Goal: Information Seeking & Learning: Learn about a topic

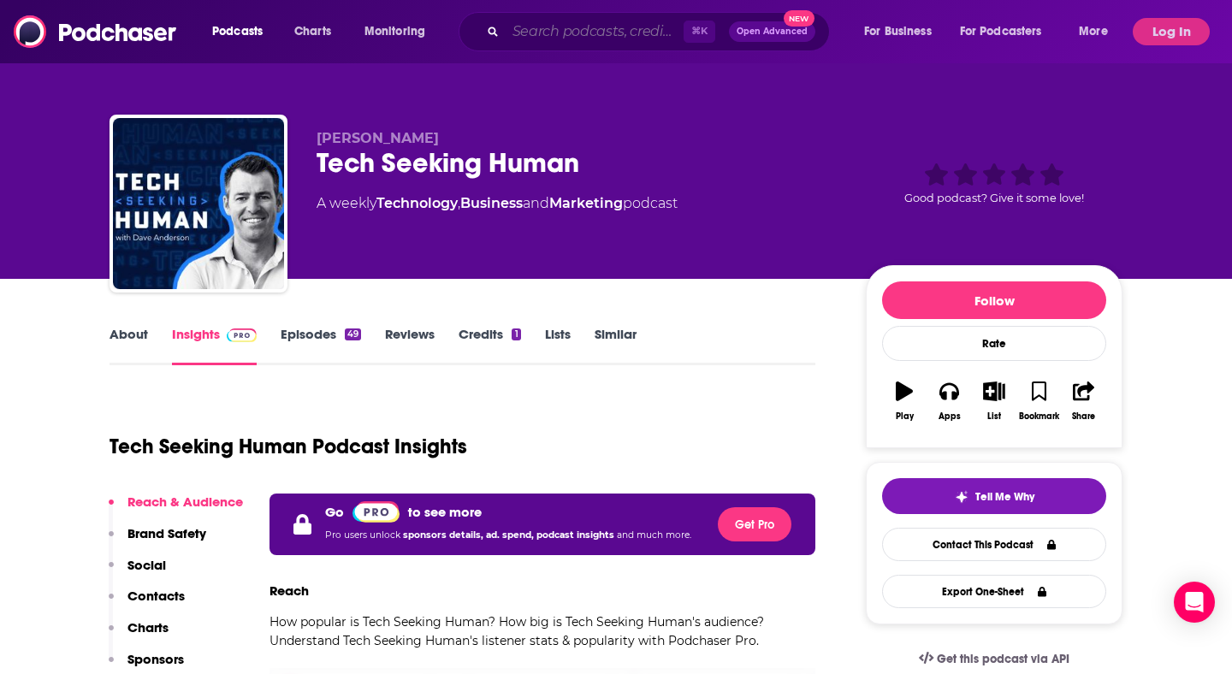
click at [626, 29] on input "Search podcasts, credits, & more..." at bounding box center [595, 31] width 178 height 27
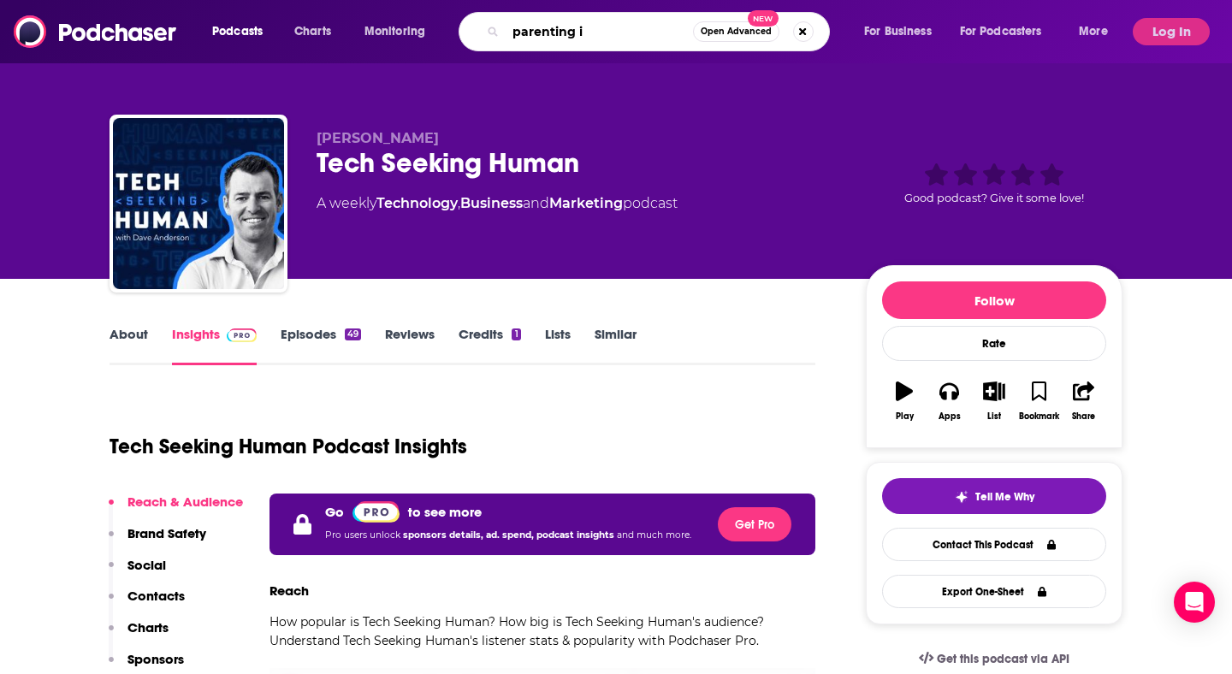
type input "parenting iq"
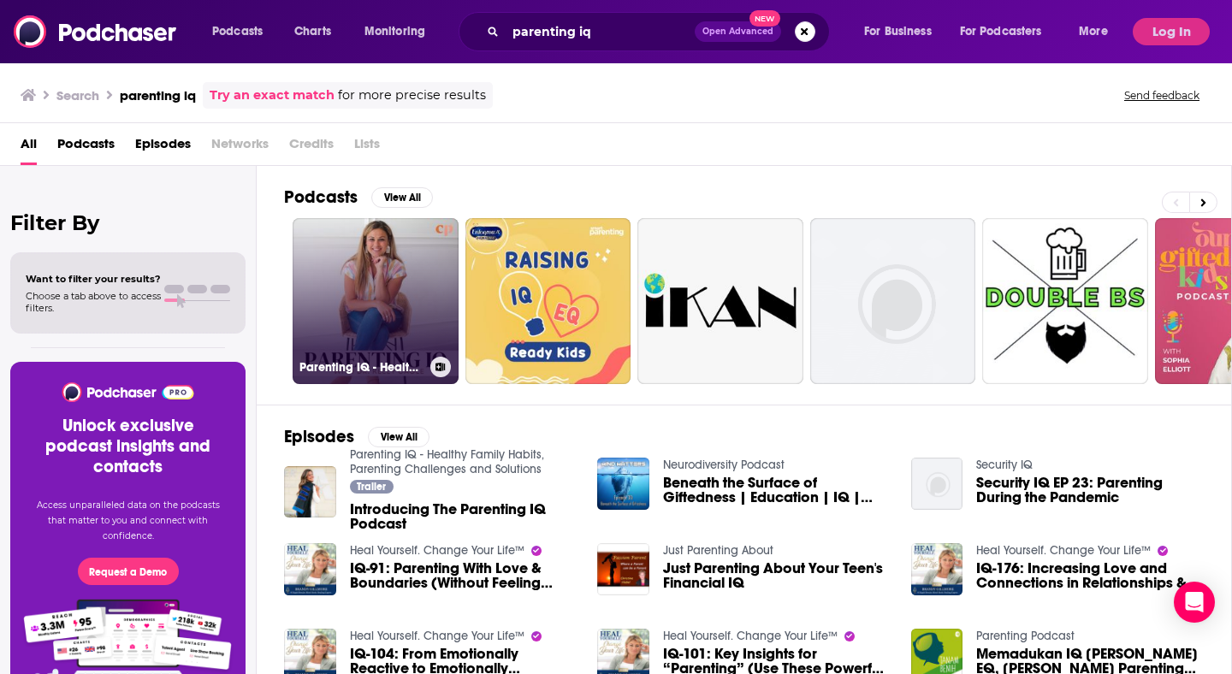
click at [376, 305] on link "Parenting IQ - Healthy Family Habits, Parenting Challenges and Solutions" at bounding box center [376, 301] width 166 height 166
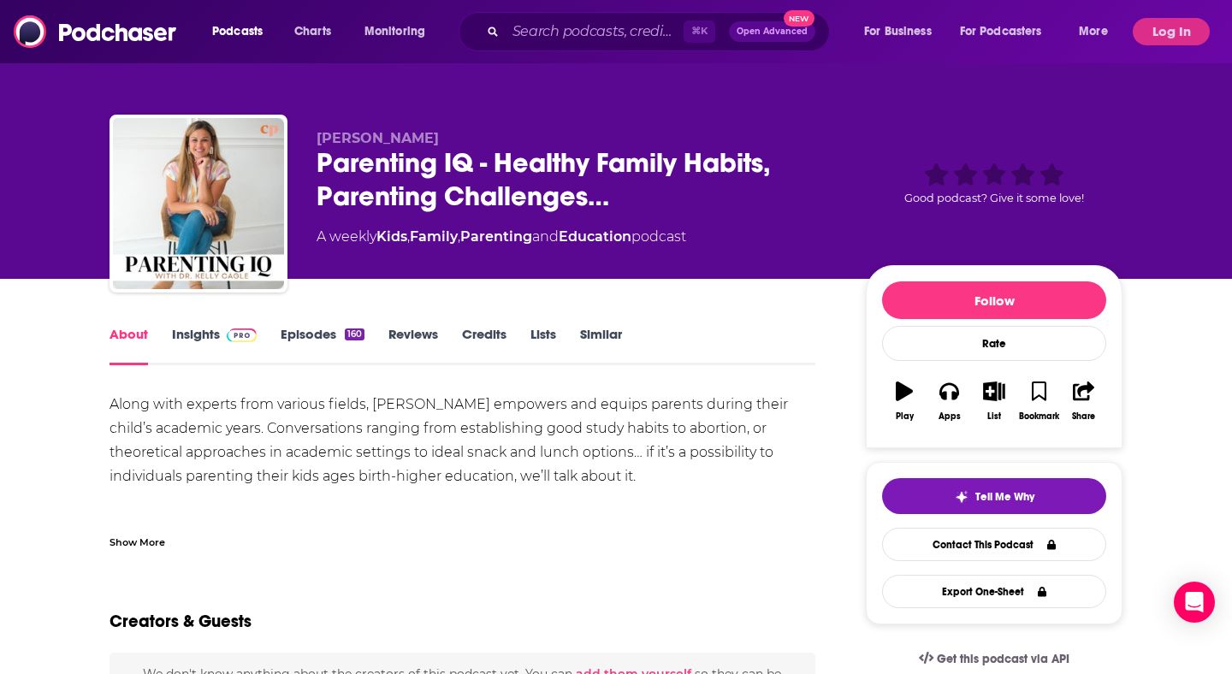
click at [207, 342] on link "Insights" at bounding box center [214, 345] width 85 height 39
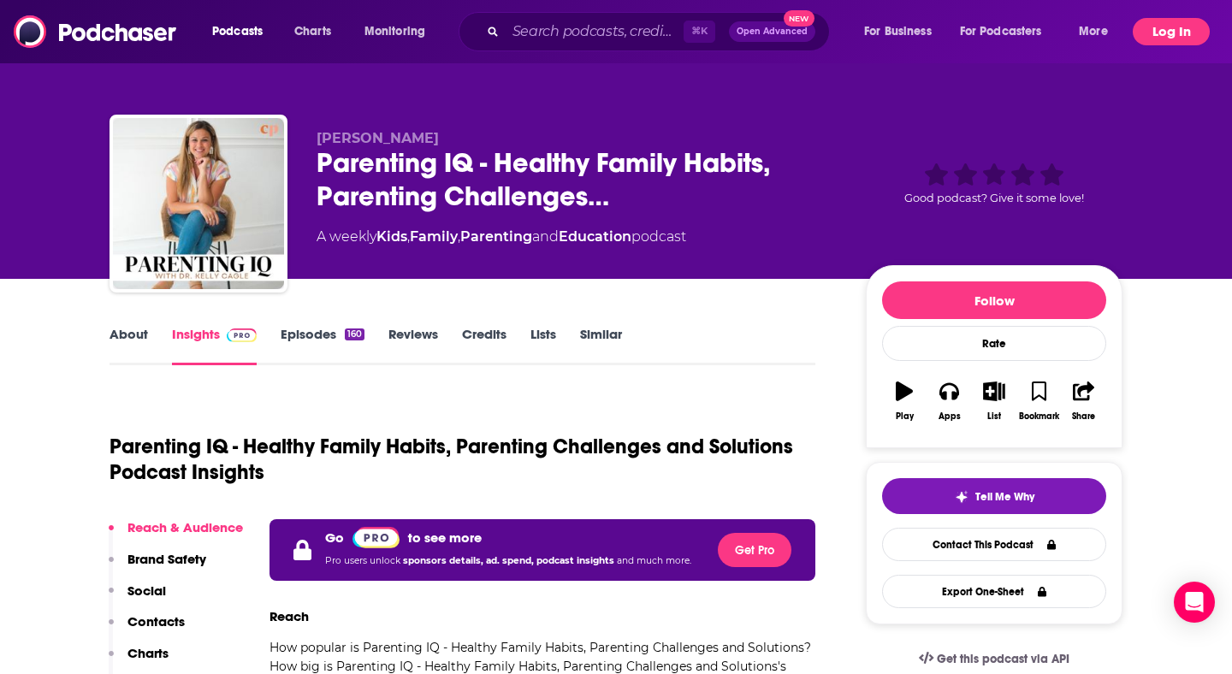
click at [1160, 35] on button "Log In" at bounding box center [1171, 31] width 77 height 27
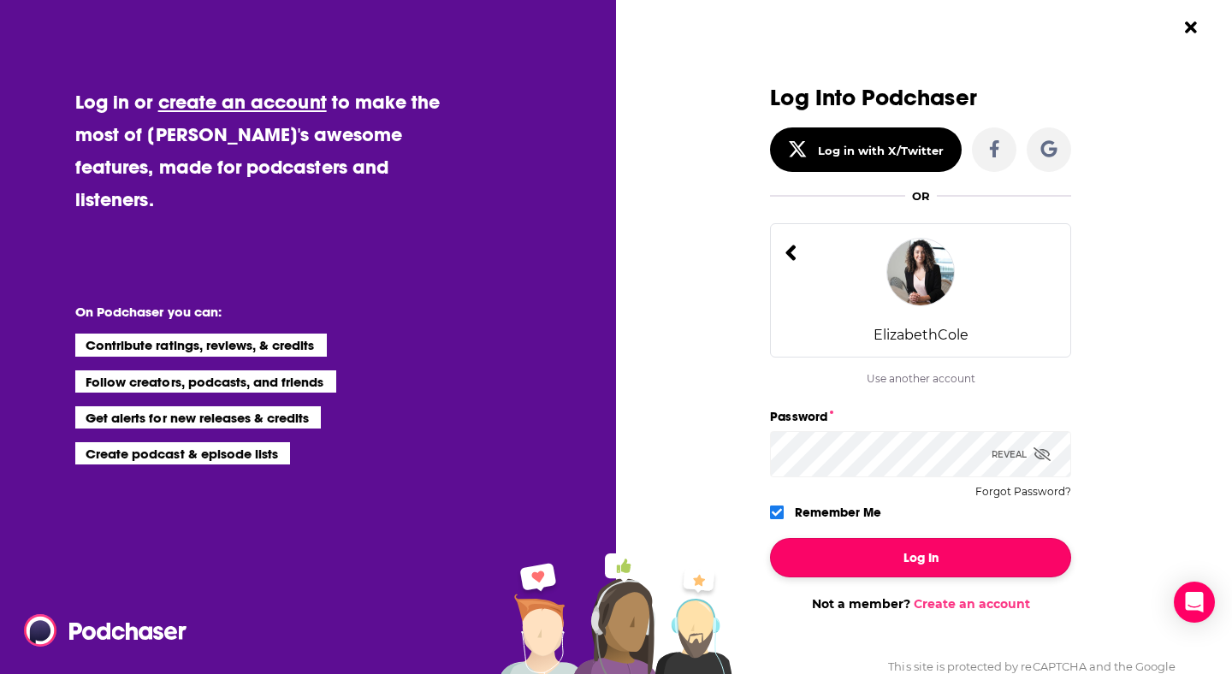
click at [911, 554] on button "Log In" at bounding box center [920, 557] width 301 height 39
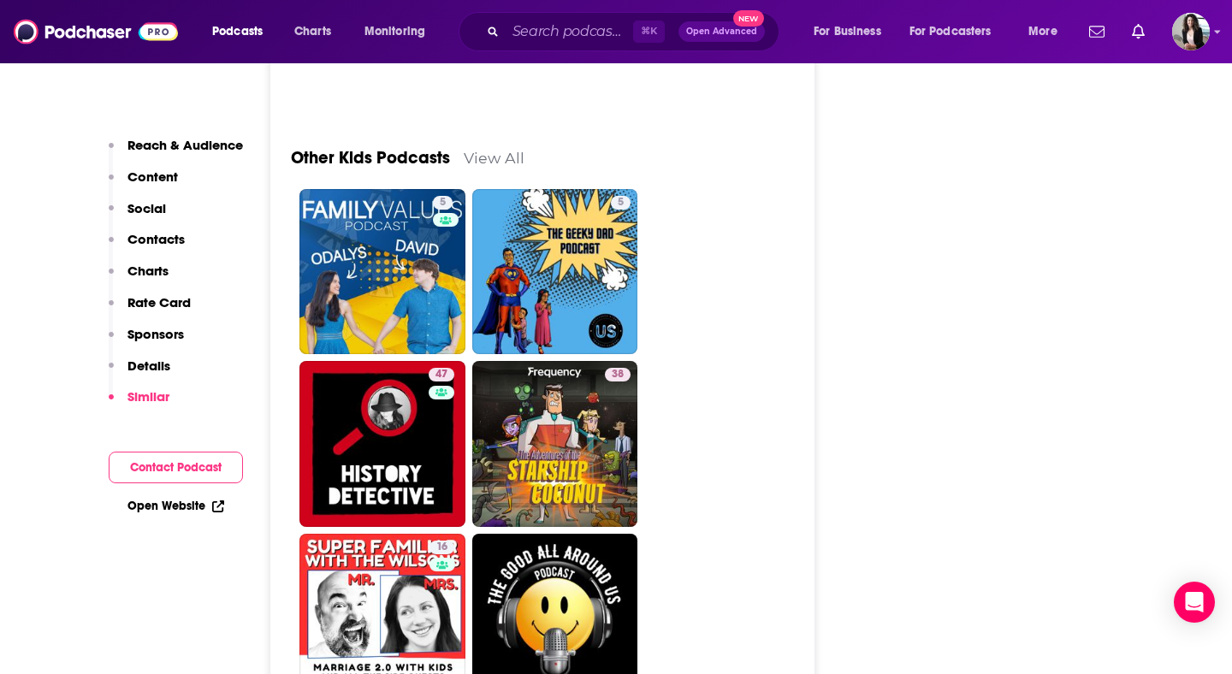
scroll to position [4946, 0]
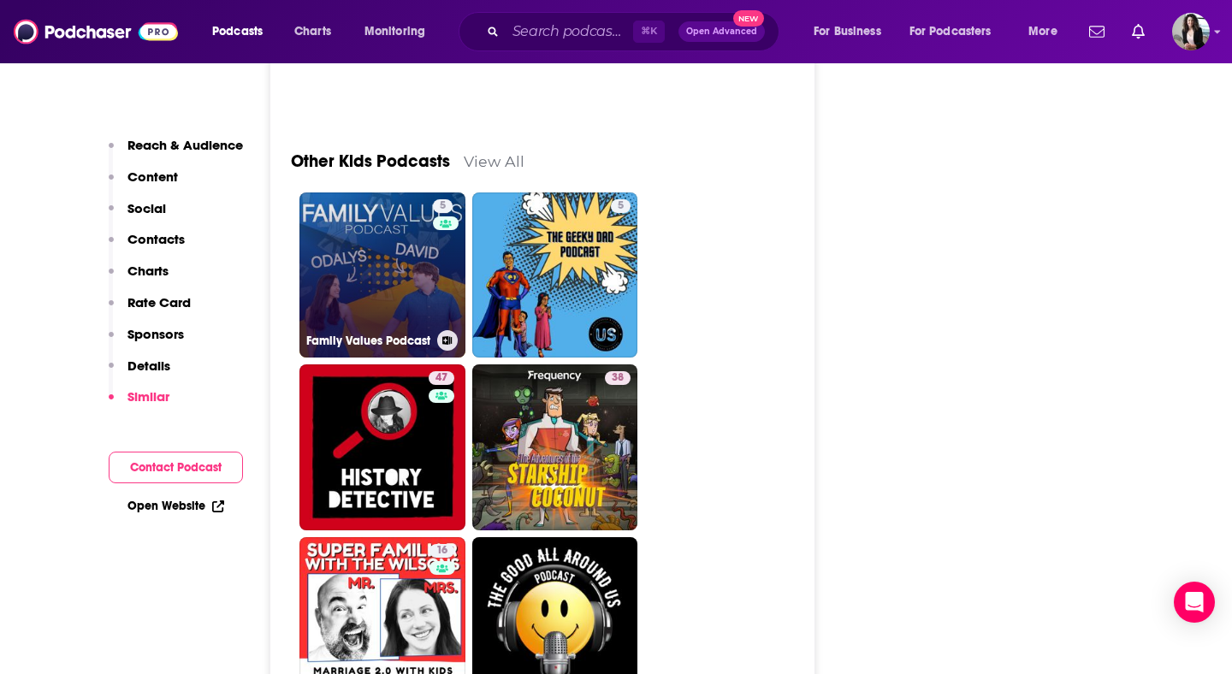
click at [404, 297] on link "5 Family Values Podcast" at bounding box center [382, 276] width 166 height 166
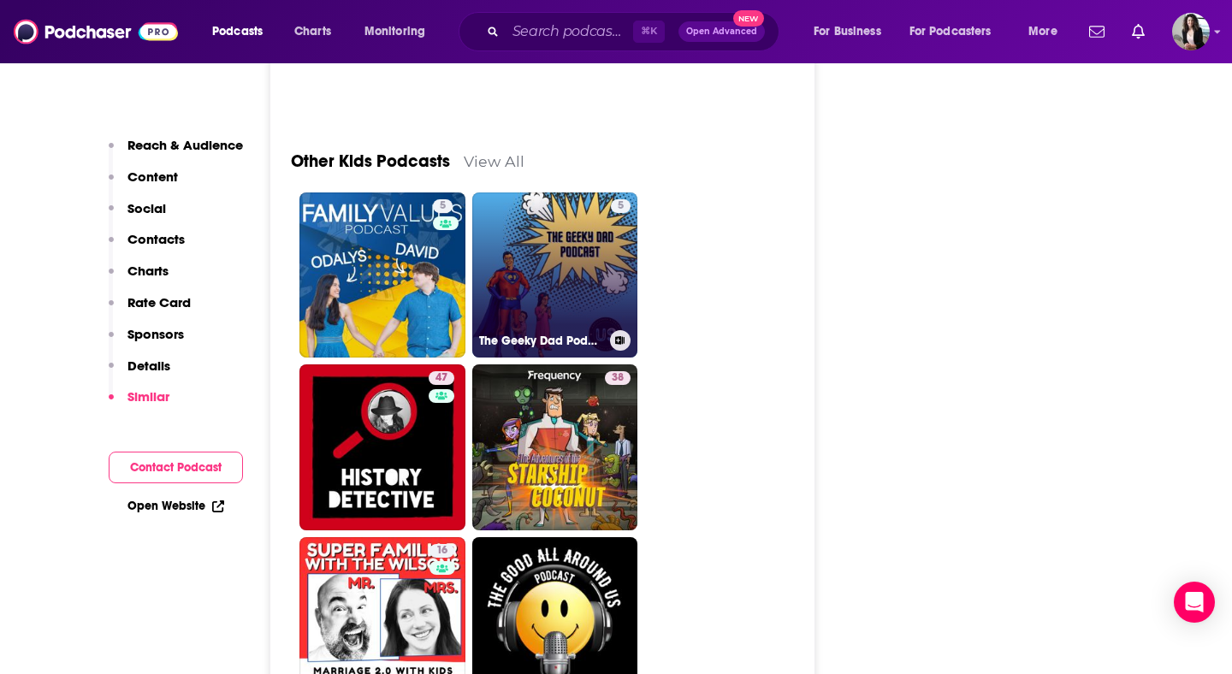
click at [578, 253] on link "5 The Geeky Dad Podcast!" at bounding box center [555, 276] width 166 height 166
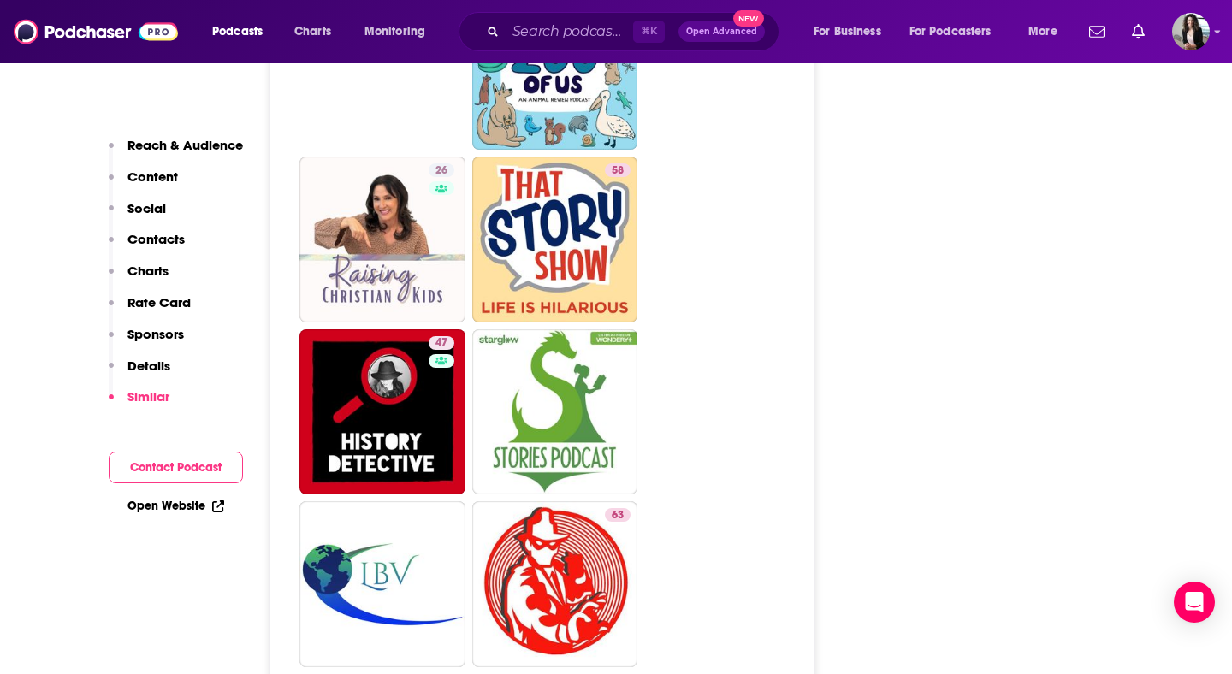
scroll to position [7125, 0]
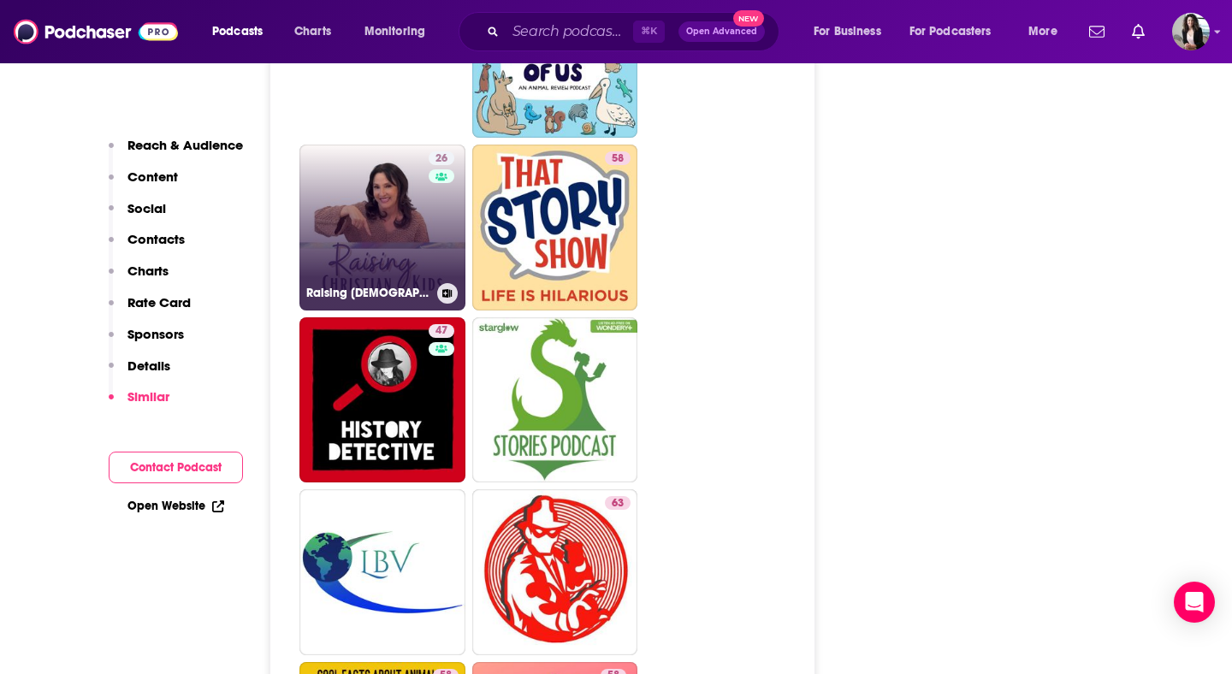
click at [399, 180] on link "26 Raising Christian Kids" at bounding box center [382, 228] width 166 height 166
type input "https://www.podchaser.com/podcasts/raising-christian-kids-1296332"
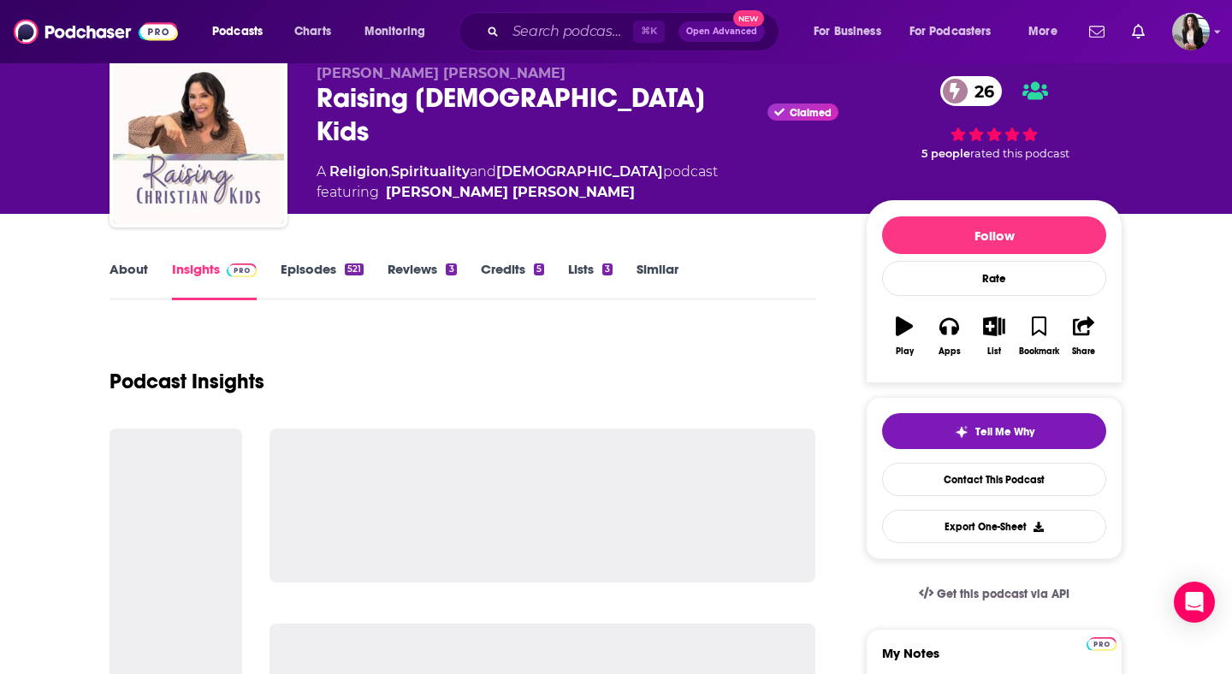
scroll to position [85, 0]
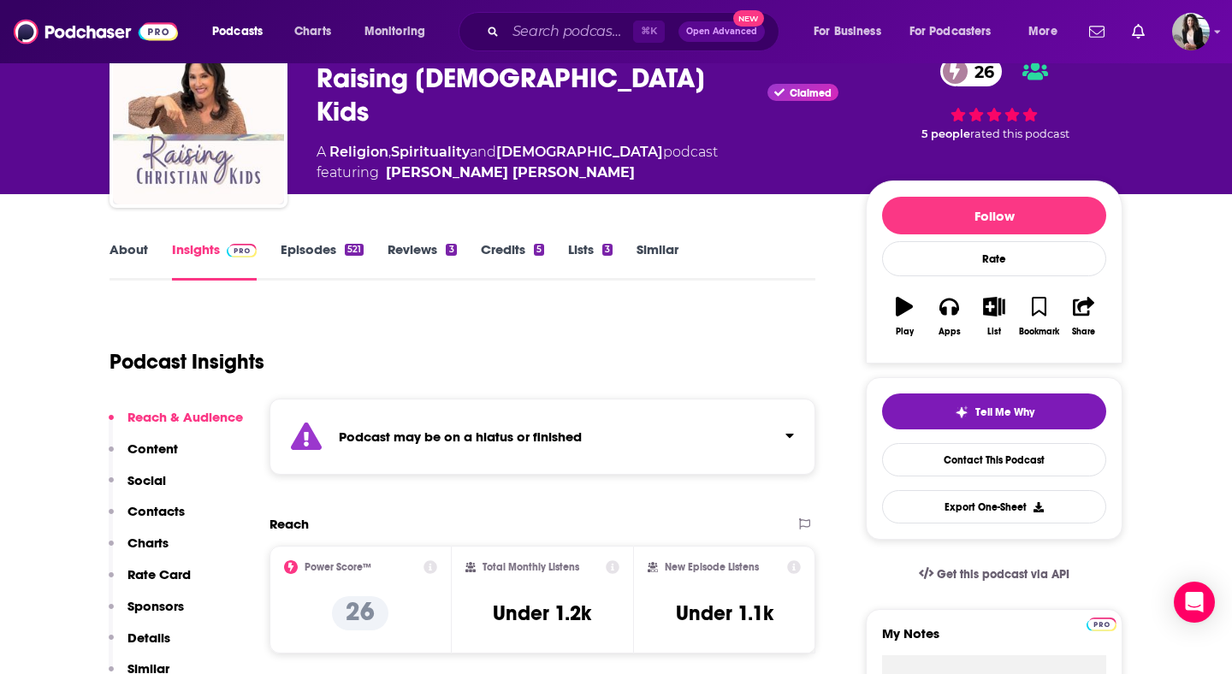
click at [304, 260] on link "Episodes 521" at bounding box center [322, 260] width 83 height 39
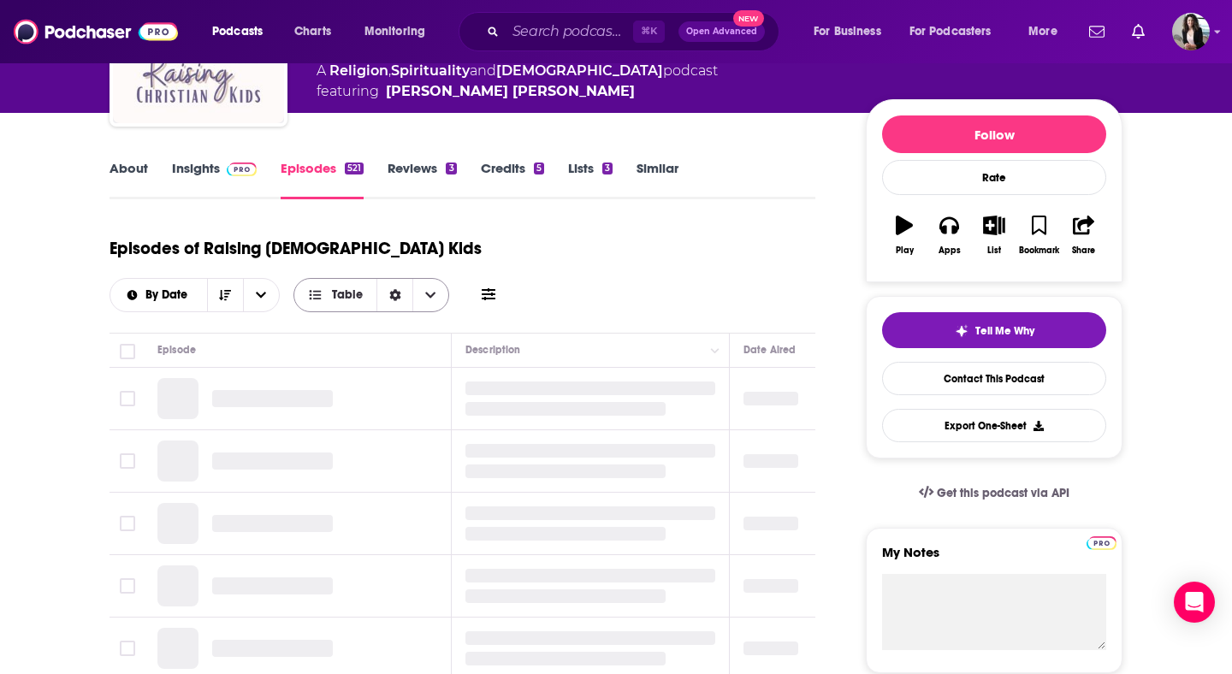
scroll to position [222, 0]
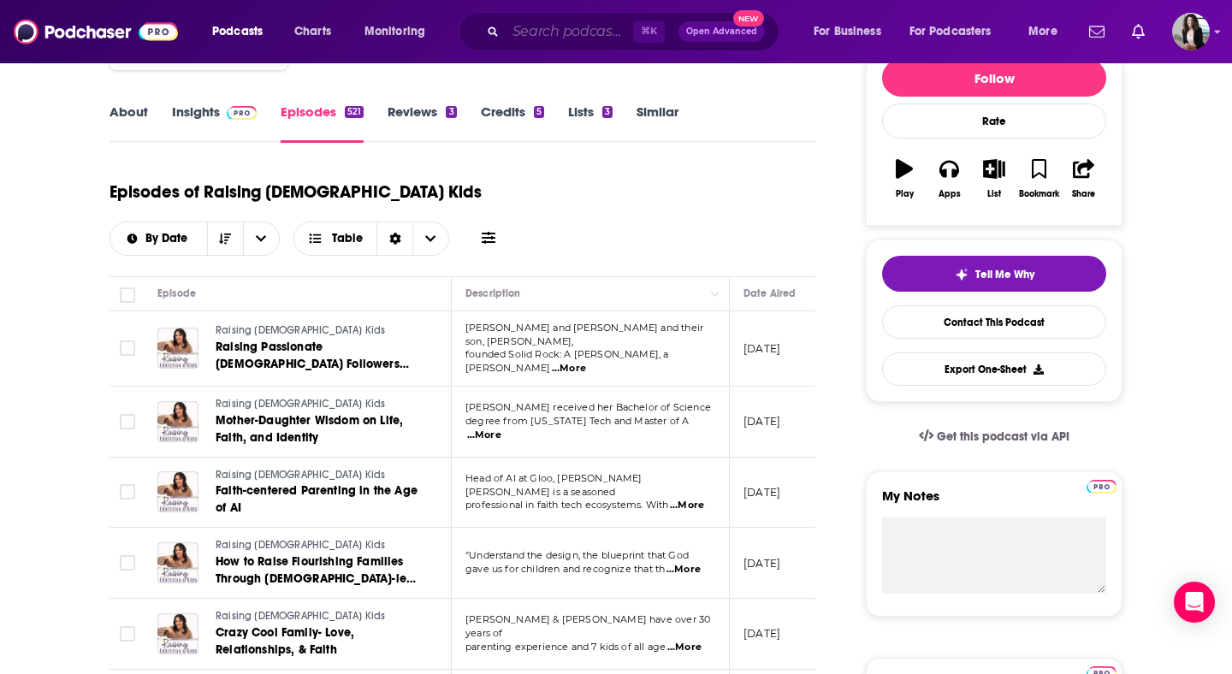
click at [553, 41] on input "Search podcasts, credits, & more..." at bounding box center [569, 31] width 127 height 27
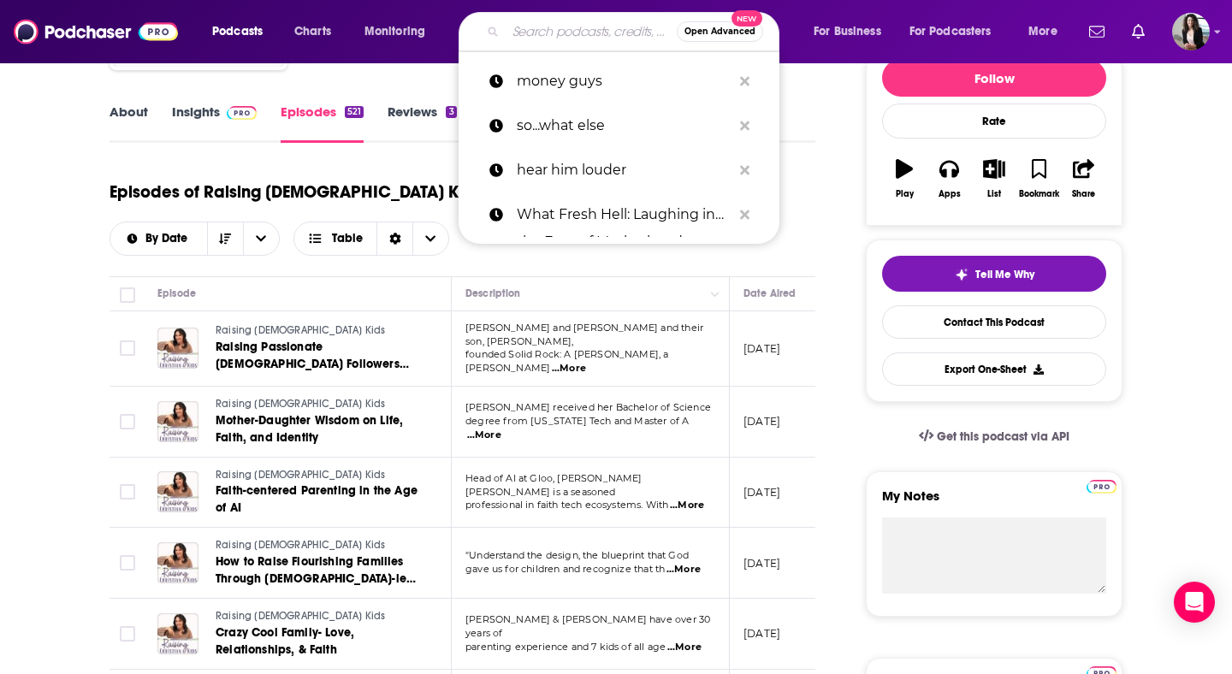
paste input "The Ultimate Sports Parent Podcast"
type input "The Ultimate Sports Parent Podcast"
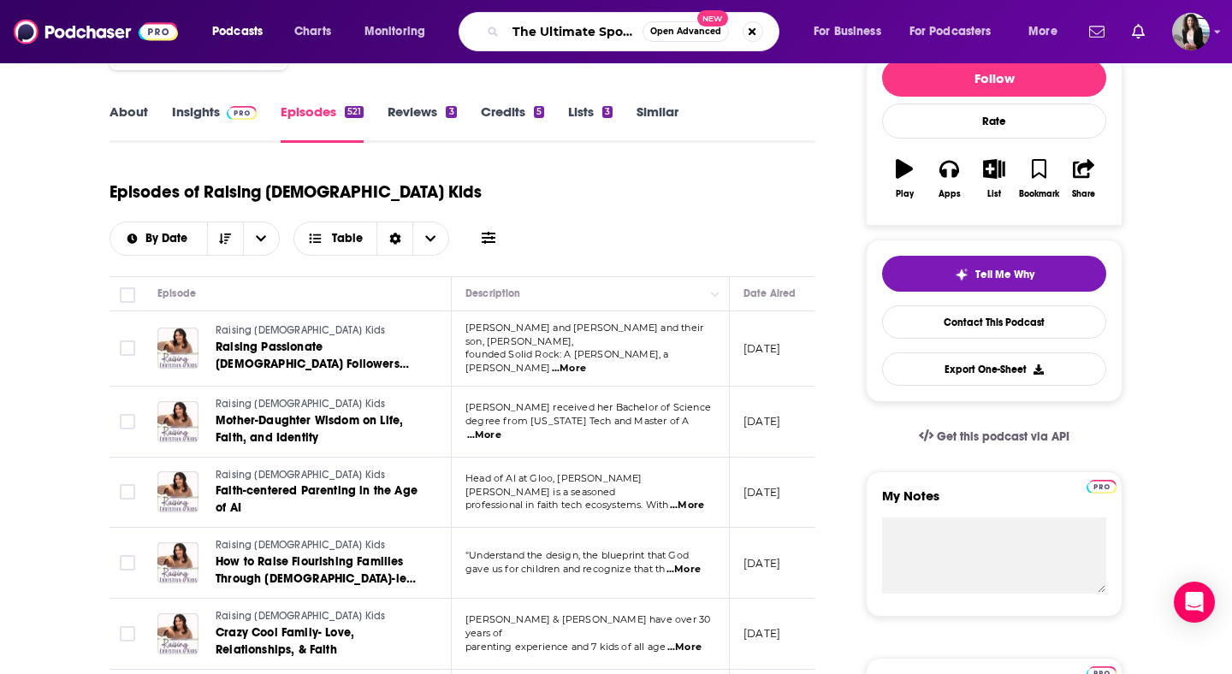
scroll to position [0, 104]
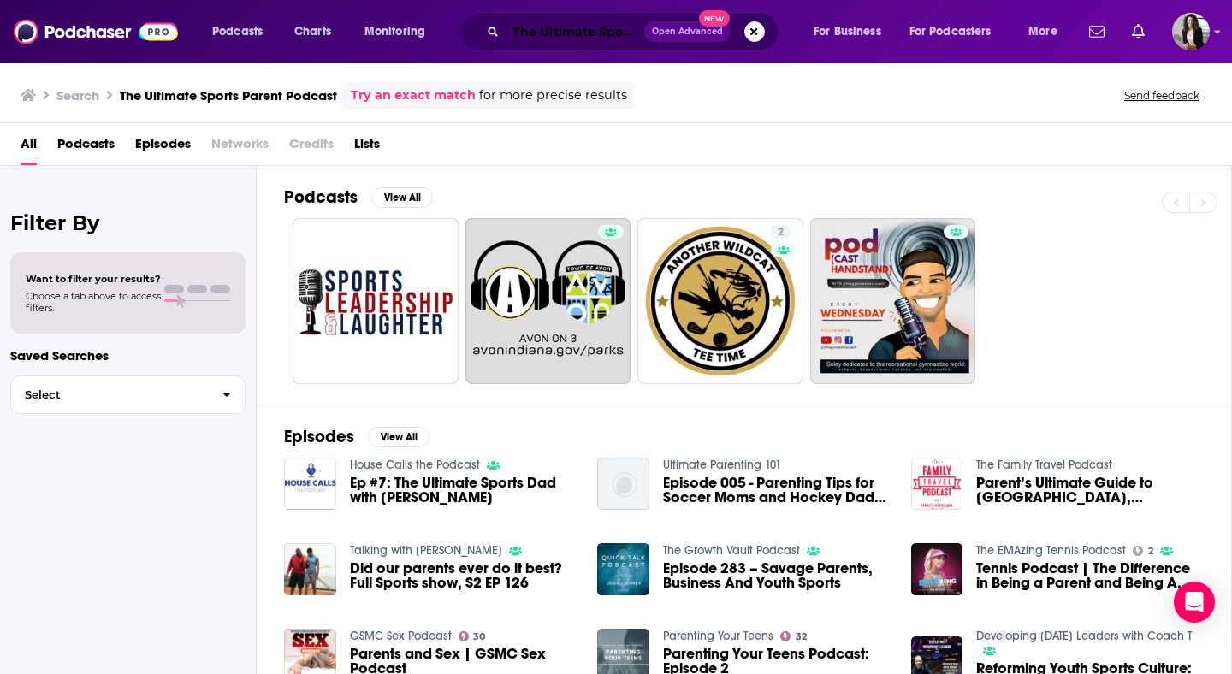
click at [590, 22] on input "The Ultimate Sports Parent Podcast" at bounding box center [575, 31] width 139 height 27
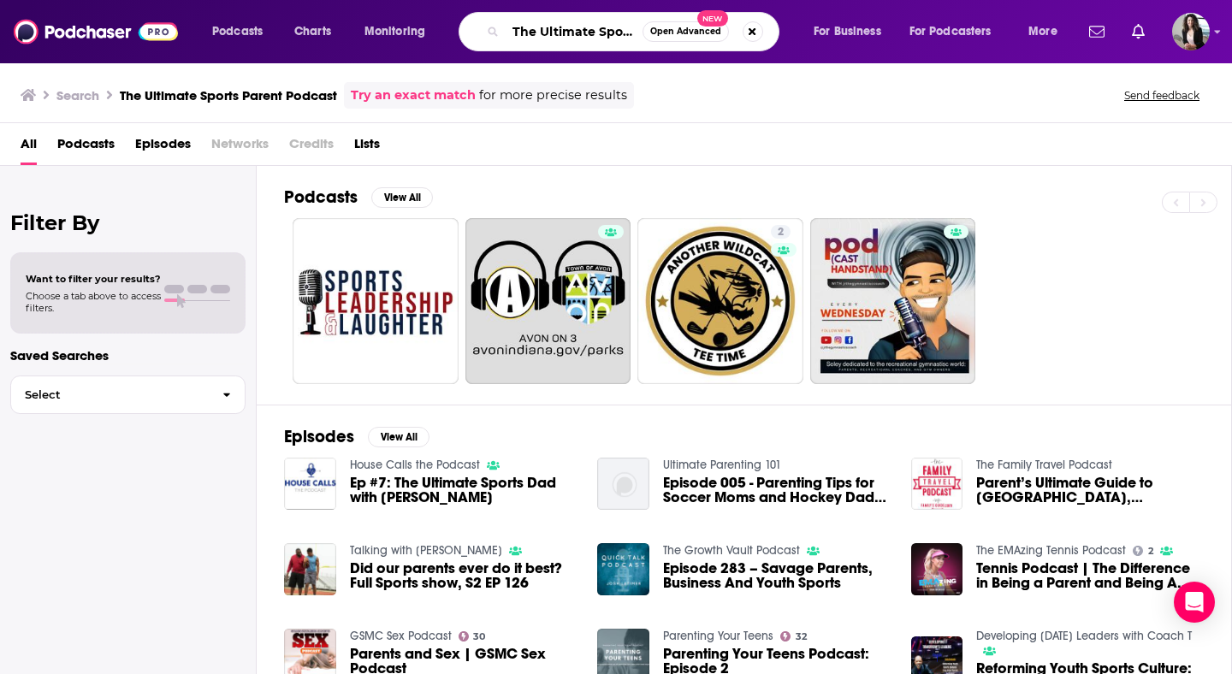
click at [590, 22] on input "The Ultimate Sports Parent Podcast" at bounding box center [574, 31] width 137 height 27
paste input "Building Confidence in Young Athletes"
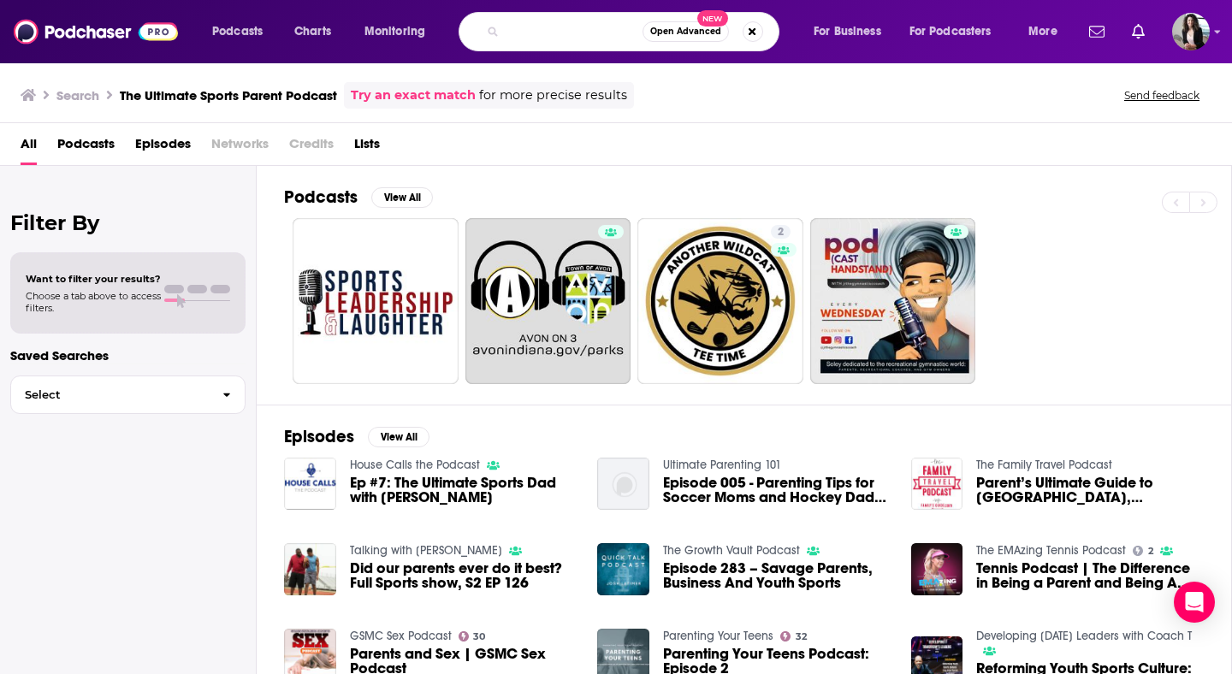
type input "Building Confidence in Young Athletes"
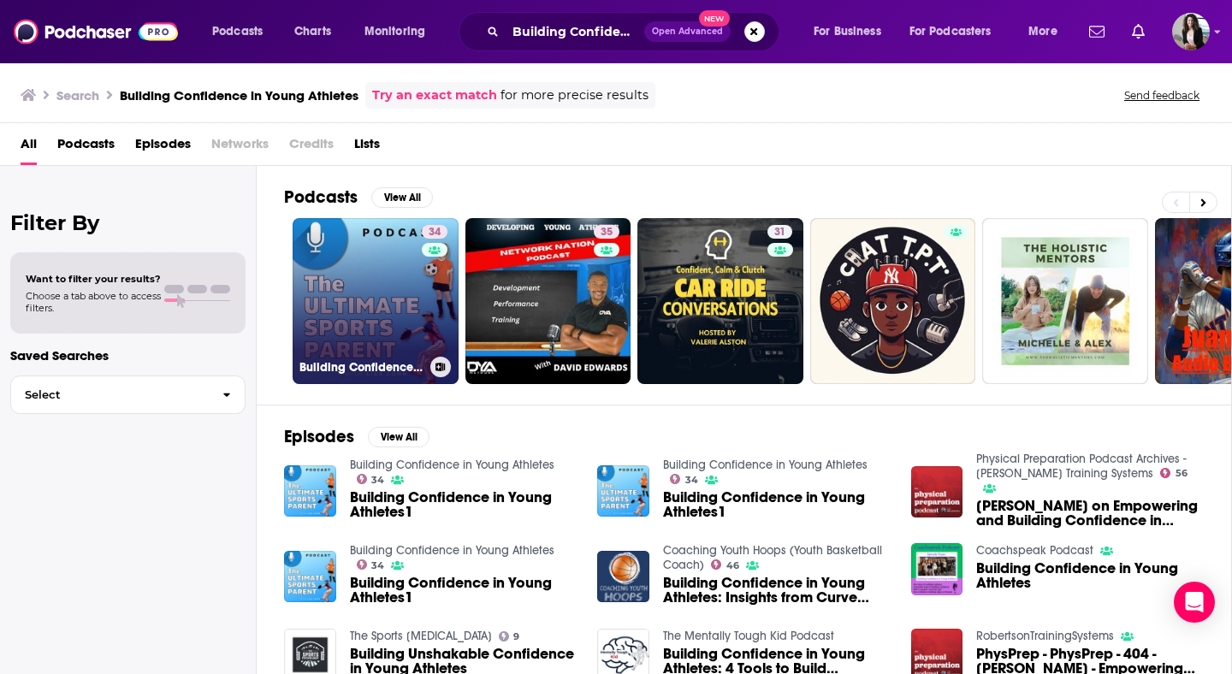
click at [345, 277] on link "34 Building Confidence in Young Athletes" at bounding box center [376, 301] width 166 height 166
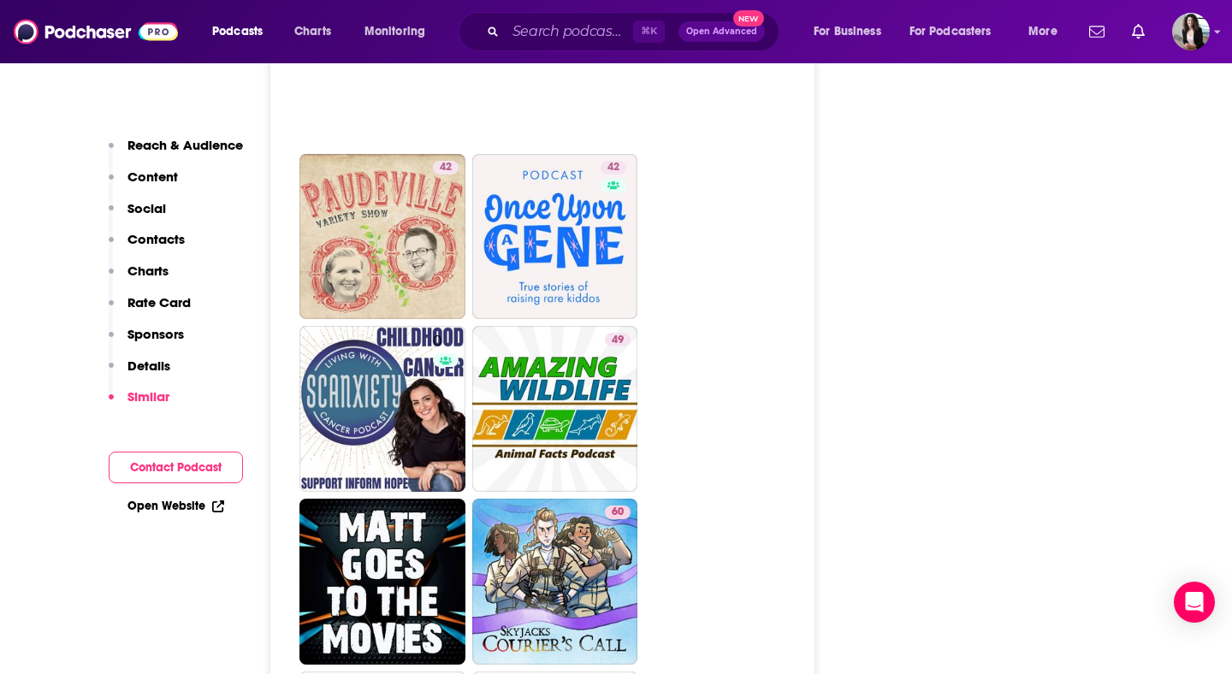
scroll to position [6662, 0]
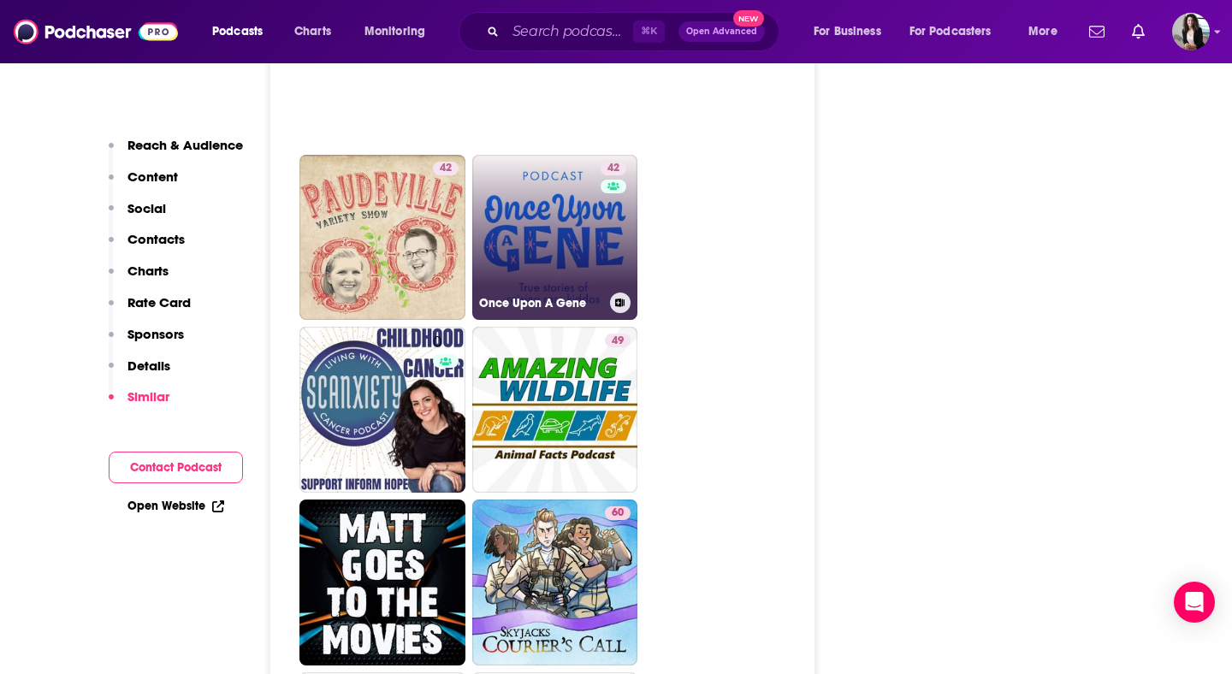
click at [595, 173] on link "42 Once Upon A Gene" at bounding box center [555, 238] width 166 height 166
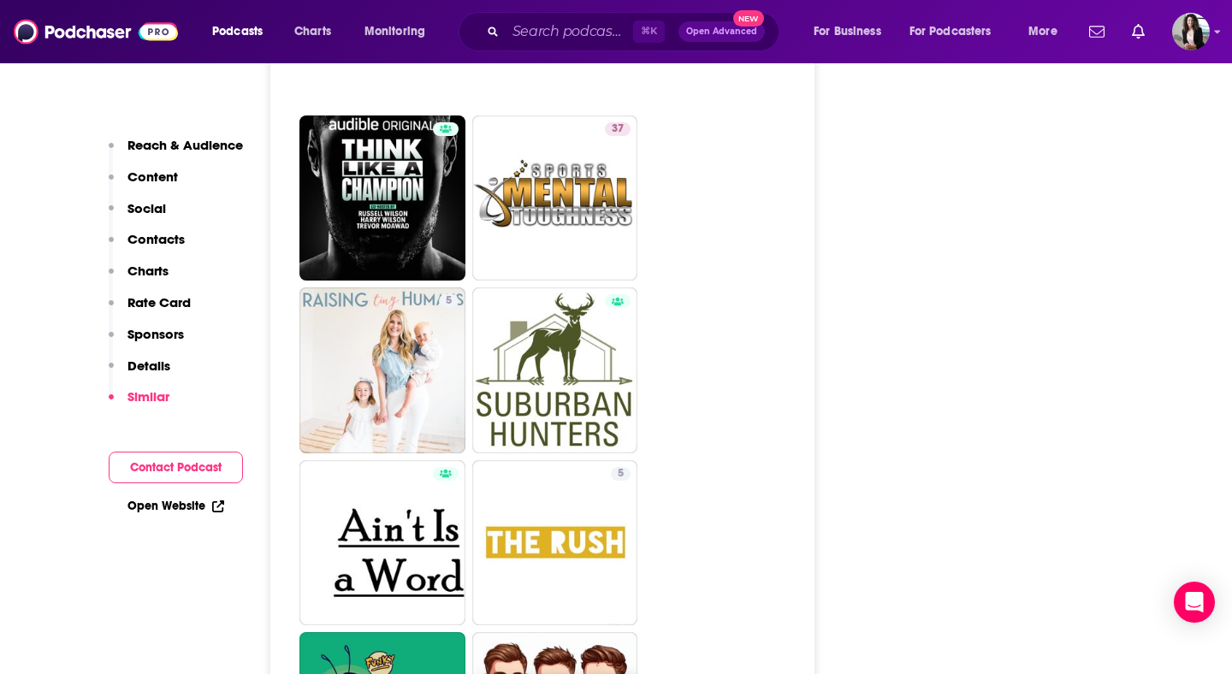
scroll to position [2742, 0]
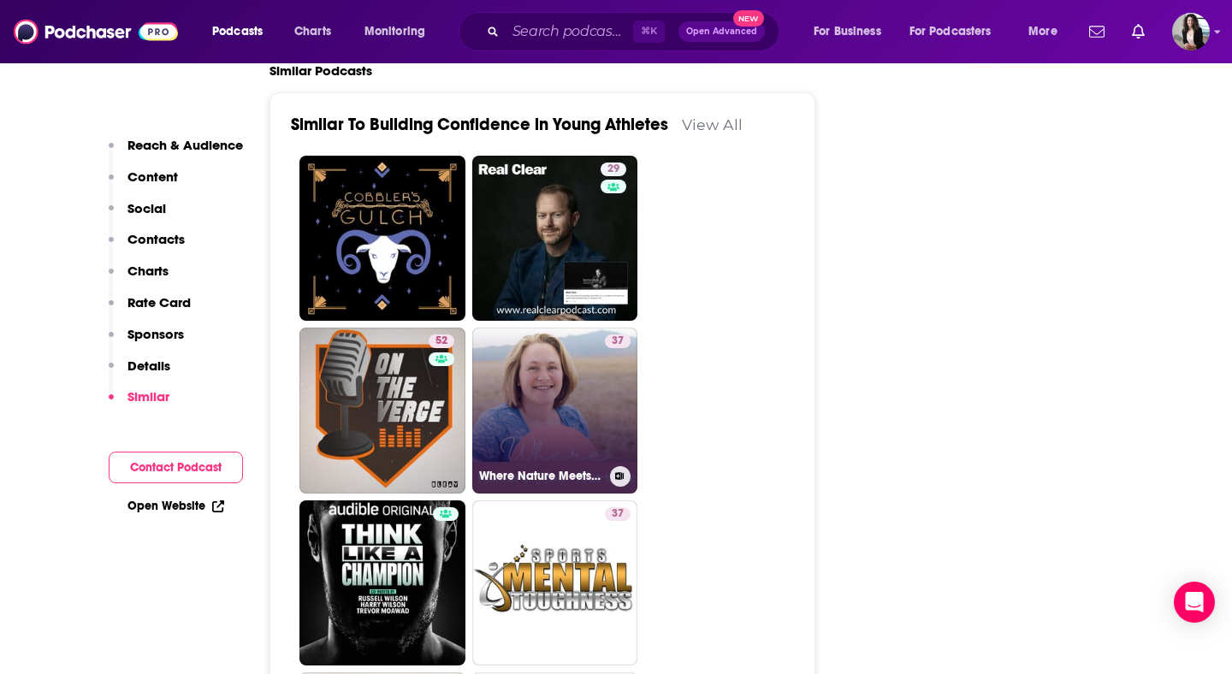
click at [549, 328] on link "37 Where Nature Meets Nurture" at bounding box center [555, 411] width 166 height 166
type input "https://www.podchaser.com/podcasts/where-nature-meets-nurture-909801"
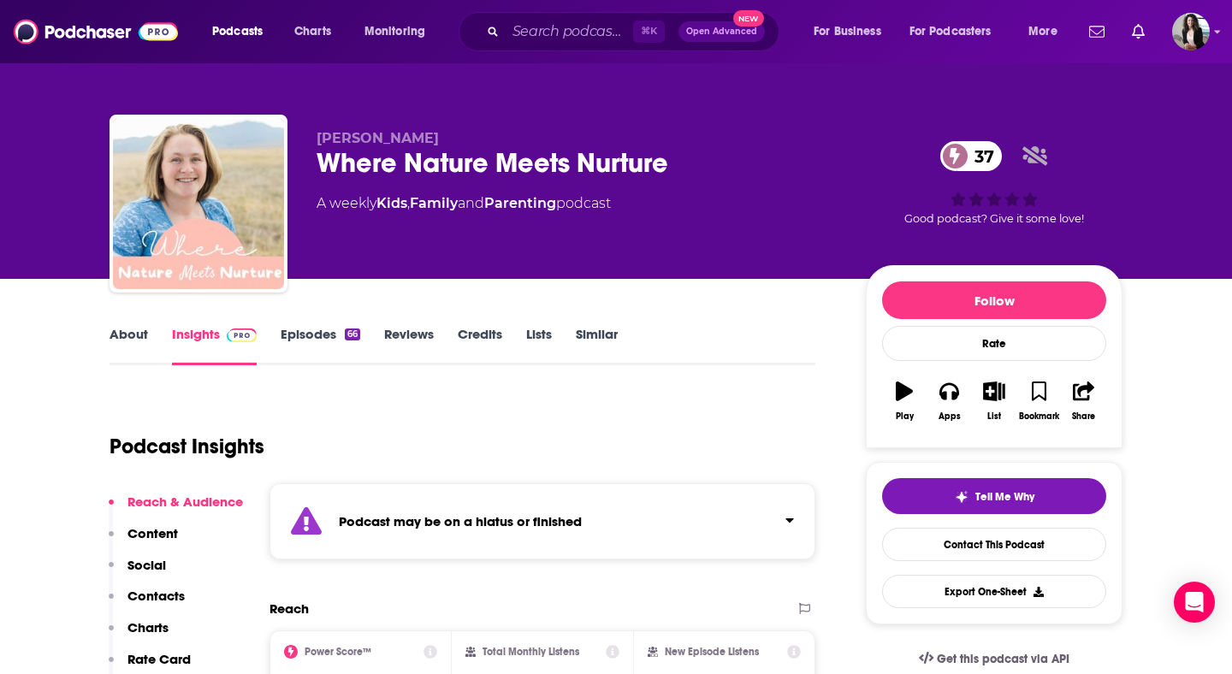
click at [333, 351] on link "Episodes 66" at bounding box center [321, 345] width 80 height 39
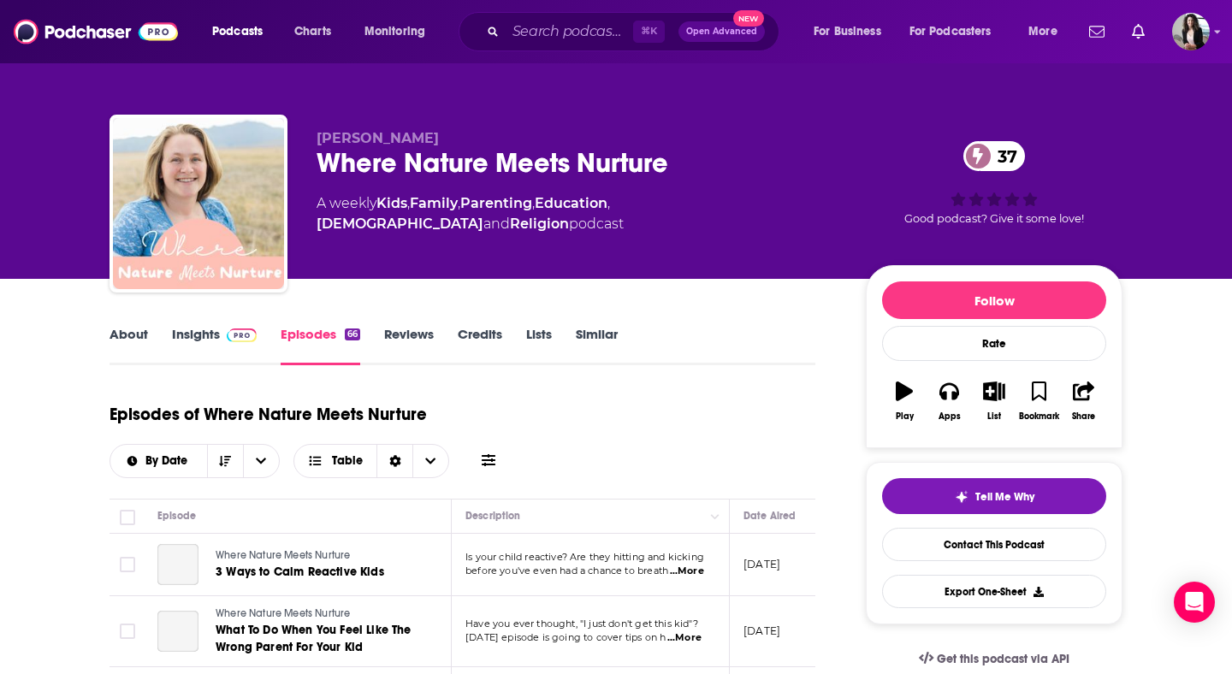
scroll to position [281, 0]
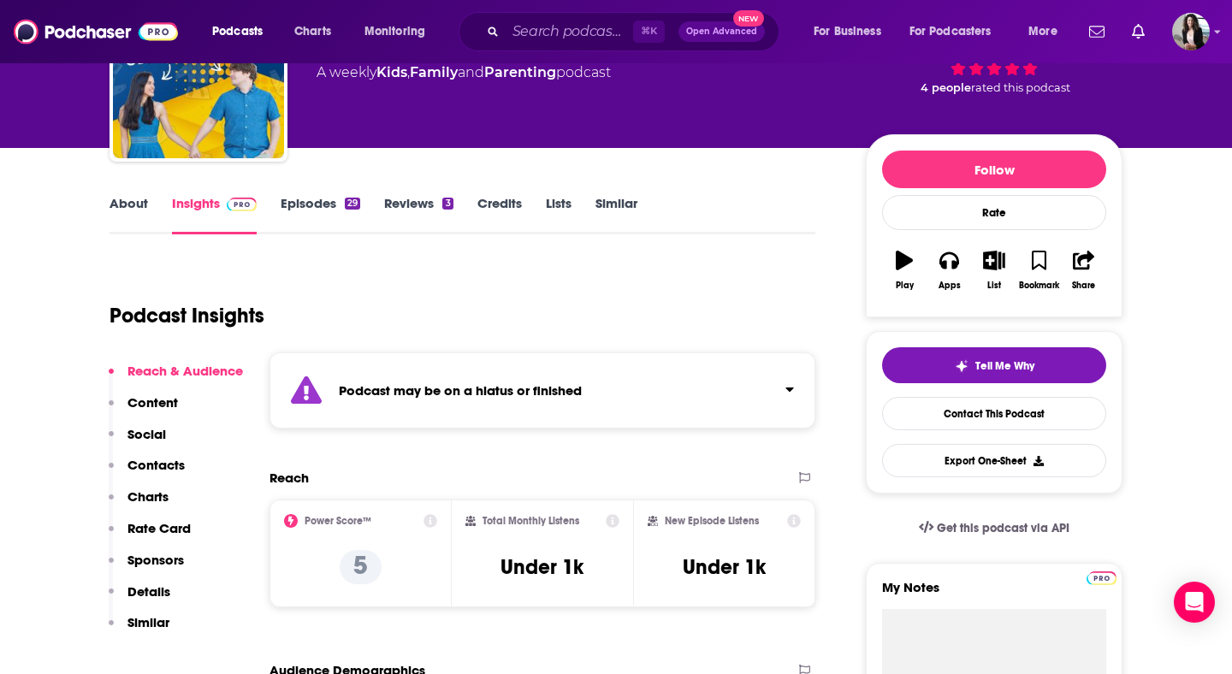
scroll to position [130, 0]
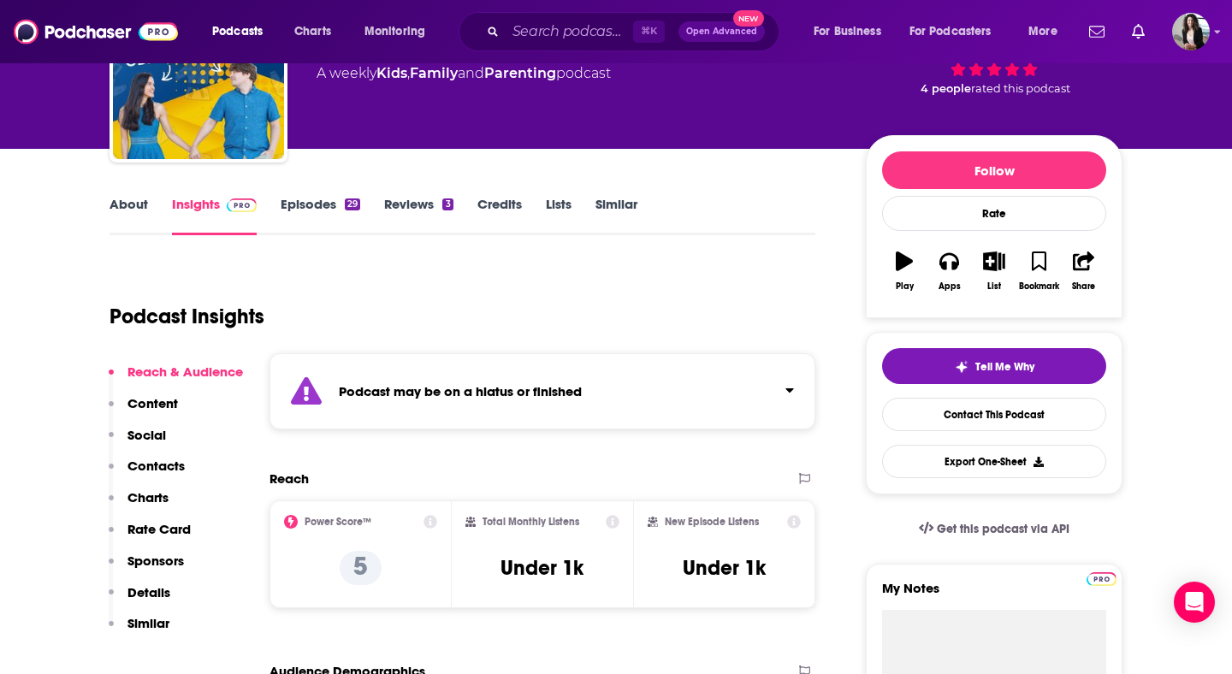
click at [334, 216] on link "Episodes 29" at bounding box center [321, 215] width 80 height 39
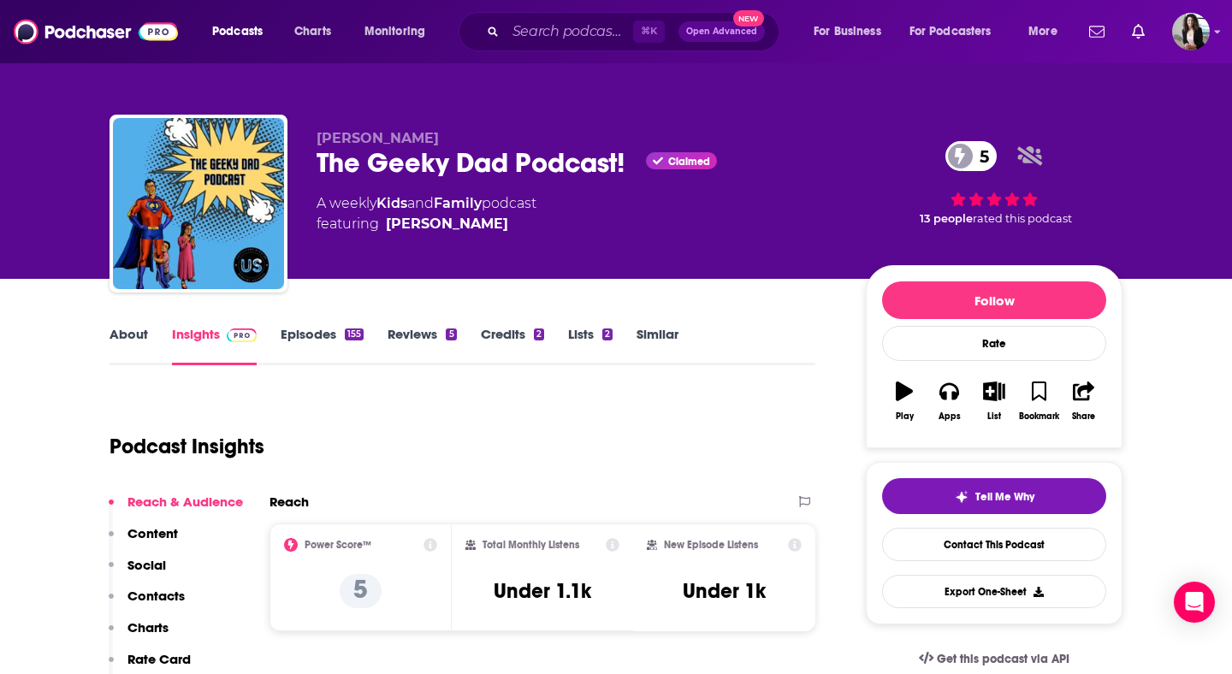
click at [329, 332] on link "Episodes 155" at bounding box center [322, 345] width 83 height 39
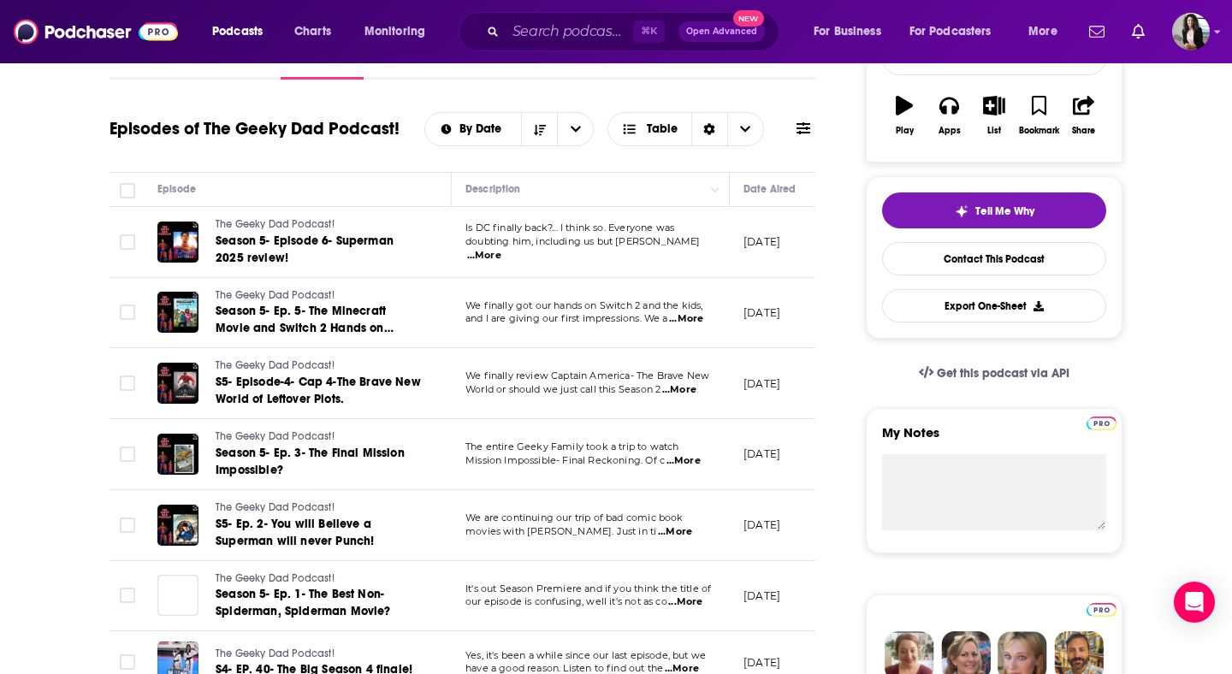
scroll to position [309, 0]
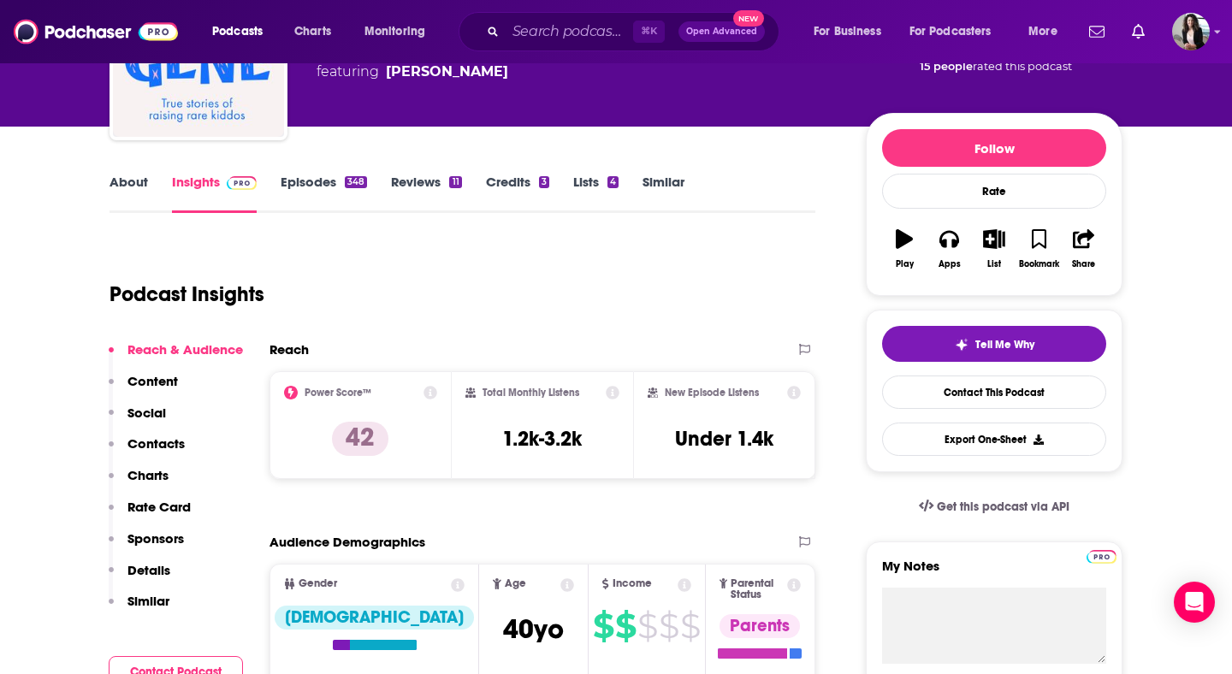
scroll to position [189, 0]
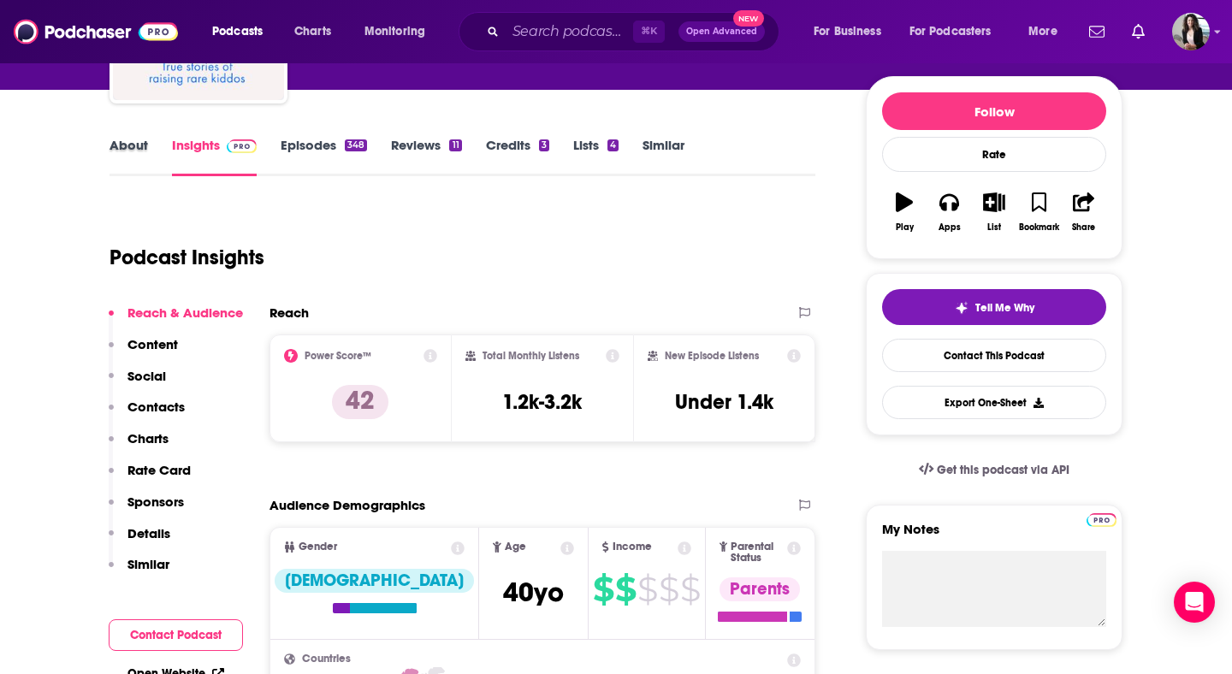
click at [152, 149] on div "About" at bounding box center [141, 156] width 62 height 39
click at [130, 141] on link "About" at bounding box center [129, 156] width 39 height 39
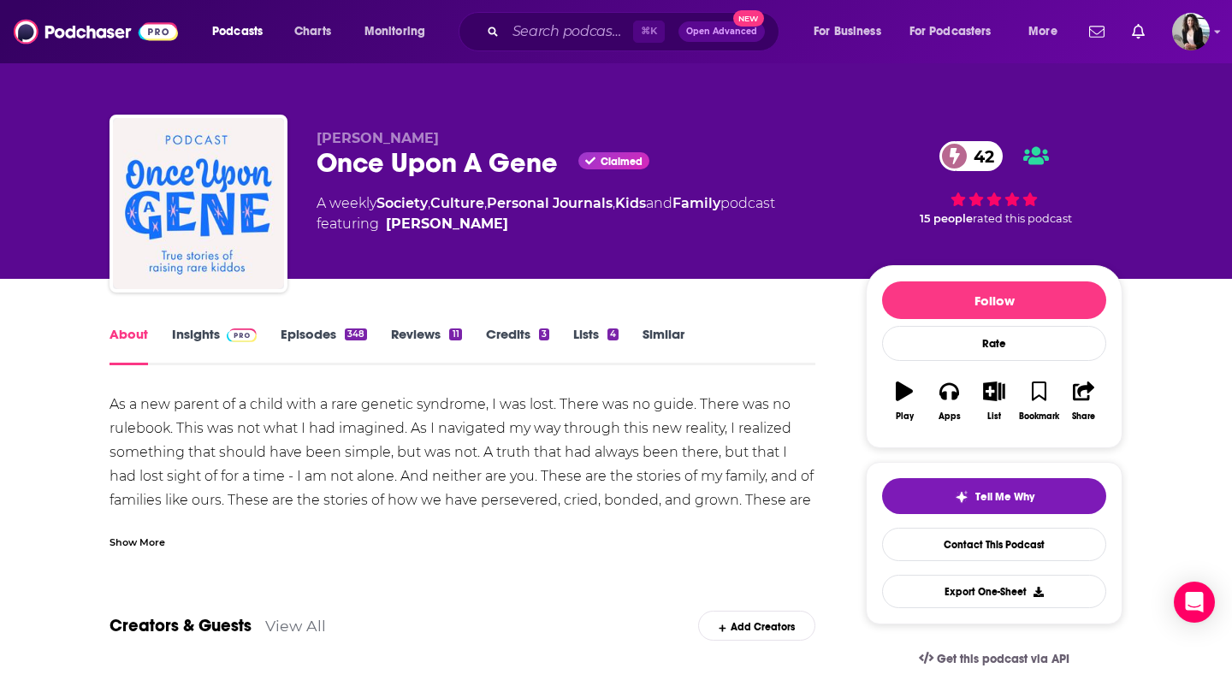
scroll to position [181, 0]
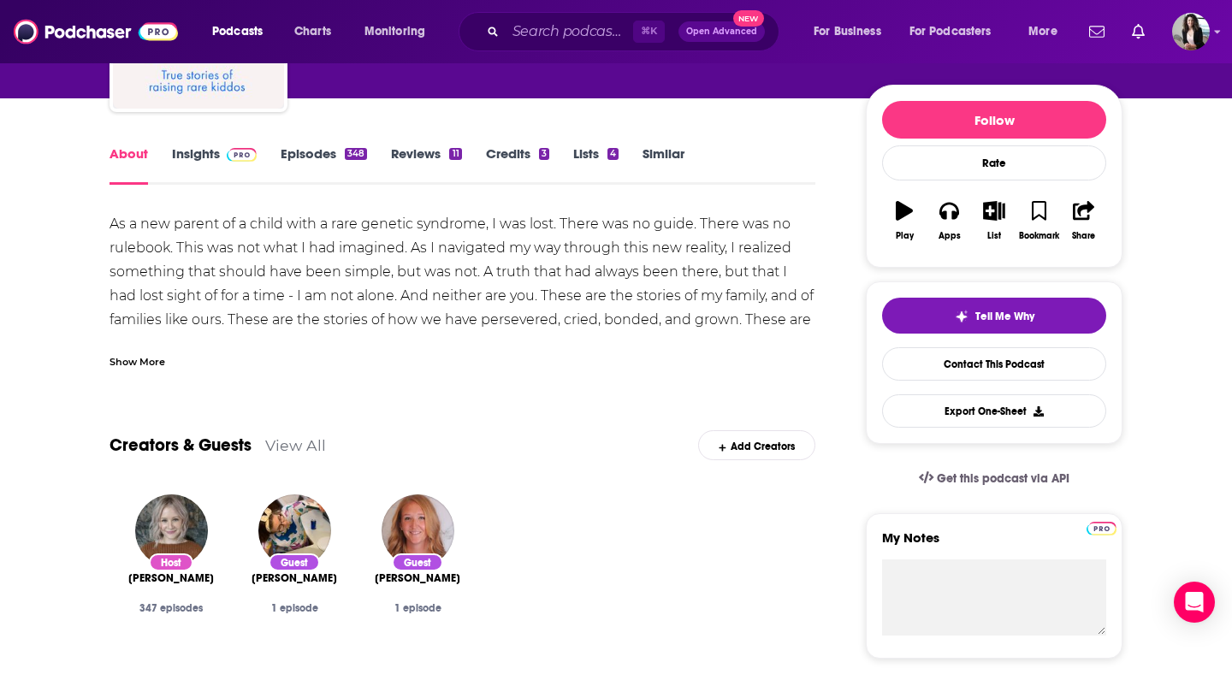
click at [151, 343] on div "Show More" at bounding box center [463, 355] width 706 height 29
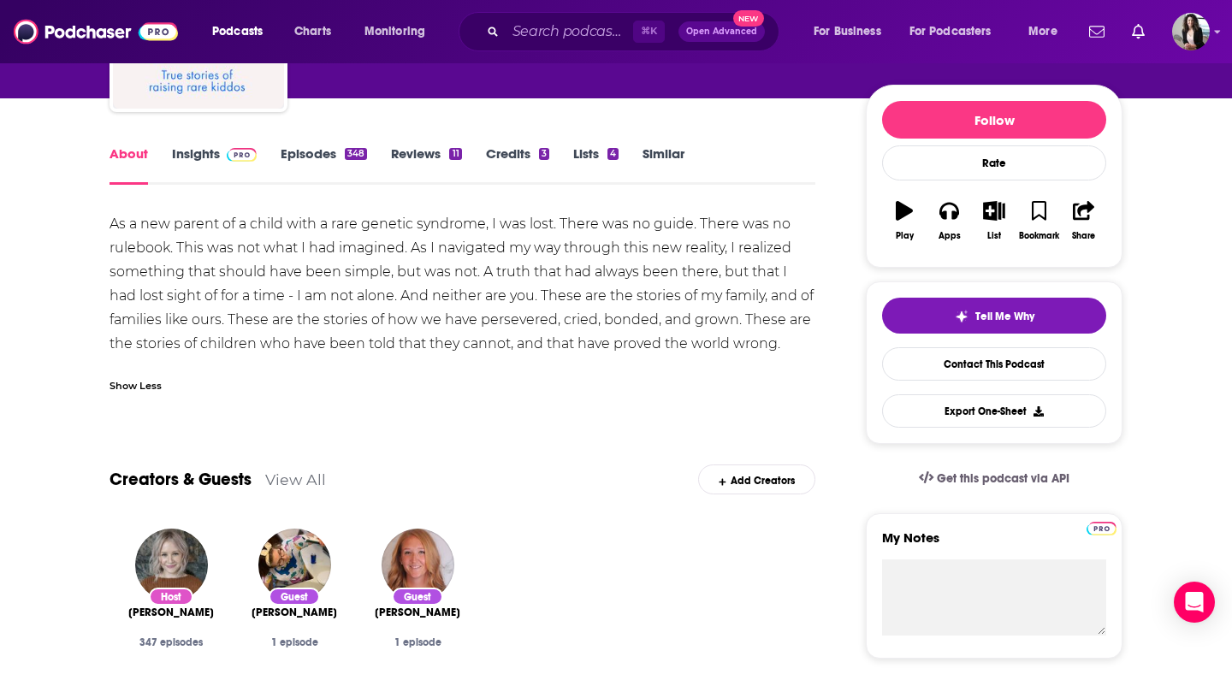
scroll to position [193, 0]
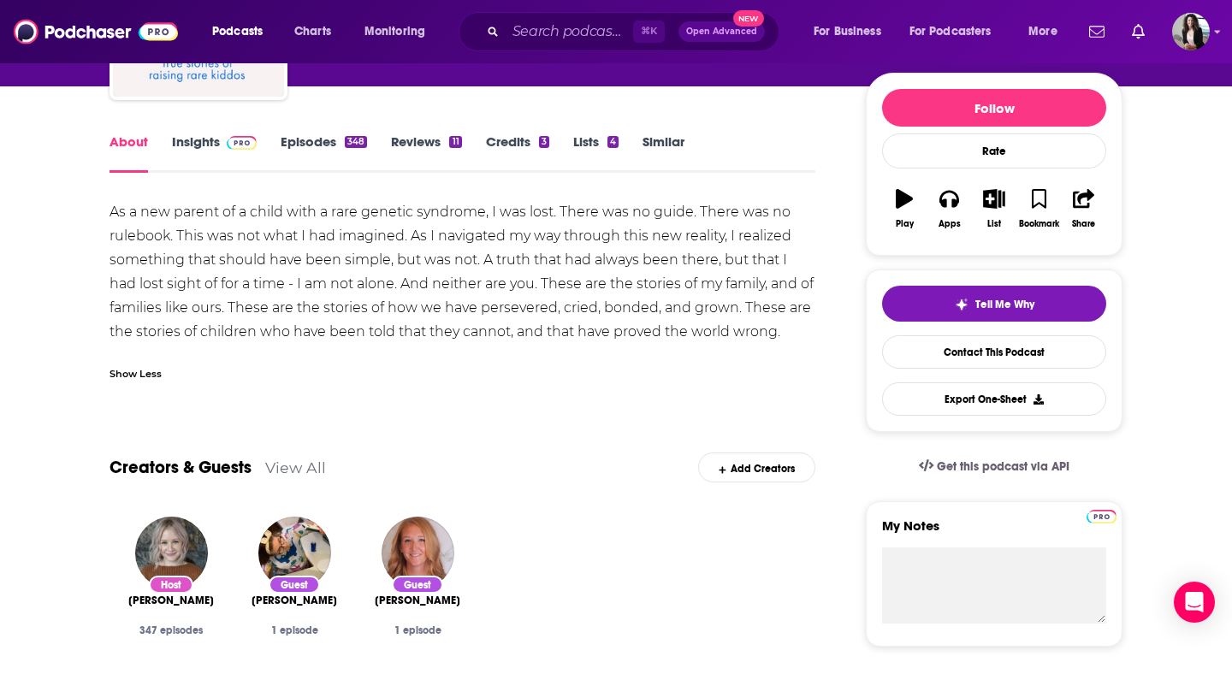
click at [305, 146] on link "Episodes 348" at bounding box center [324, 152] width 86 height 39
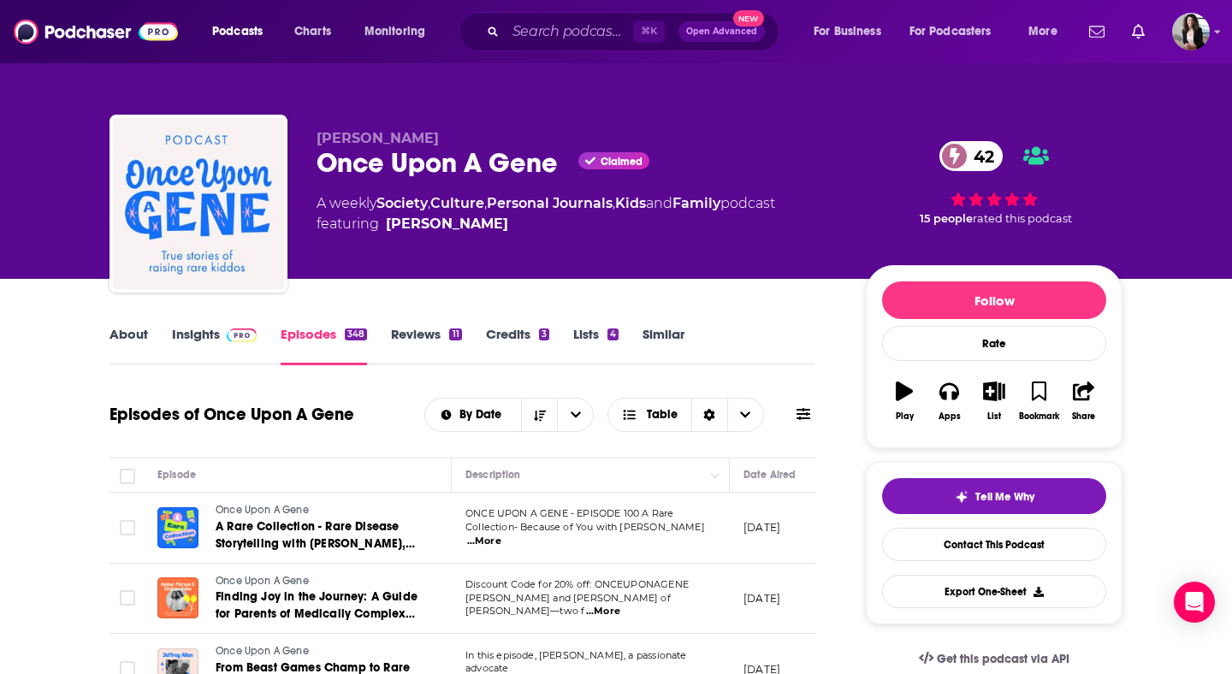
click at [196, 346] on link "Insights" at bounding box center [214, 345] width 85 height 39
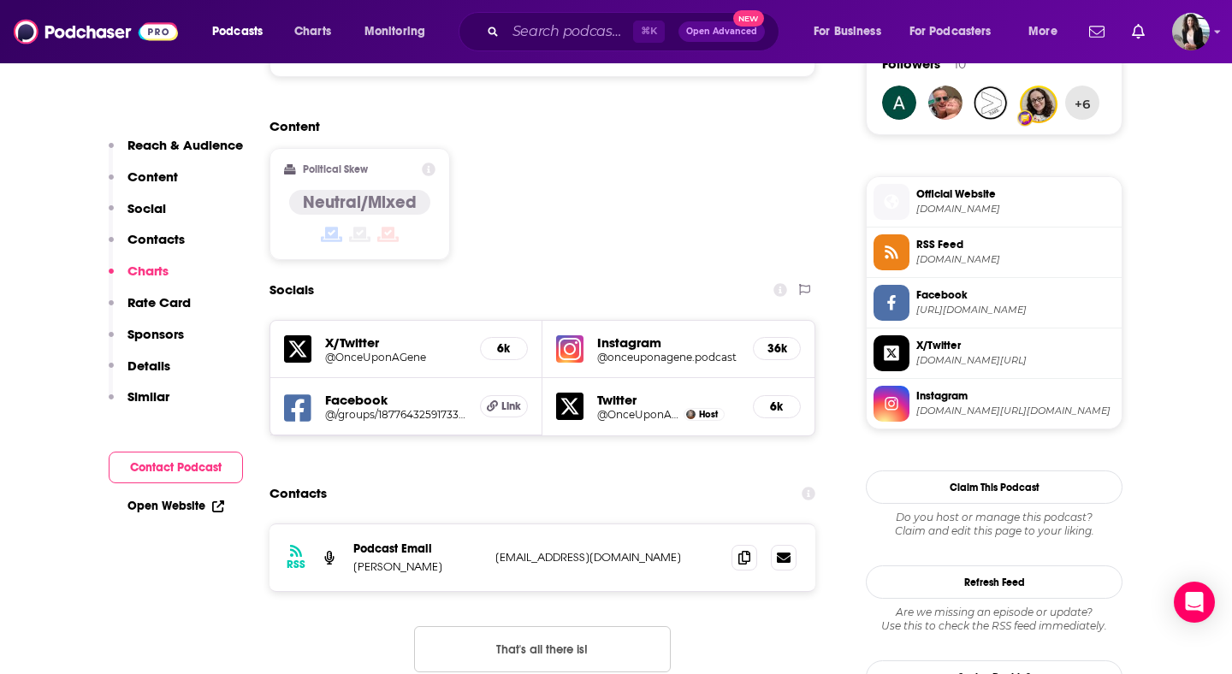
scroll to position [1204, 0]
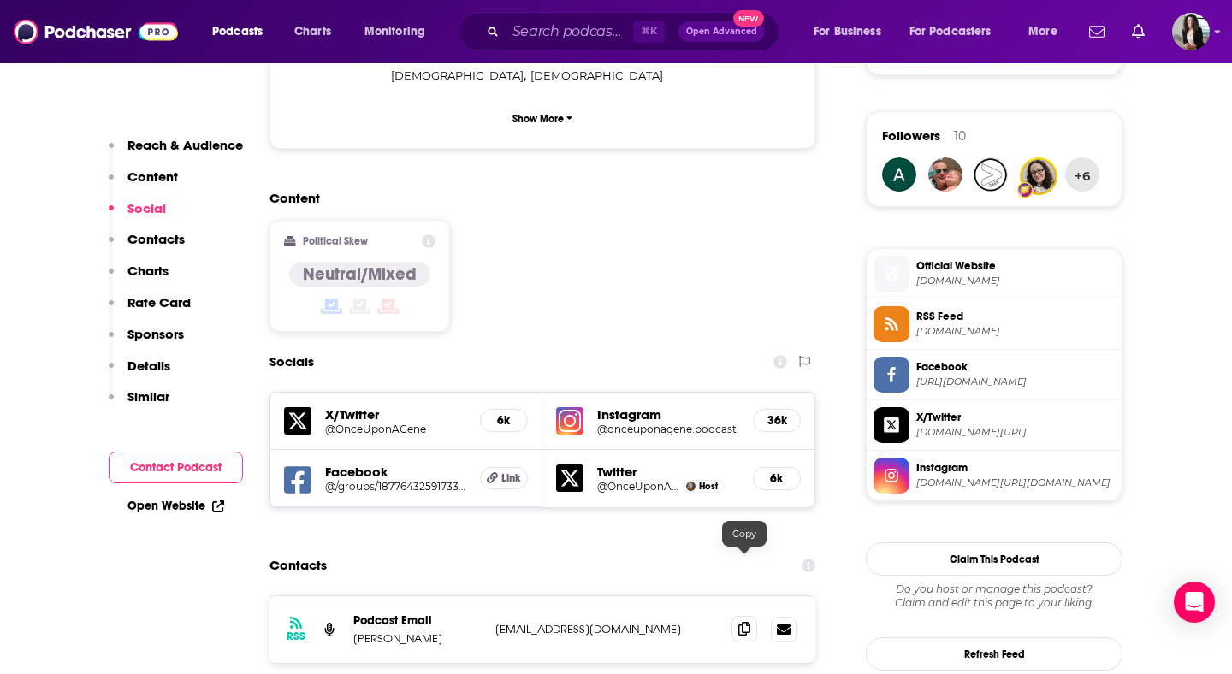
click at [747, 622] on icon at bounding box center [744, 629] width 12 height 14
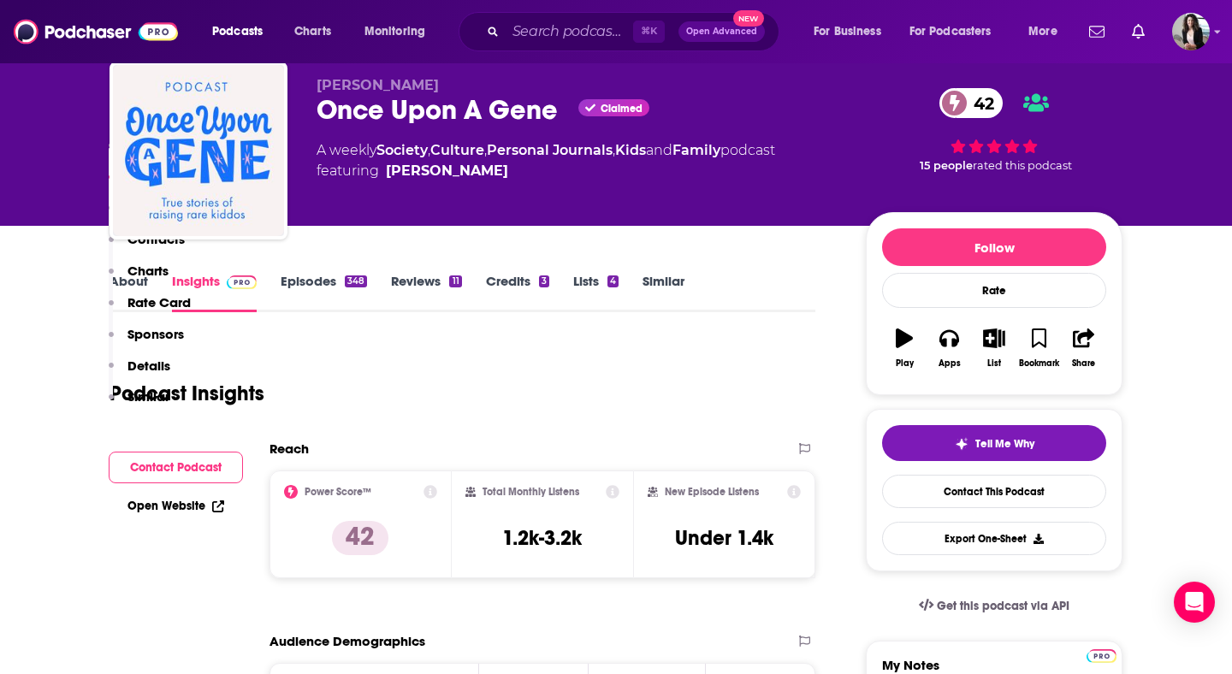
scroll to position [0, 0]
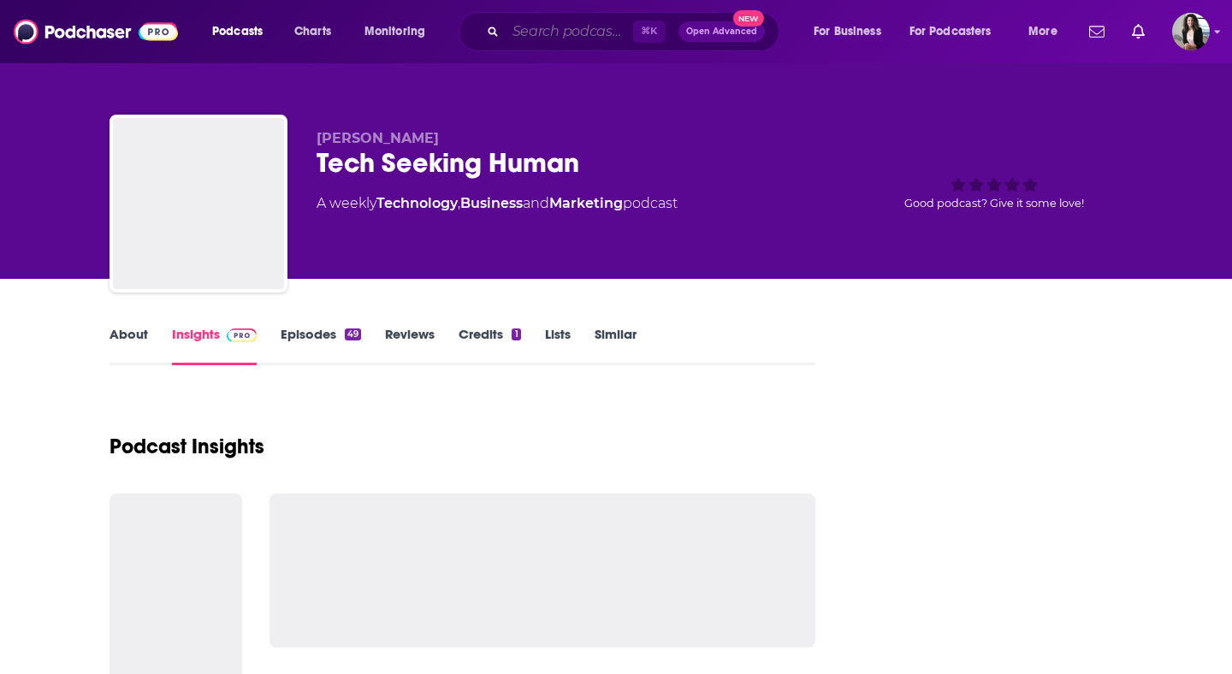
click at [549, 24] on input "Search podcasts, credits, & more..." at bounding box center [569, 31] width 127 height 27
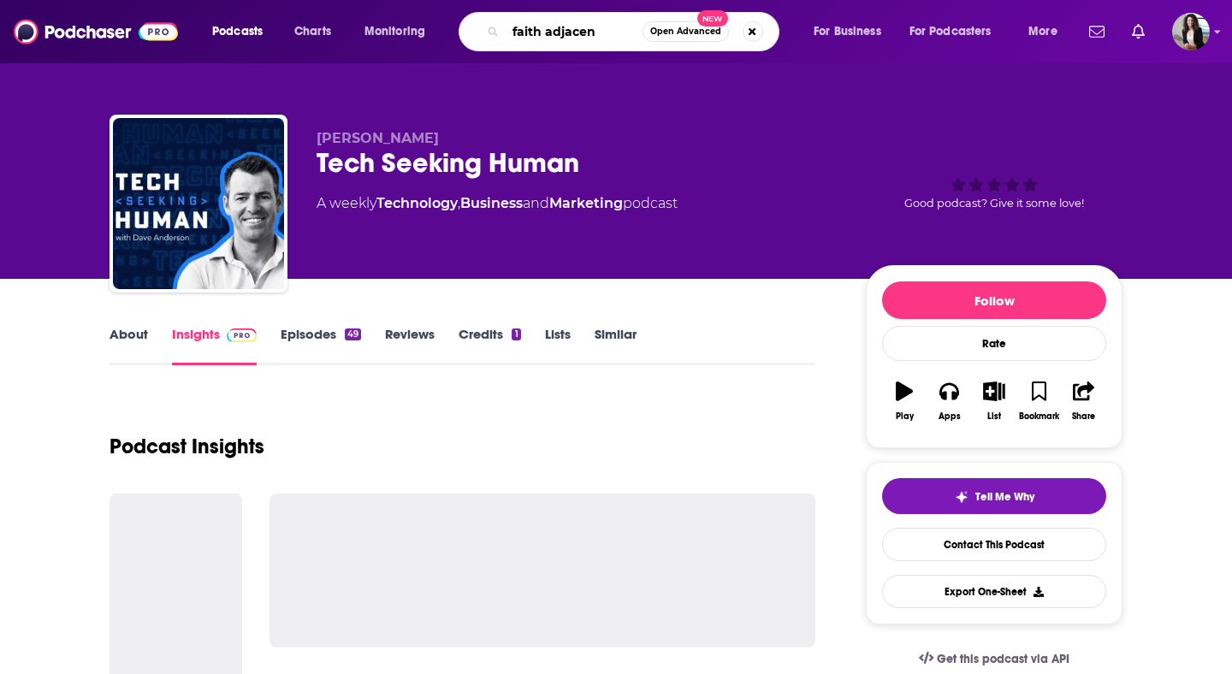
type input "faith adjacent"
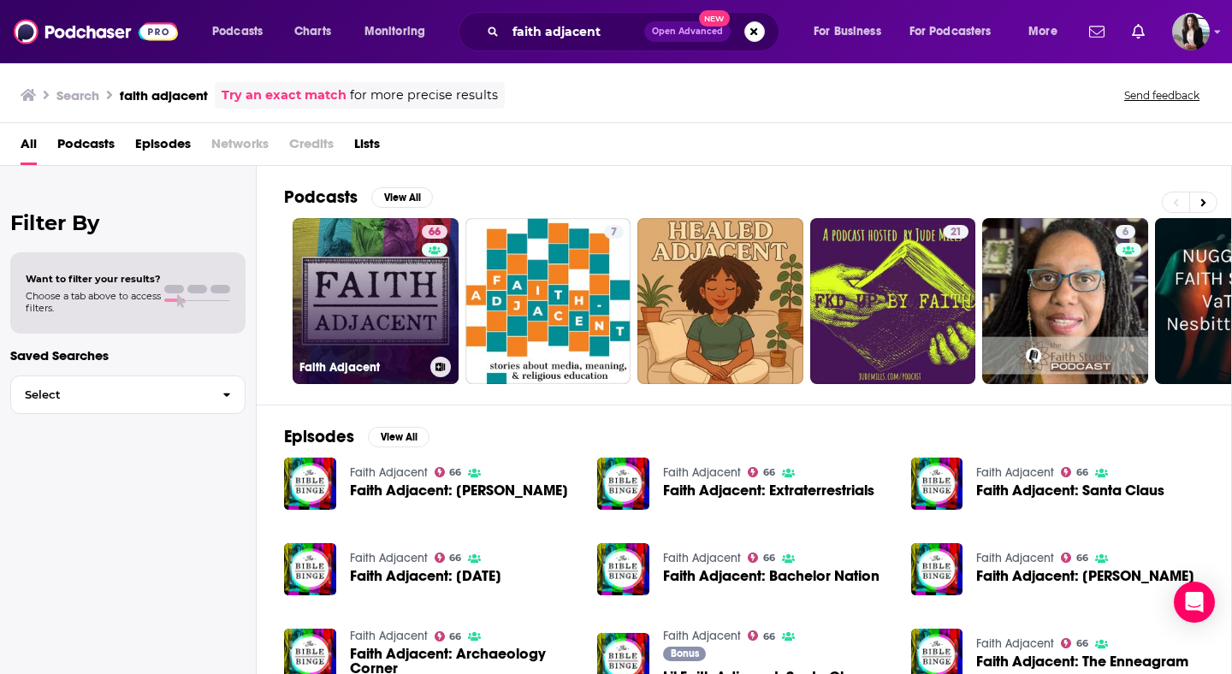
click at [371, 244] on link "66 Faith Adjacent" at bounding box center [376, 301] width 166 height 166
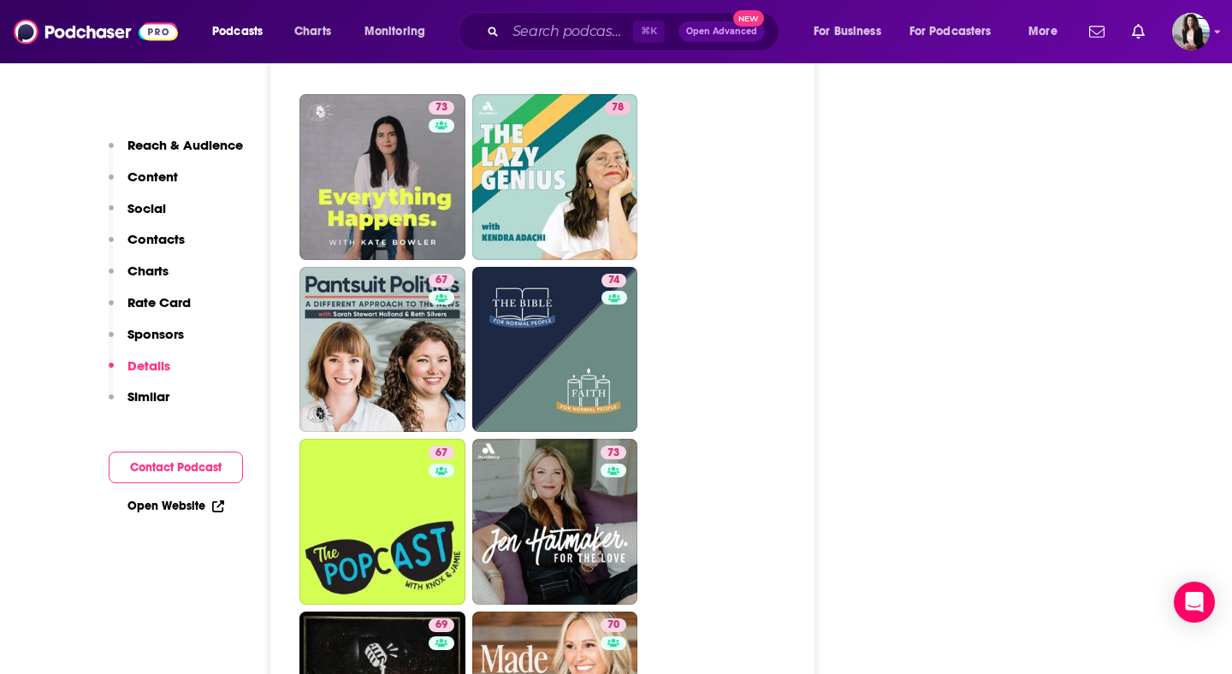
scroll to position [4150, 0]
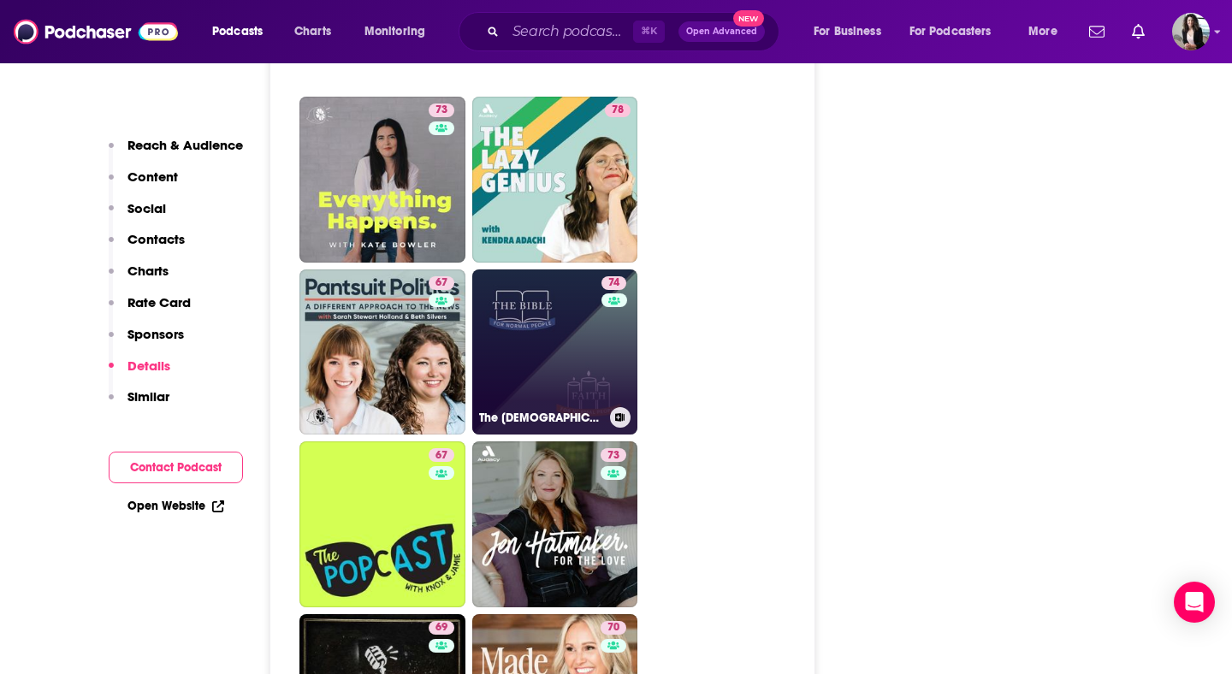
click at [602, 276] on div "74" at bounding box center [616, 342] width 29 height 132
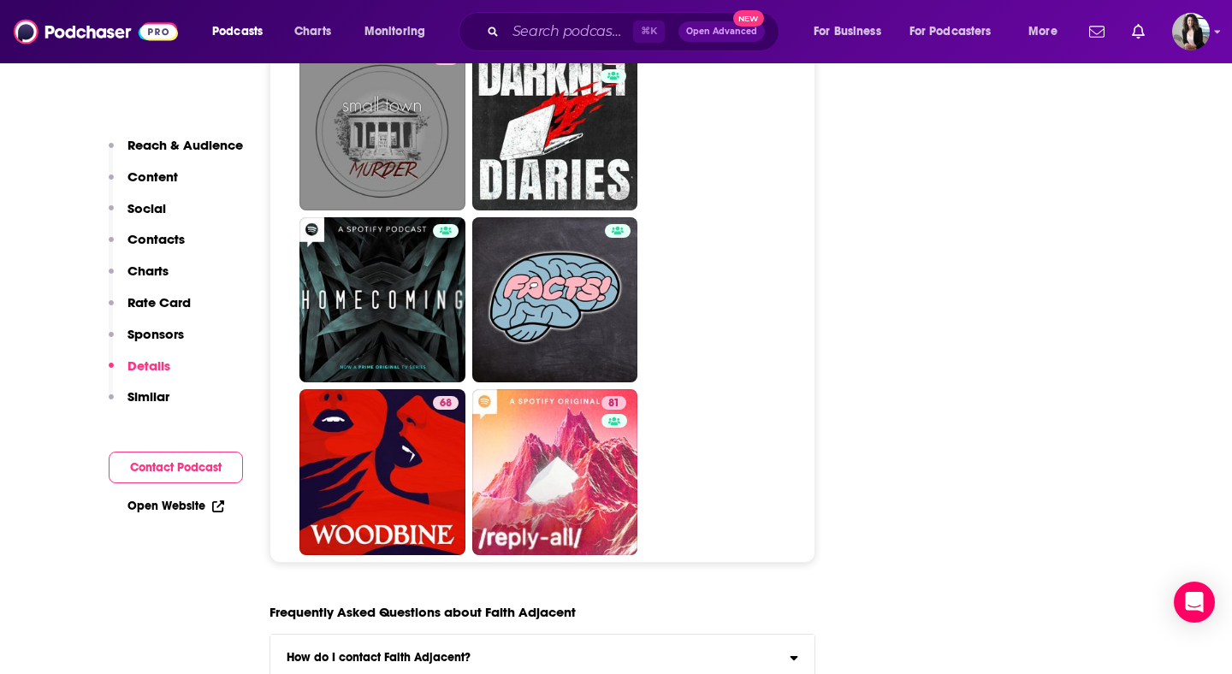
scroll to position [8646, 0]
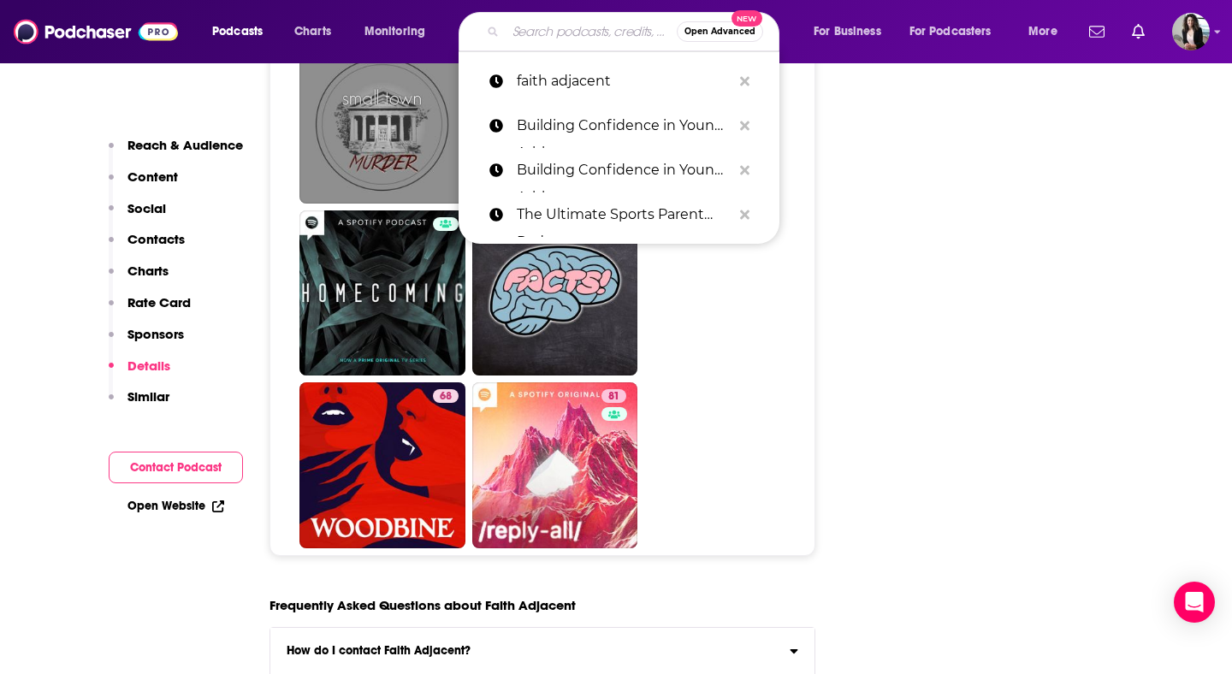
click at [588, 36] on input "Search podcasts, credits, & more..." at bounding box center [591, 31] width 171 height 27
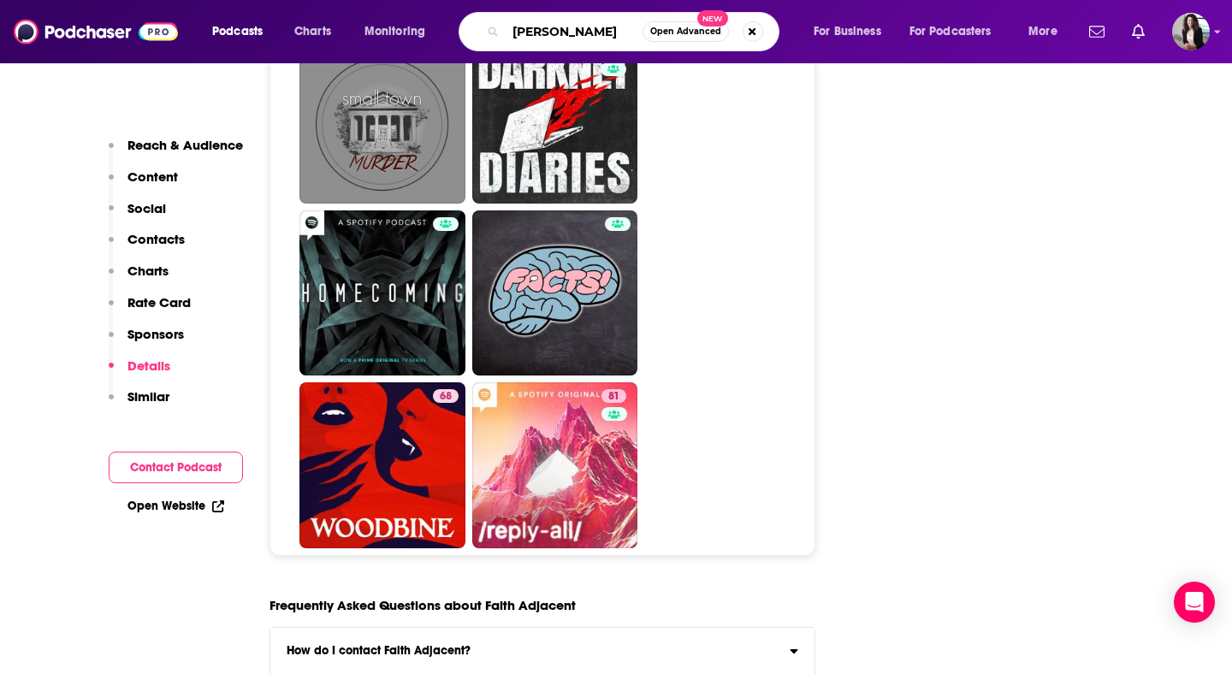
type input "angie elkins"
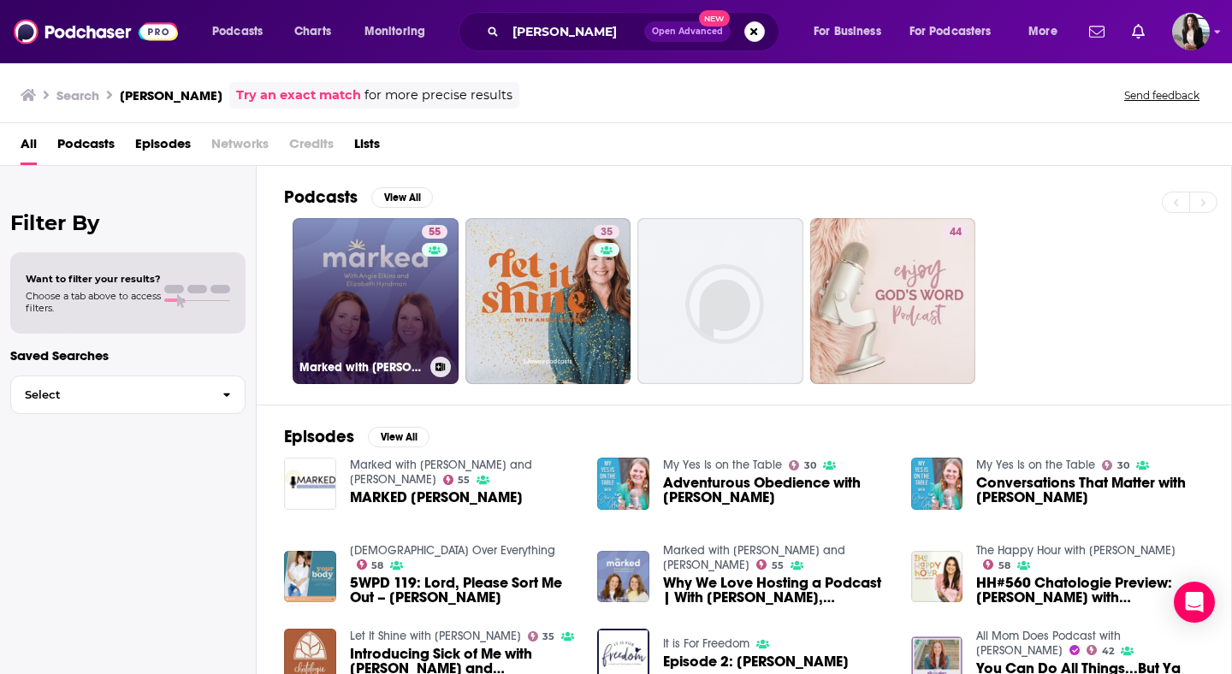
click at [394, 276] on link "55 Marked with Angie Elkins and Elizabeth Hyndman" at bounding box center [376, 301] width 166 height 166
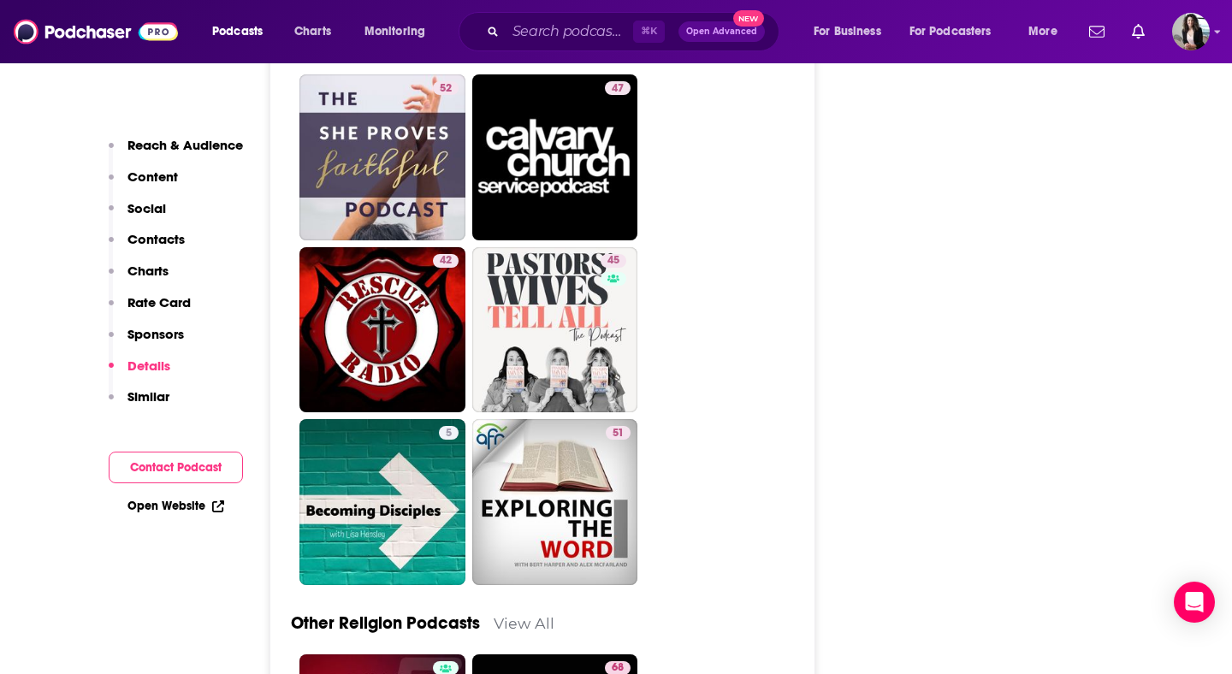
scroll to position [4607, 0]
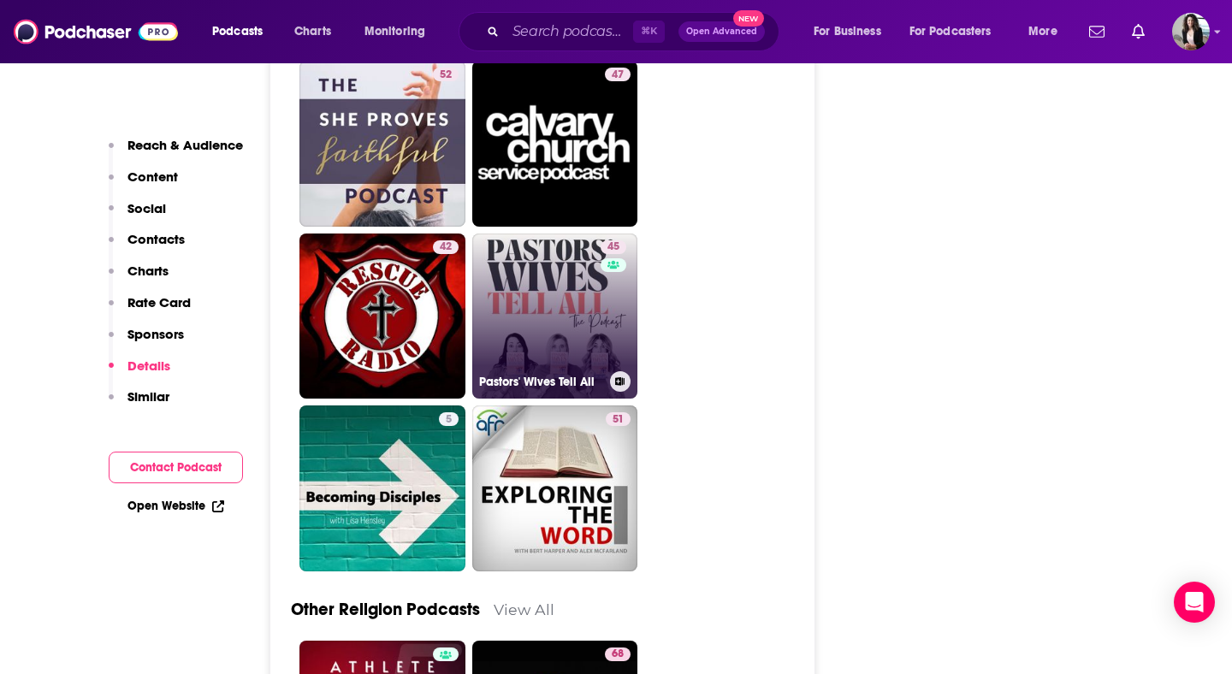
click at [568, 244] on link "45 Pastors' Wives Tell All" at bounding box center [555, 317] width 166 height 166
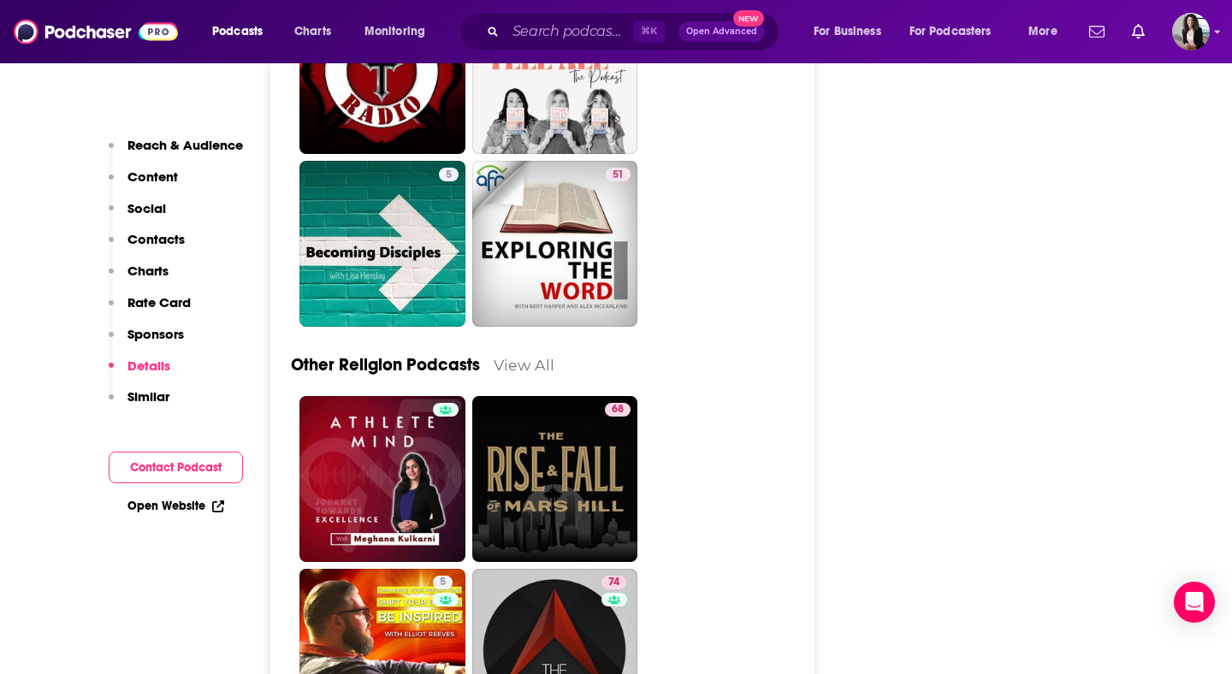
scroll to position [4759, 0]
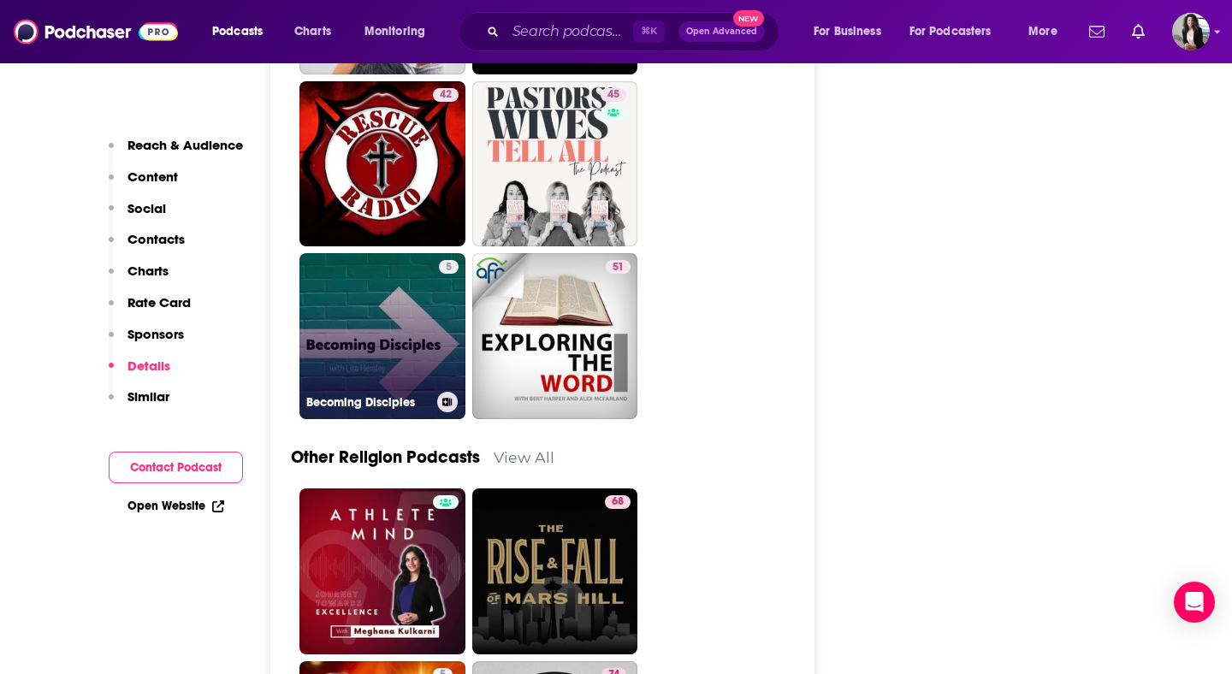
click at [416, 253] on link "5 Becoming Disciples" at bounding box center [382, 336] width 166 height 166
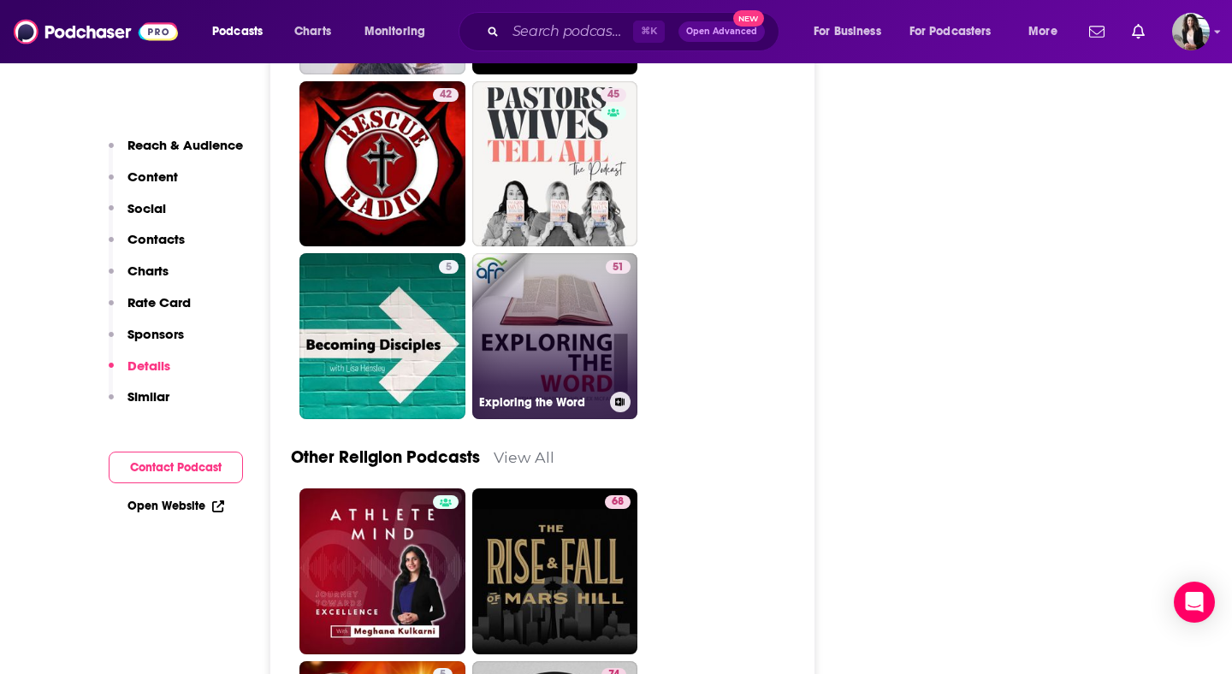
click at [587, 253] on link "51 Exploring the Word" at bounding box center [555, 336] width 166 height 166
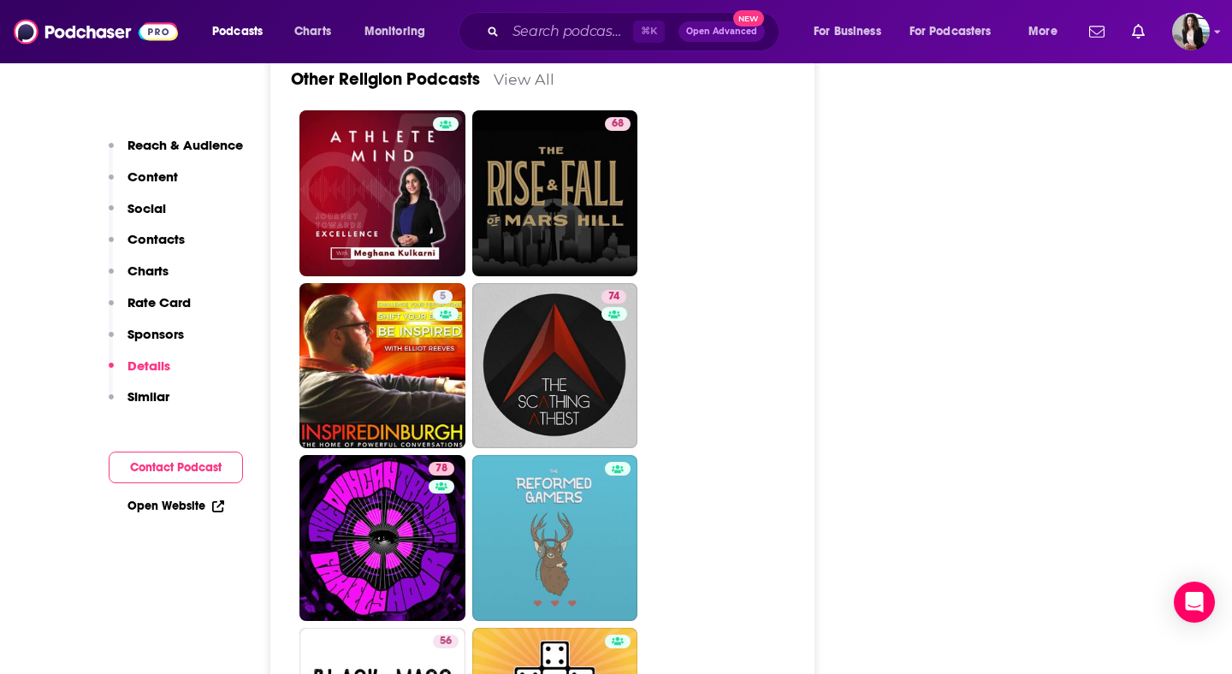
scroll to position [5139, 0]
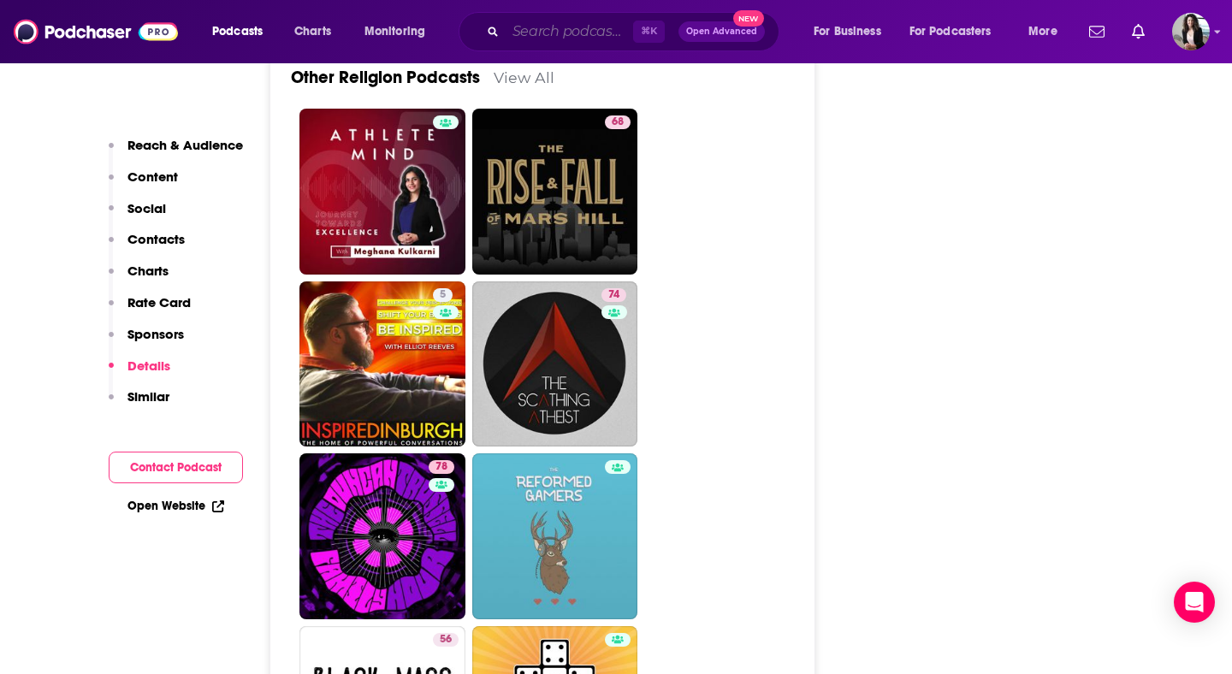
click at [607, 27] on input "Search podcasts, credits, & more..." at bounding box center [569, 31] width 127 height 27
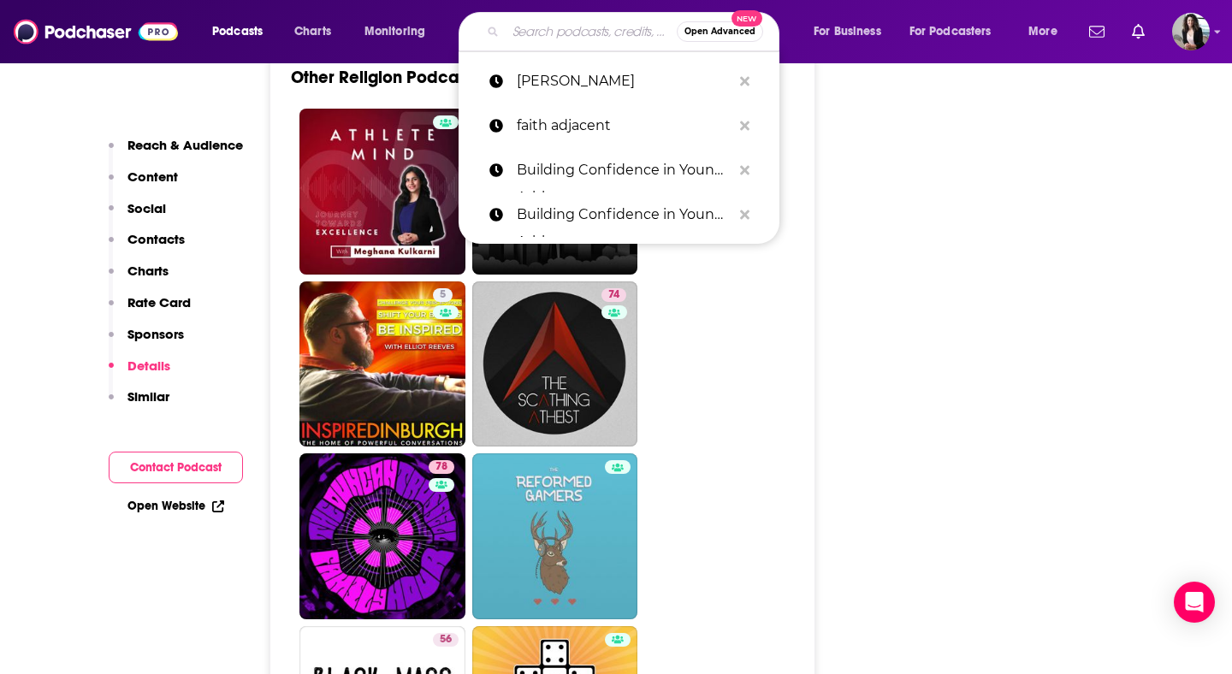
paste input "Christ with Coffee on Ice"
type input "Christ with Coffee on Ice"
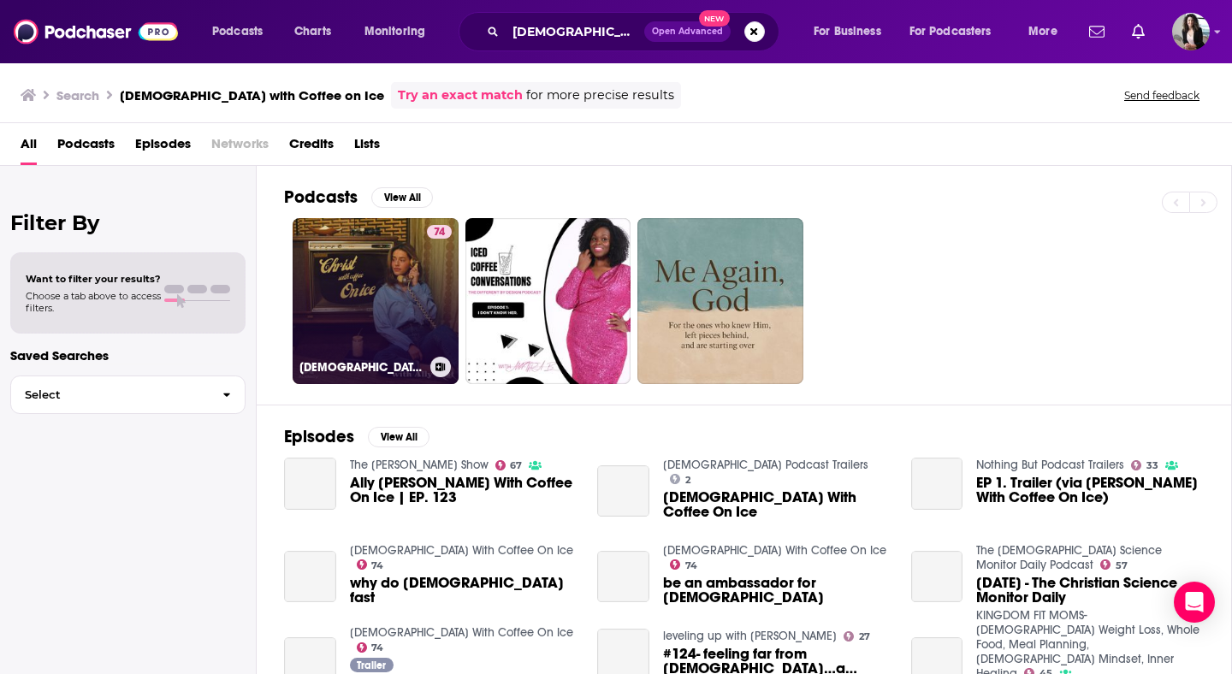
click at [381, 270] on link "74 Christ With Coffee On Ice" at bounding box center [376, 301] width 166 height 166
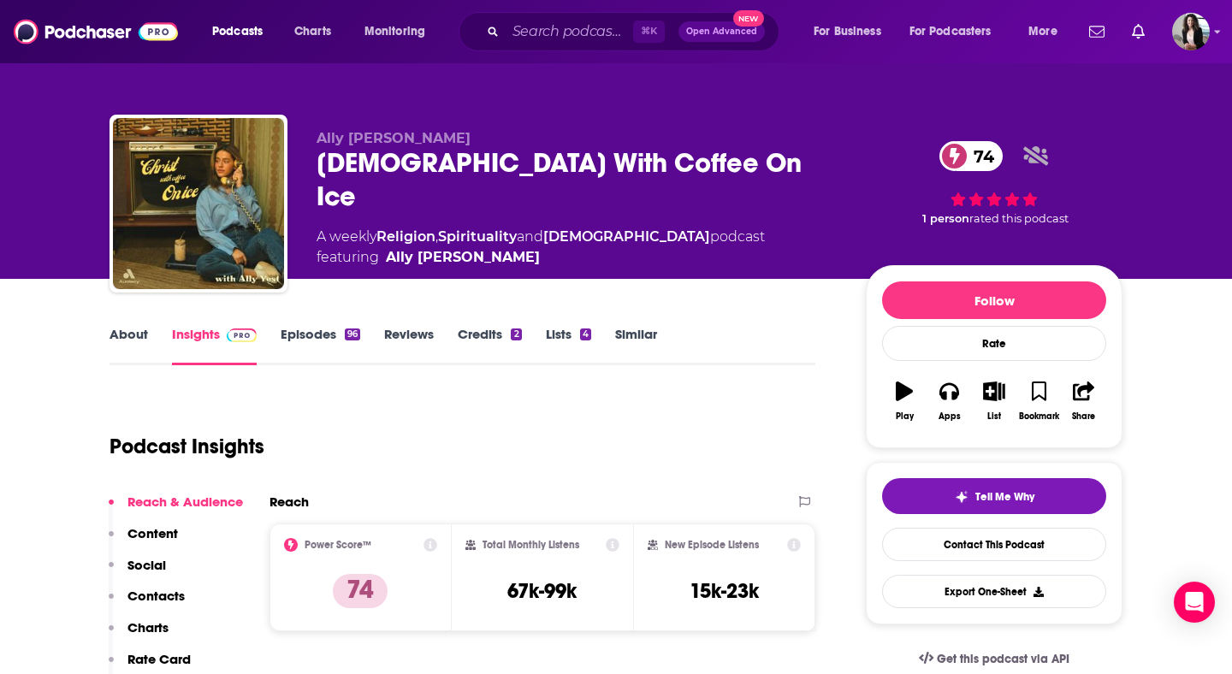
click at [336, 339] on link "Episodes 96" at bounding box center [321, 345] width 80 height 39
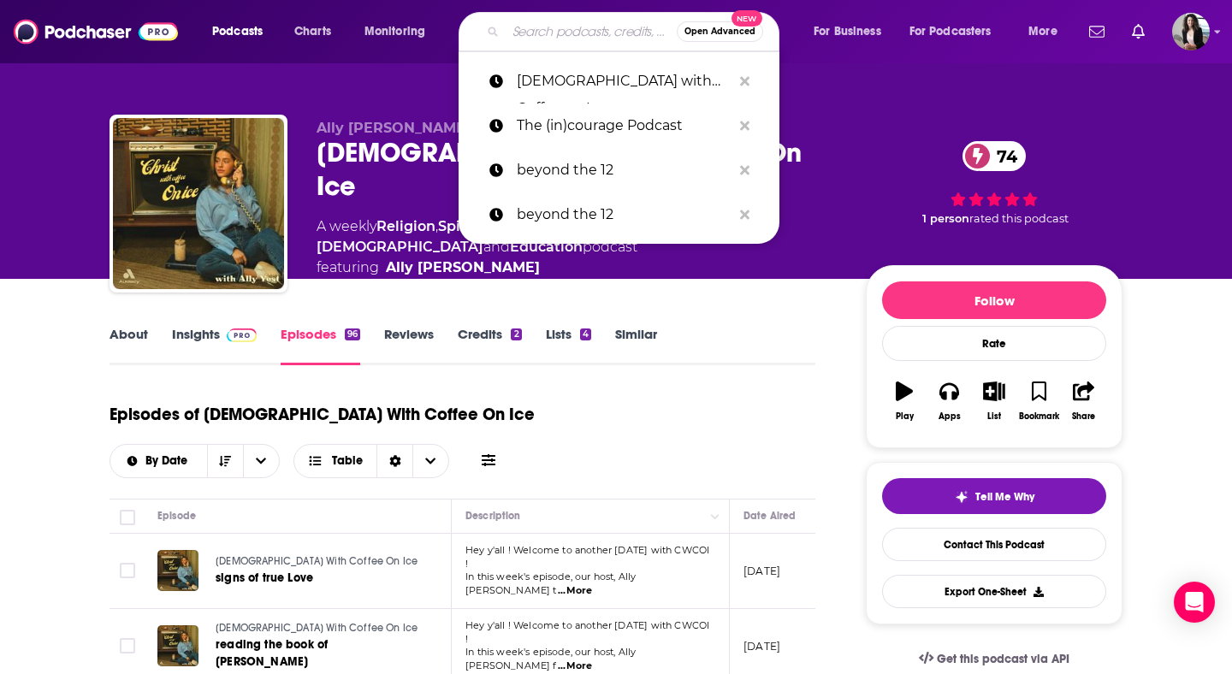
click at [603, 28] on input "Search podcasts, credits, & more..." at bounding box center [591, 31] width 171 height 27
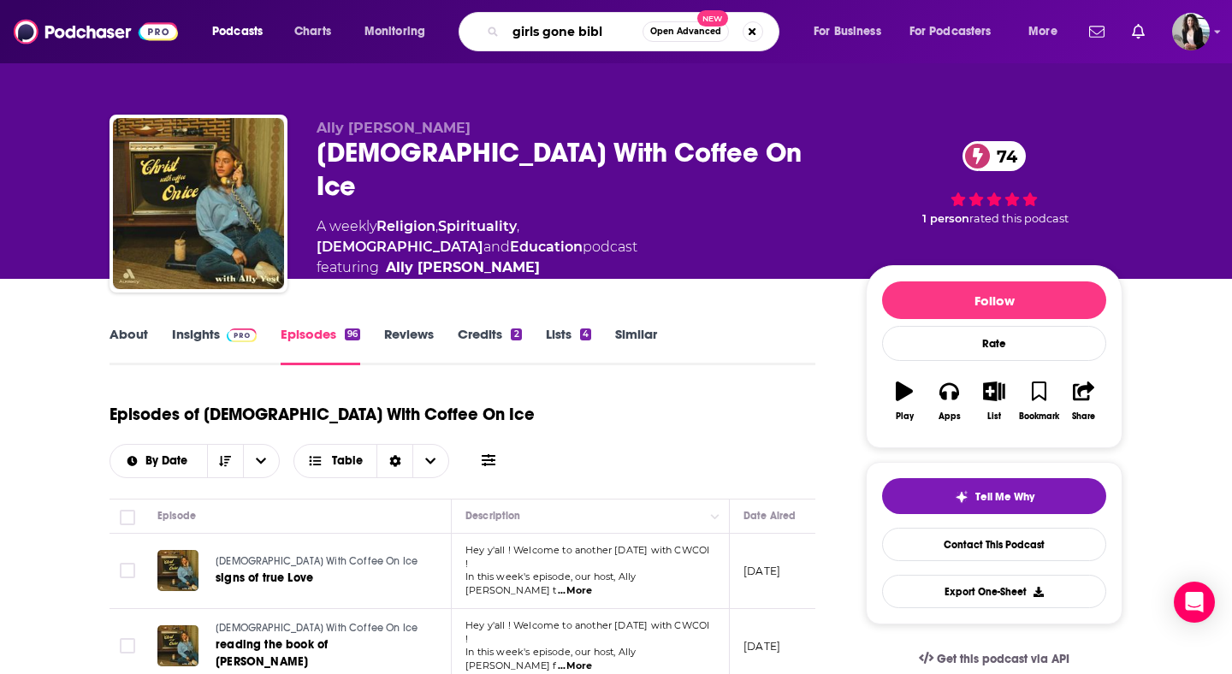
type input "girls gone bible"
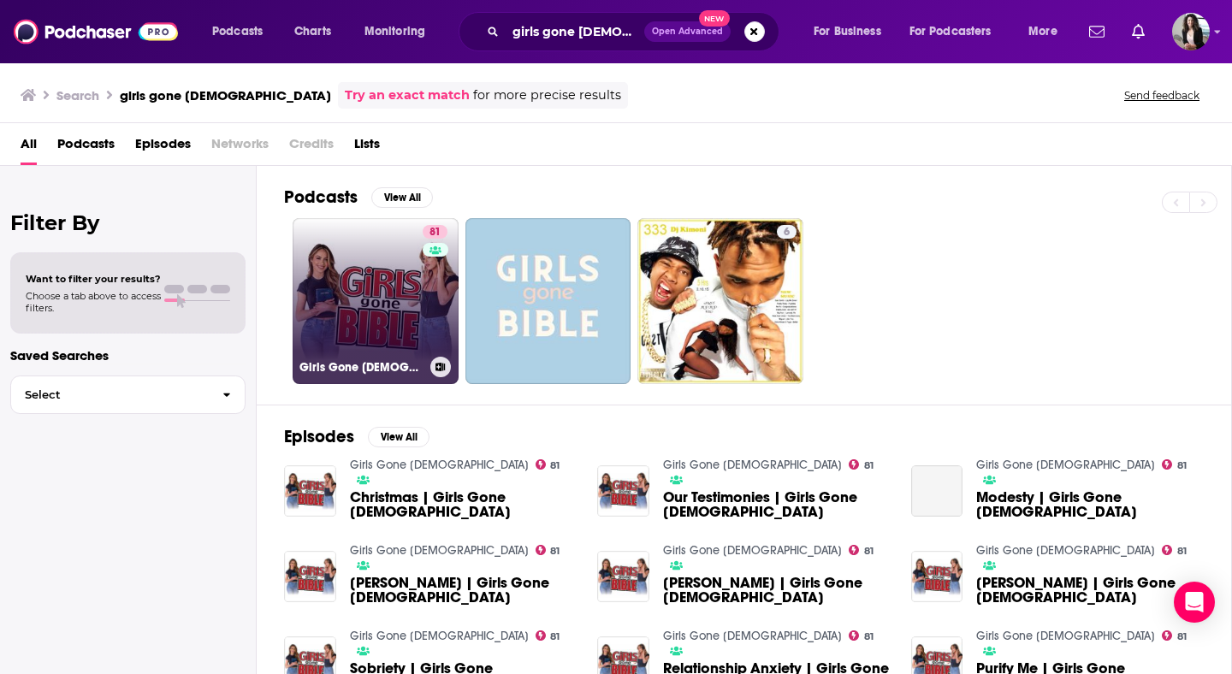
click at [393, 278] on link "81 Girls Gone Bible" at bounding box center [376, 301] width 166 height 166
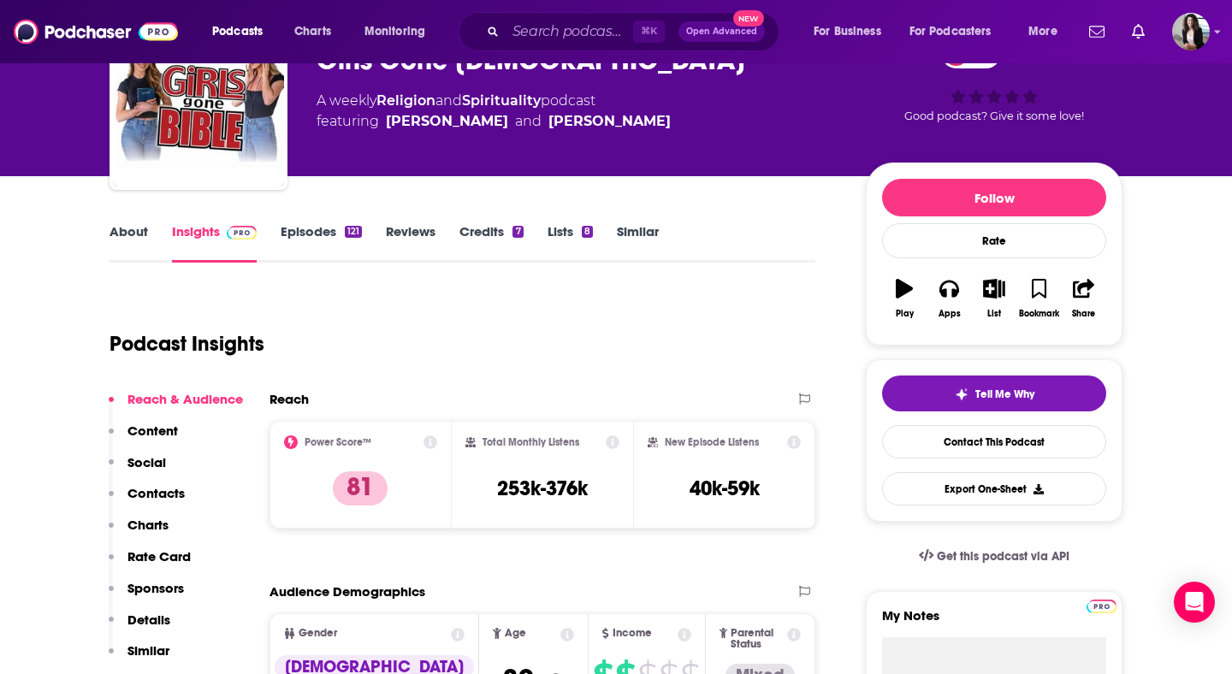
scroll to position [146, 0]
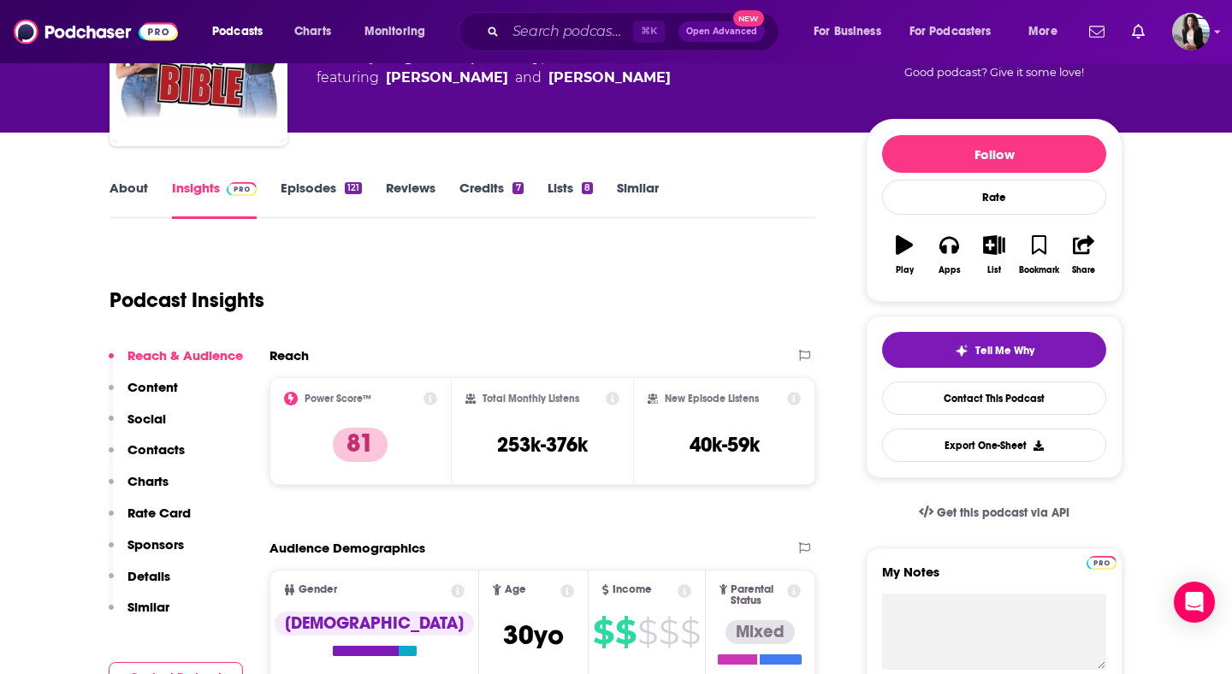
click at [308, 200] on link "Episodes 121" at bounding box center [321, 199] width 81 height 39
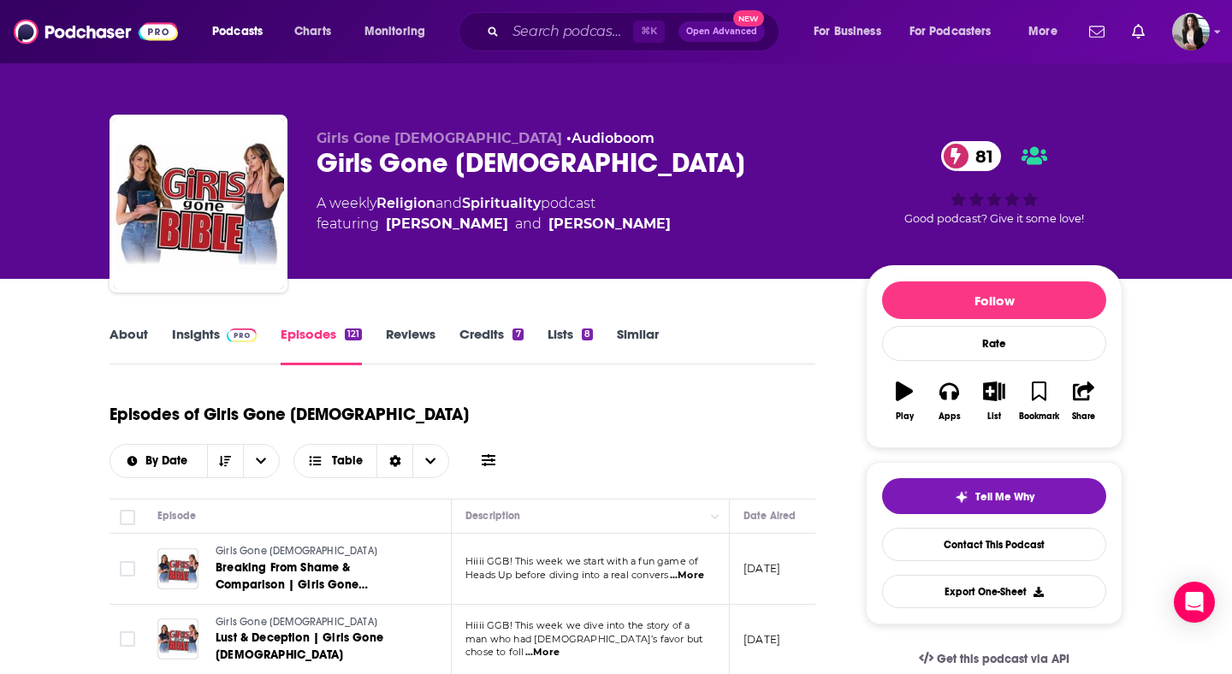
click at [209, 344] on link "Insights" at bounding box center [214, 345] width 85 height 39
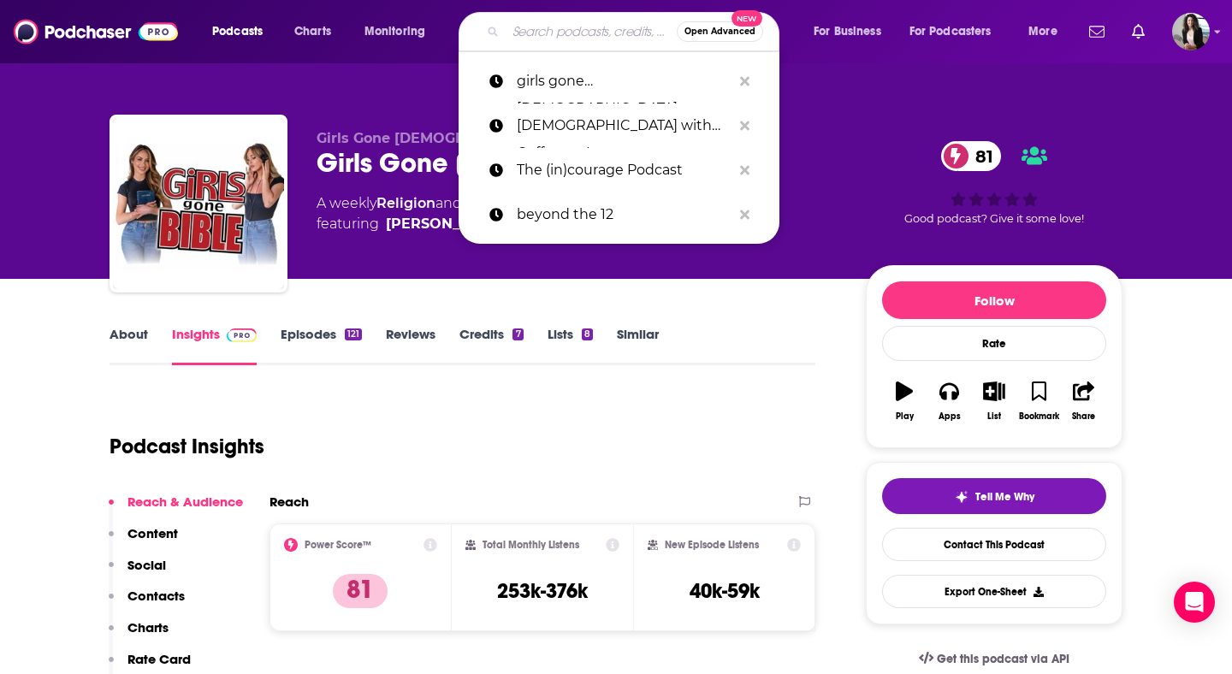
click at [582, 29] on input "Search podcasts, credits, & more..." at bounding box center [591, 31] width 171 height 27
paste input "Dwell Differently"
type input "Dwell Differently"
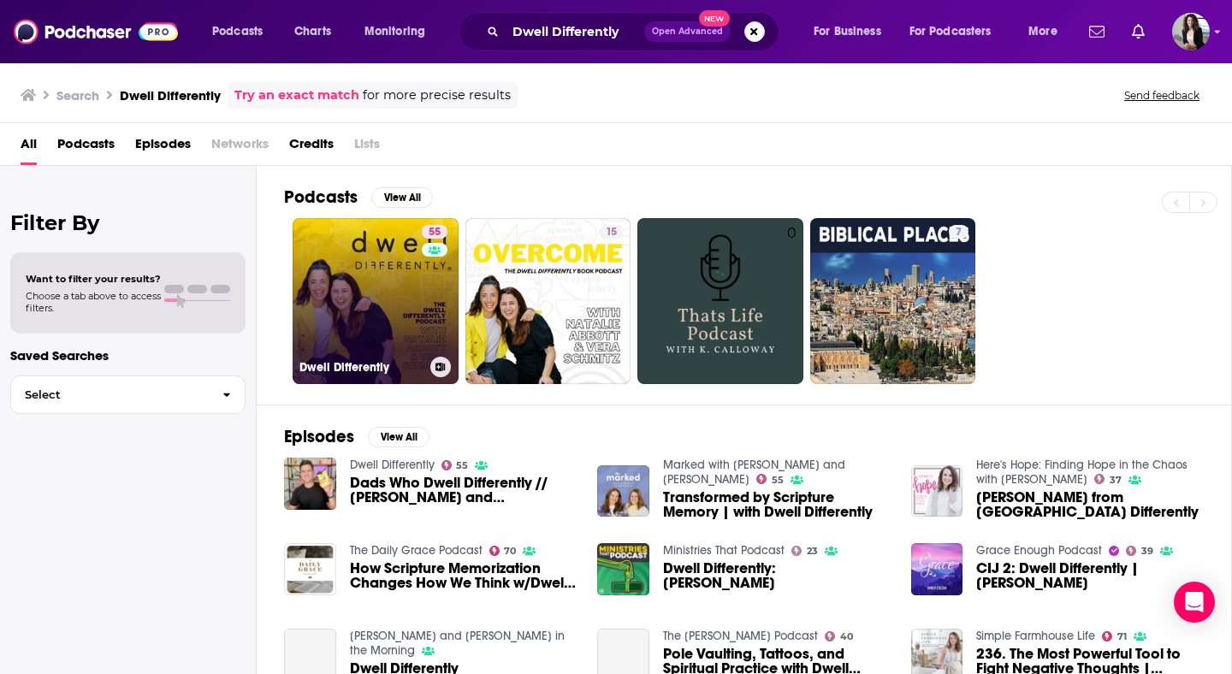
click at [371, 297] on link "55 Dwell Differently" at bounding box center [376, 301] width 166 height 166
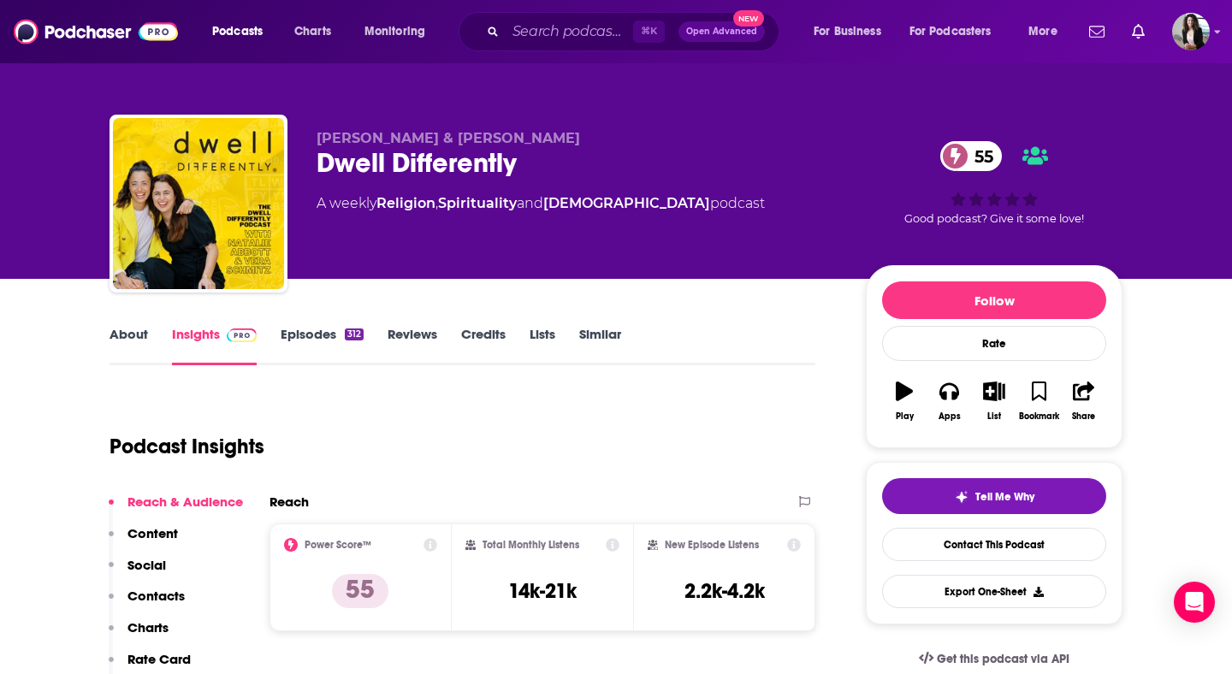
click at [347, 351] on link "Episodes 312" at bounding box center [322, 345] width 83 height 39
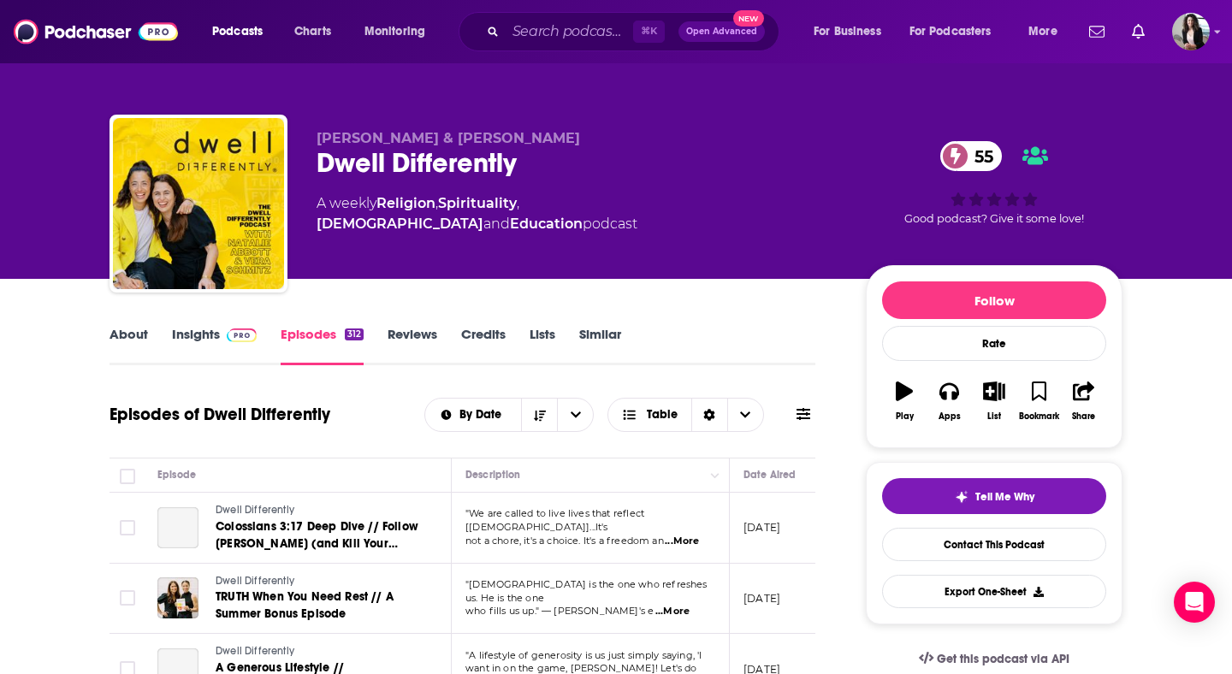
click at [131, 345] on link "About" at bounding box center [129, 345] width 39 height 39
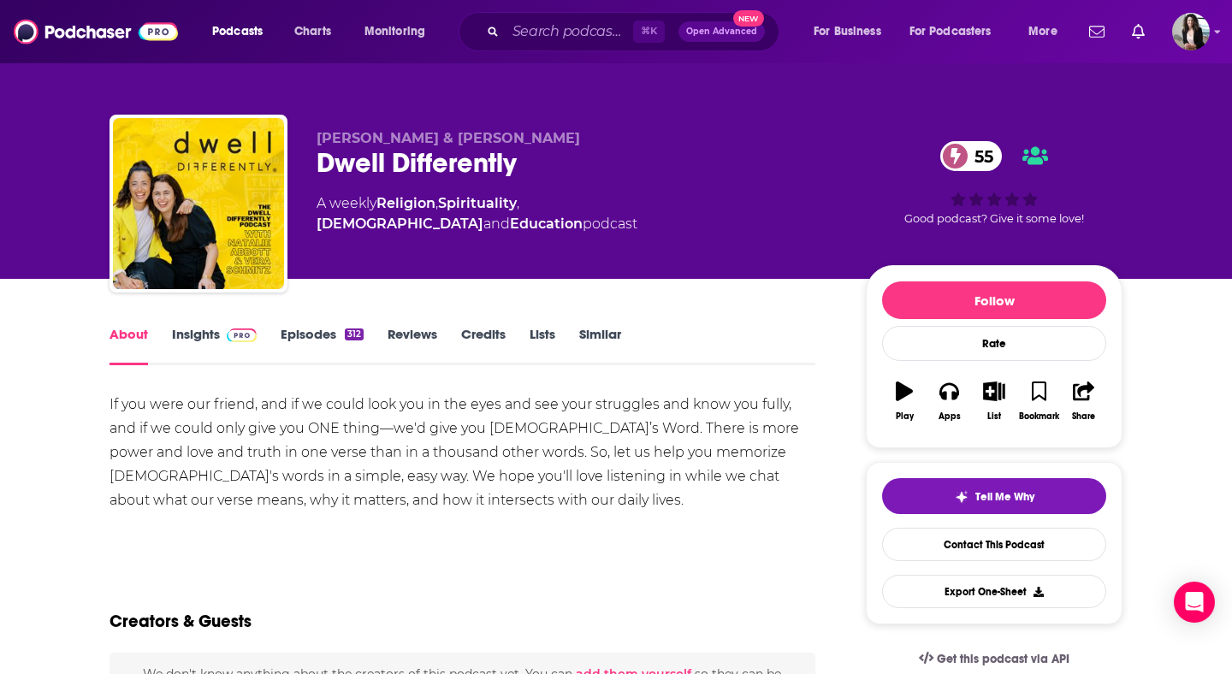
click at [217, 340] on link "Insights" at bounding box center [214, 345] width 85 height 39
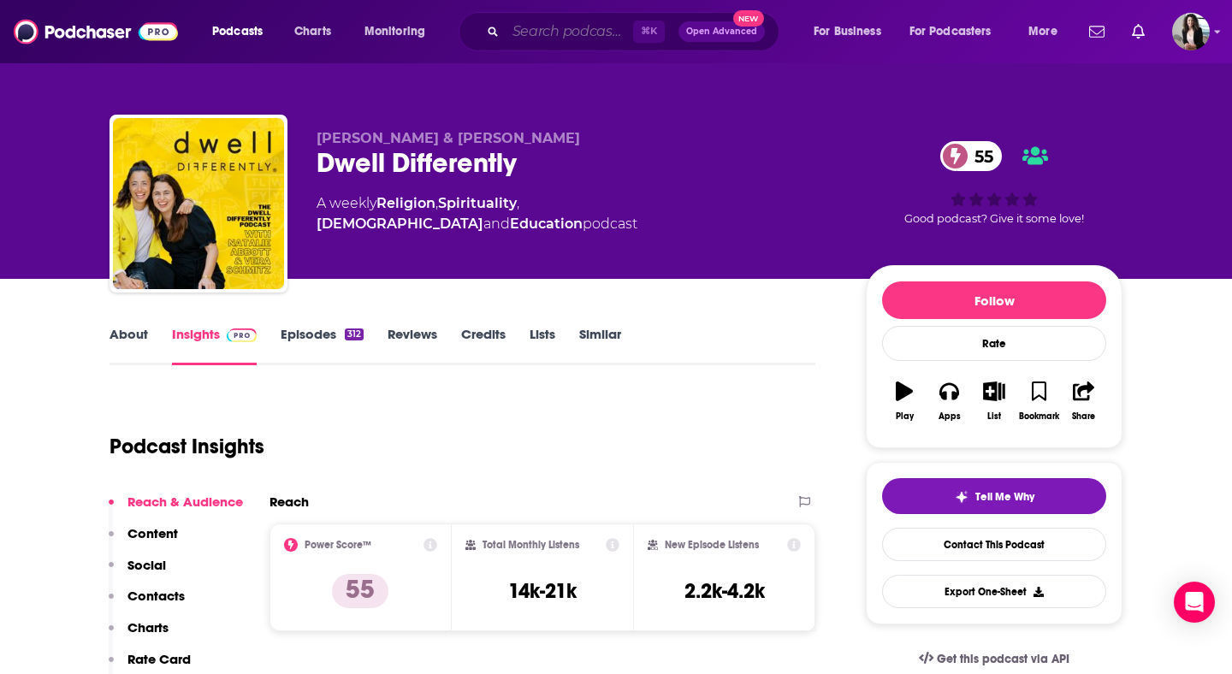
click at [559, 37] on input "Search podcasts, credits, & more..." at bounding box center [569, 31] width 127 height 27
paste input "Chiseled and Called"
type input "Chiseled and Called"
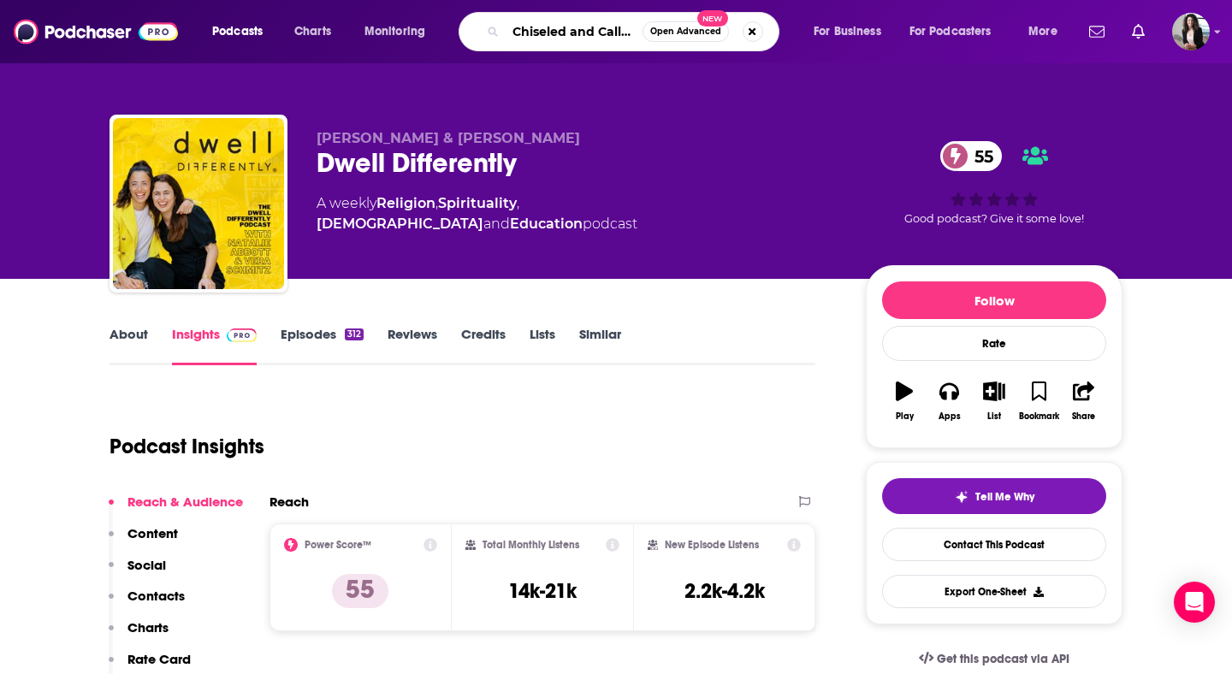
scroll to position [0, 3]
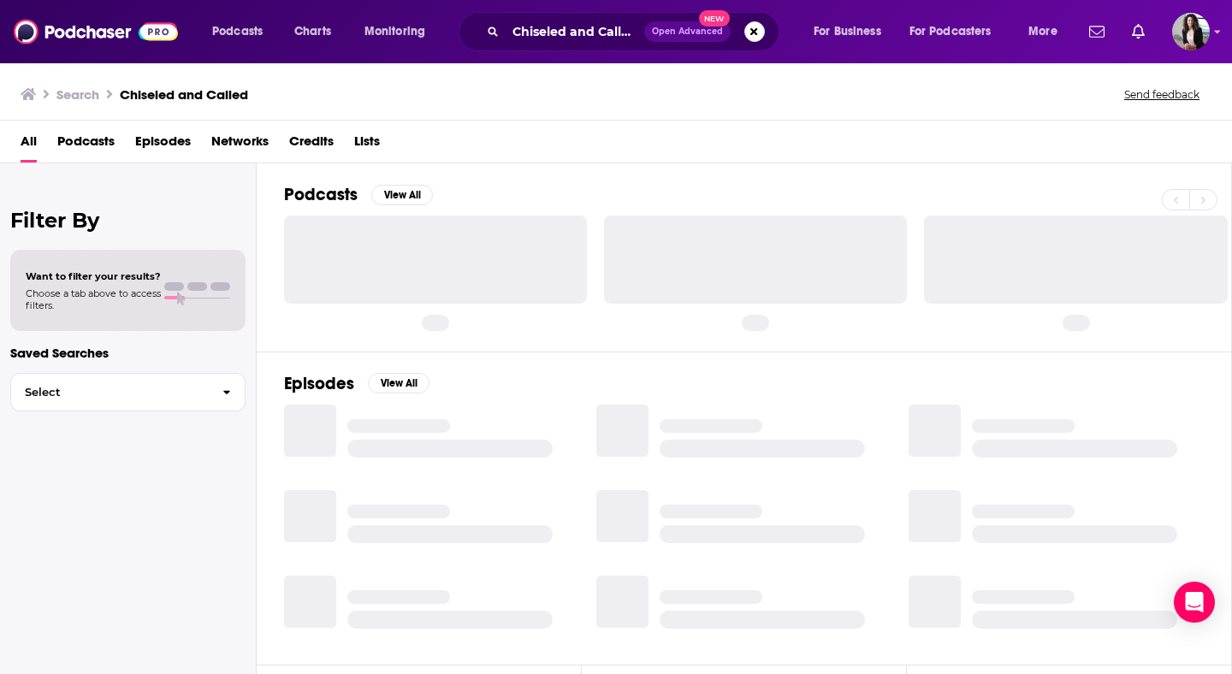
scroll to position [5, 0]
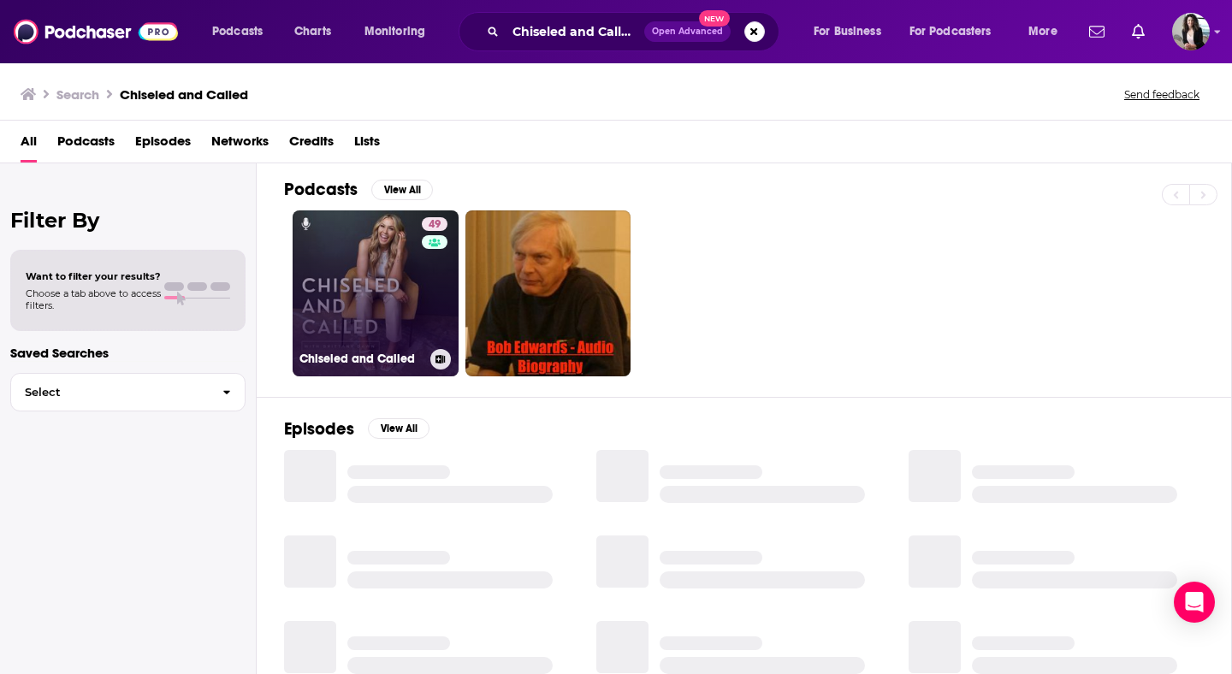
click at [320, 284] on link "49 Chiseled and Called" at bounding box center [376, 294] width 166 height 166
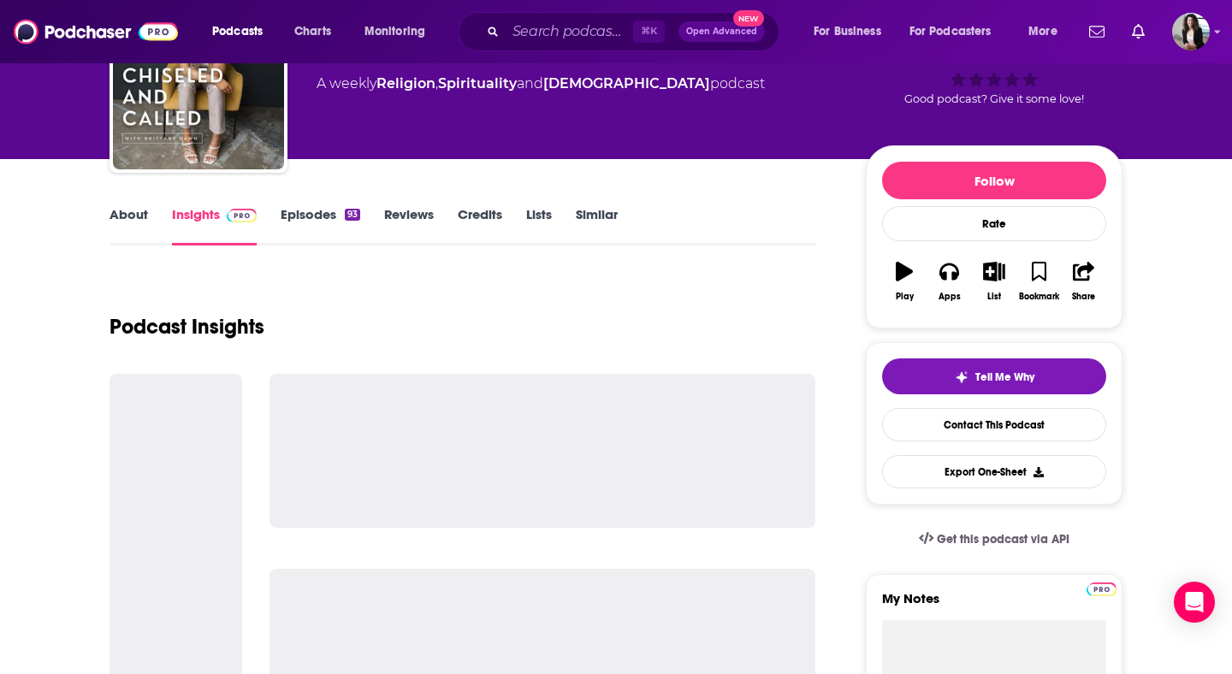
scroll to position [140, 0]
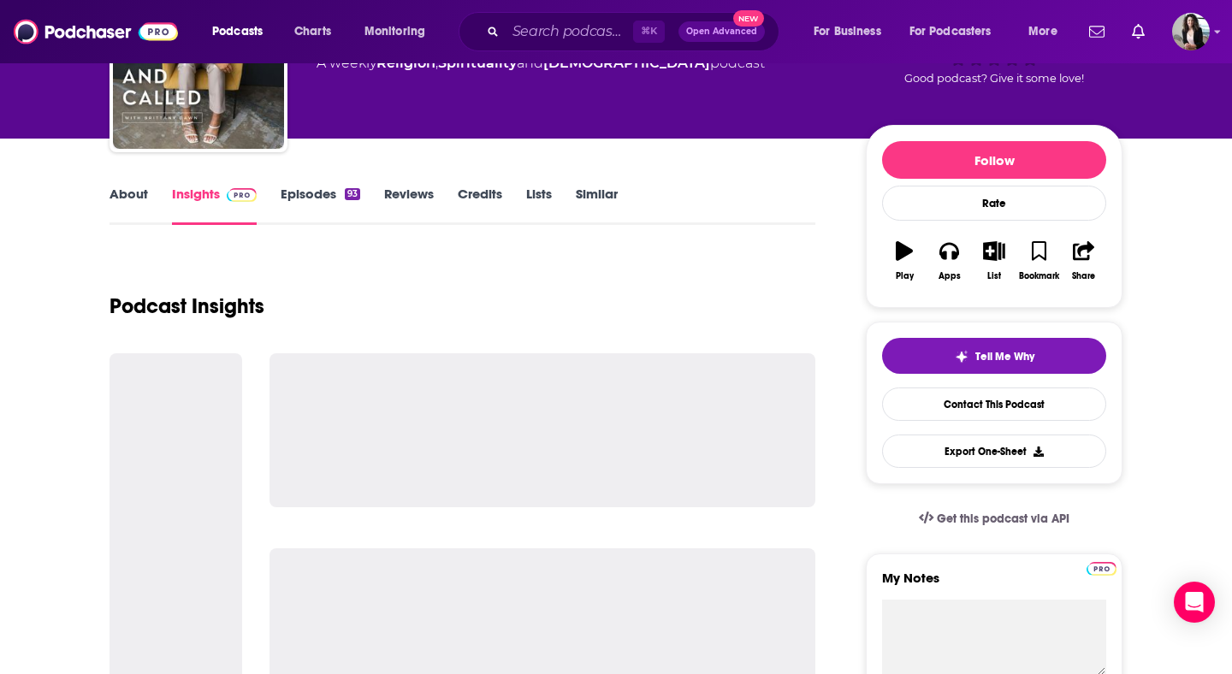
click at [311, 199] on link "Episodes 93" at bounding box center [321, 205] width 80 height 39
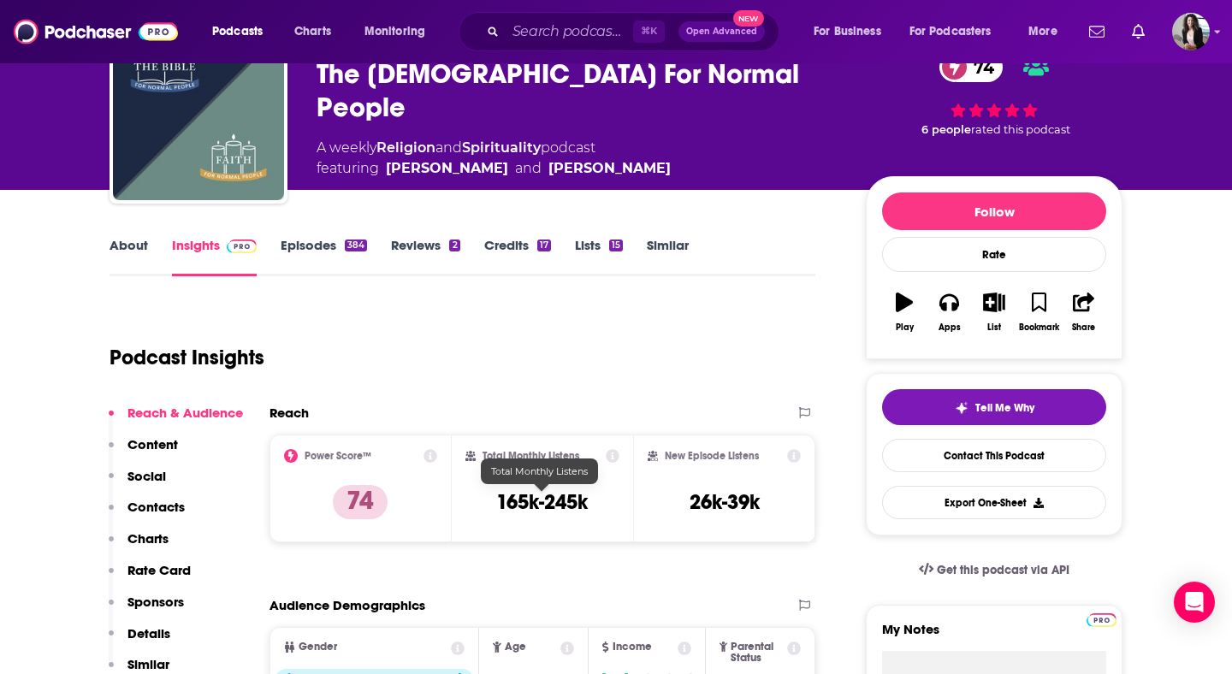
scroll to position [107, 0]
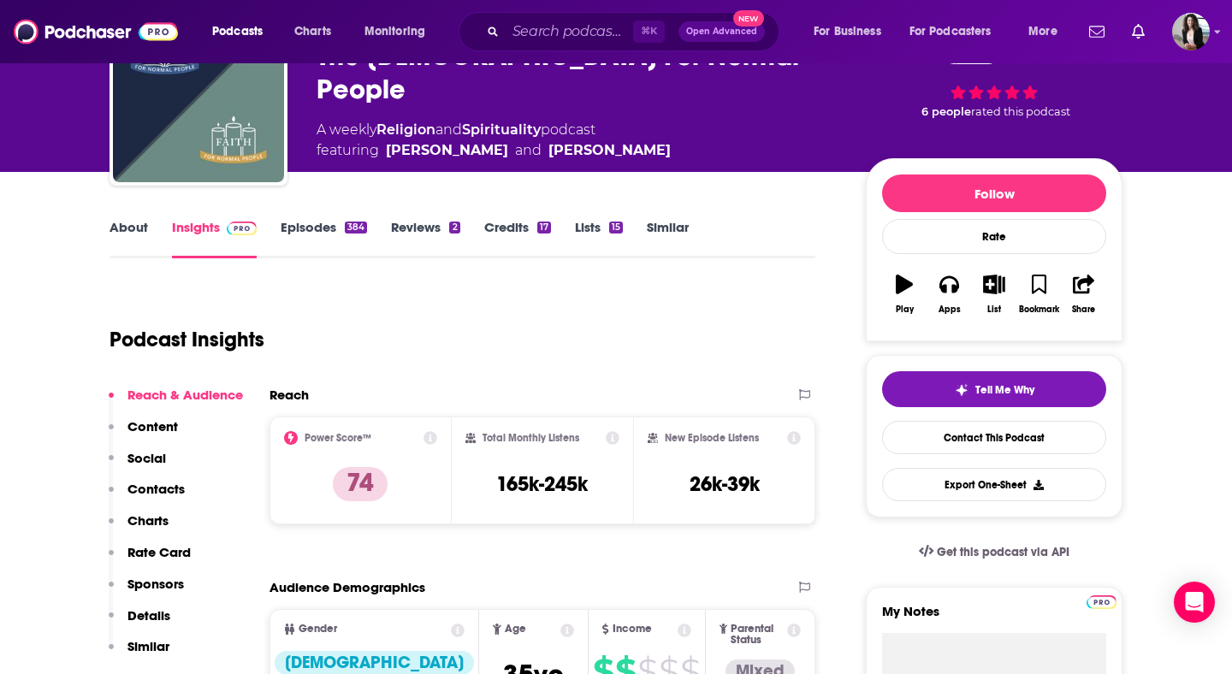
click at [310, 222] on link "Episodes 384" at bounding box center [324, 238] width 86 height 39
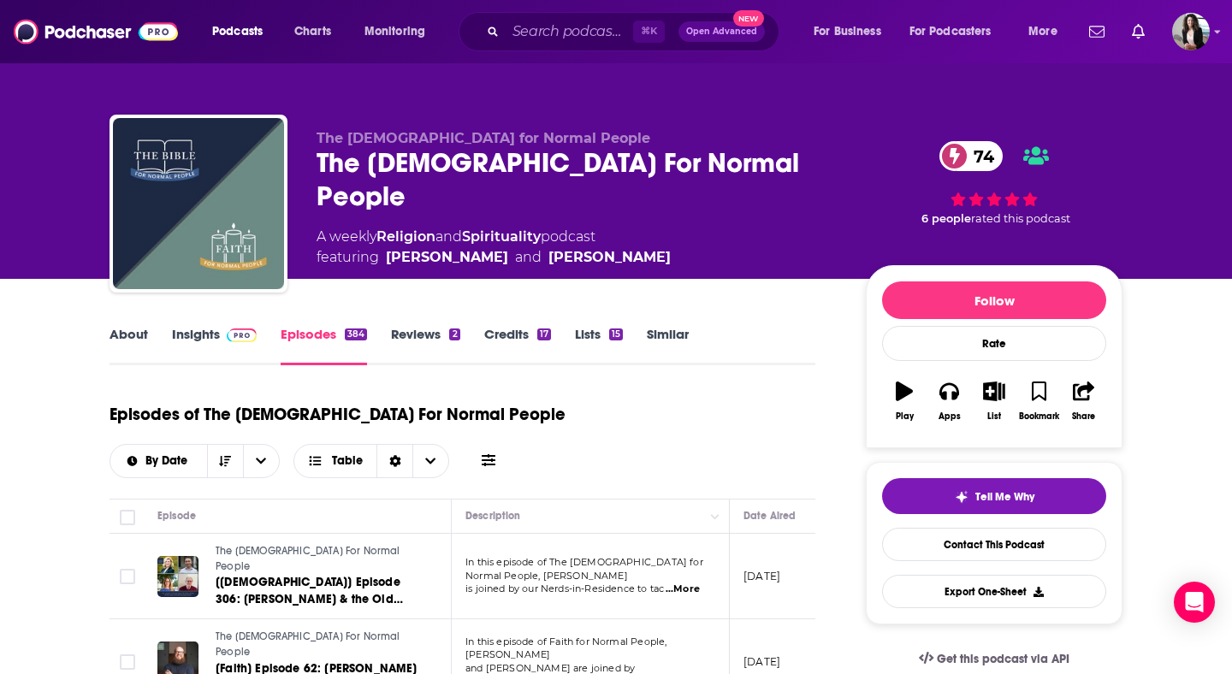
click at [116, 337] on link "About" at bounding box center [129, 345] width 39 height 39
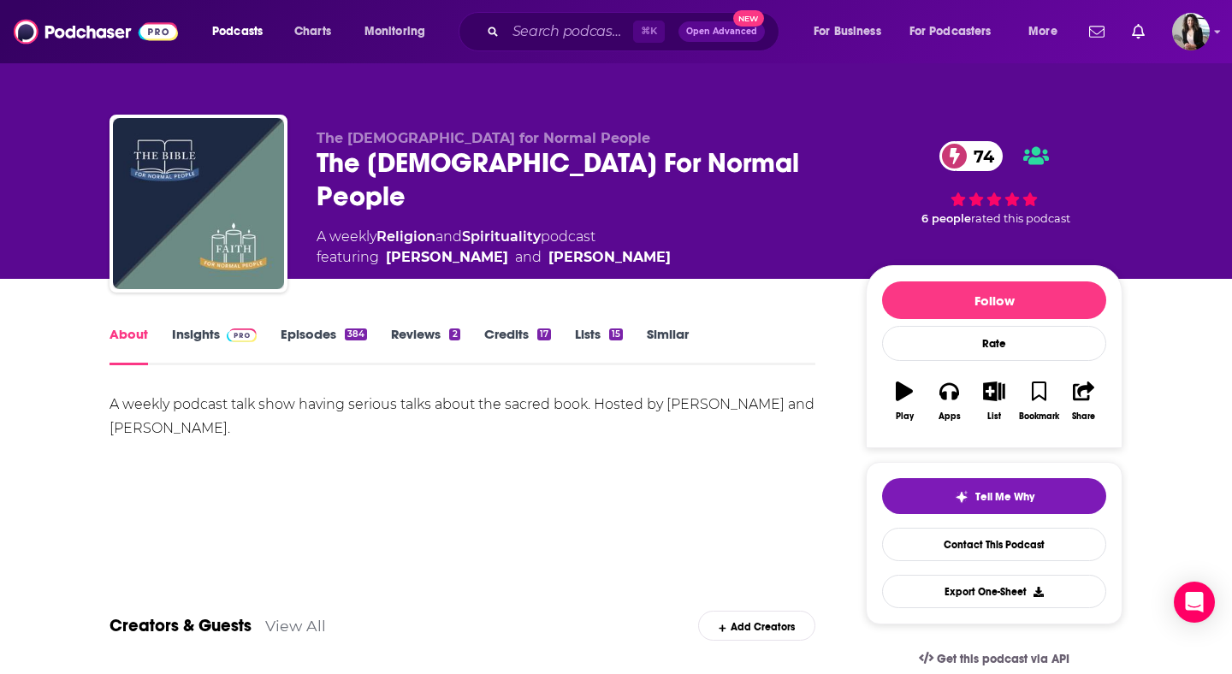
click at [221, 347] on link "Insights" at bounding box center [214, 345] width 85 height 39
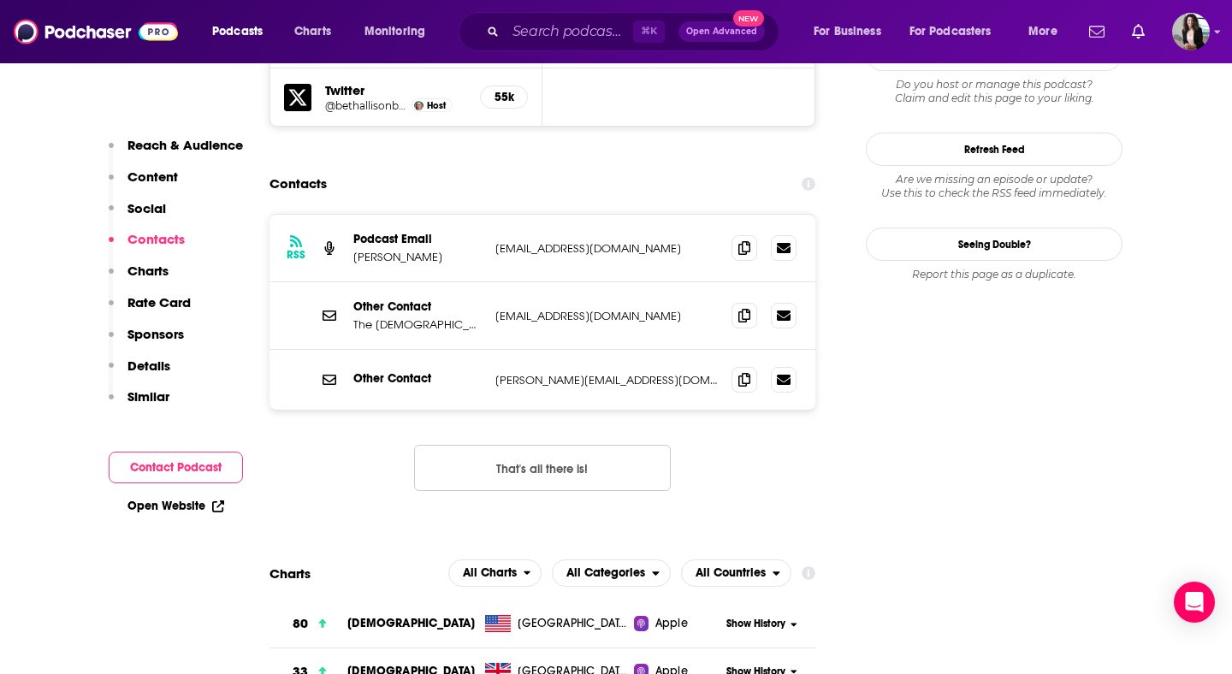
scroll to position [1758, 0]
click at [744, 241] on icon at bounding box center [744, 248] width 12 height 14
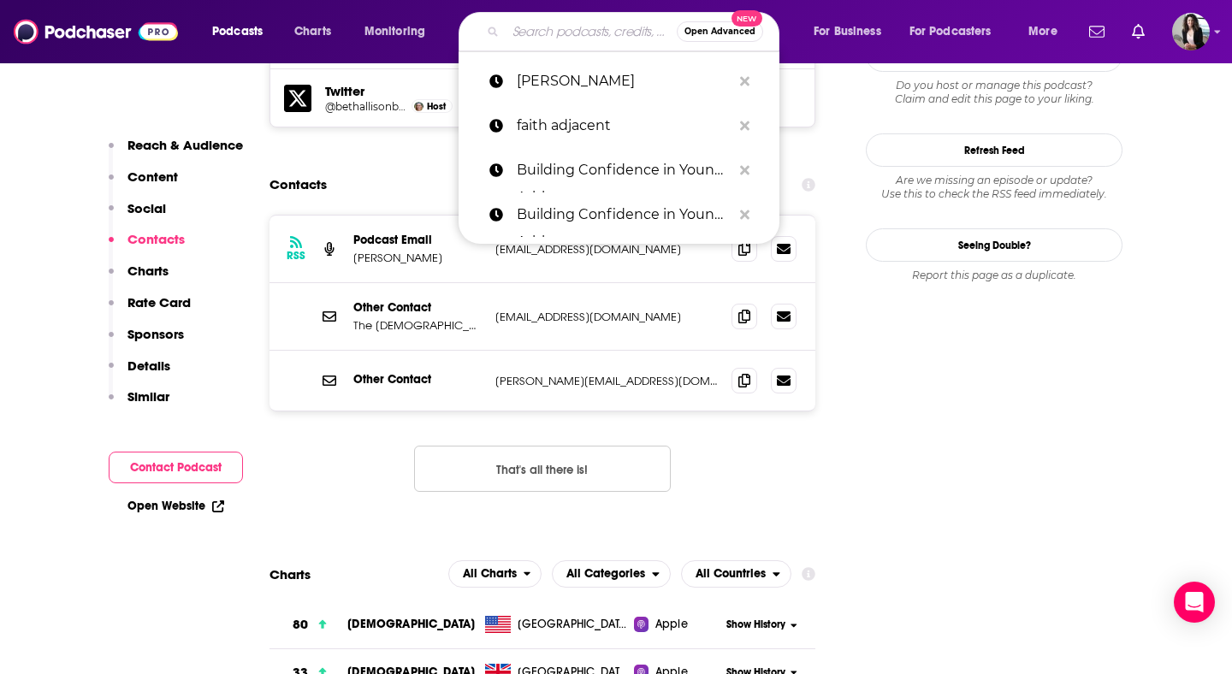
click at [588, 21] on input "Search podcasts, credits, & more..." at bounding box center [591, 31] width 171 height 27
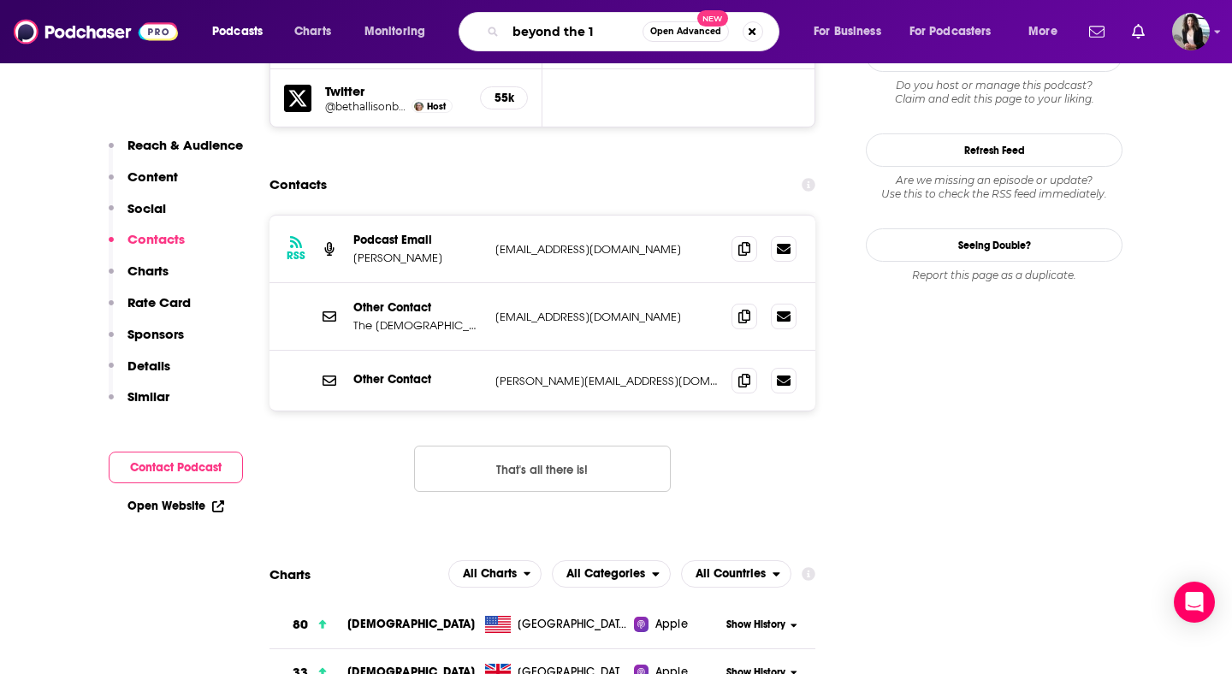
type input "beyond the 12"
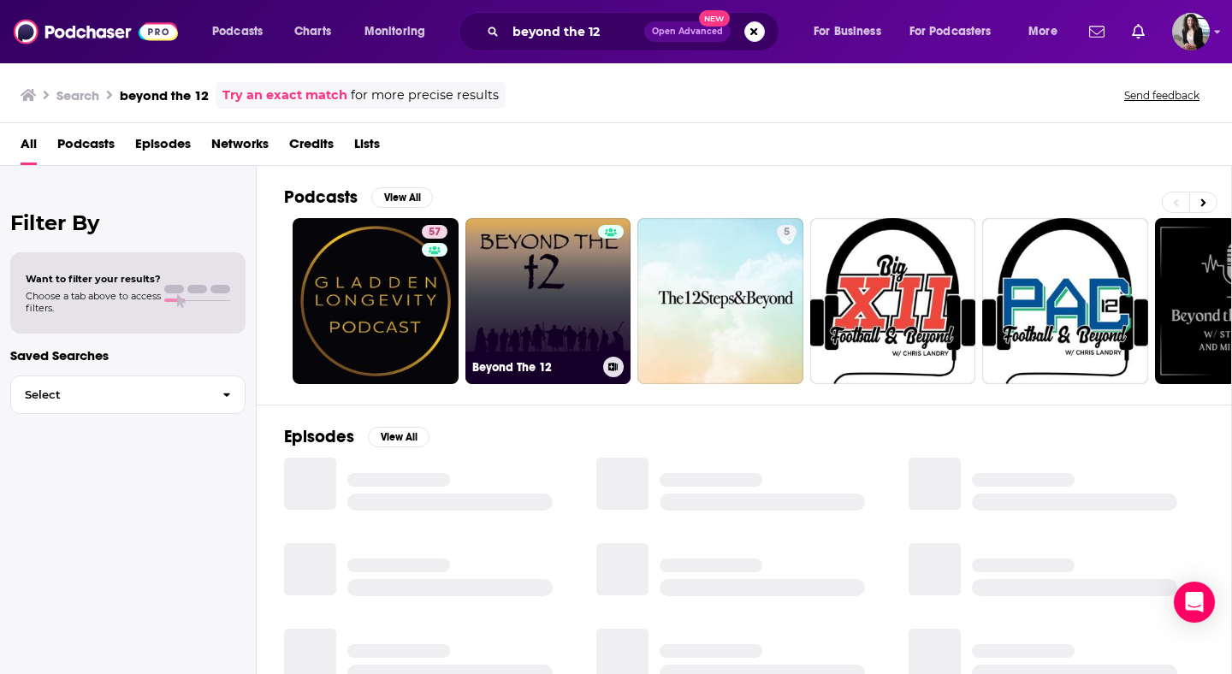
click at [576, 293] on link "Beyond The 12" at bounding box center [549, 301] width 166 height 166
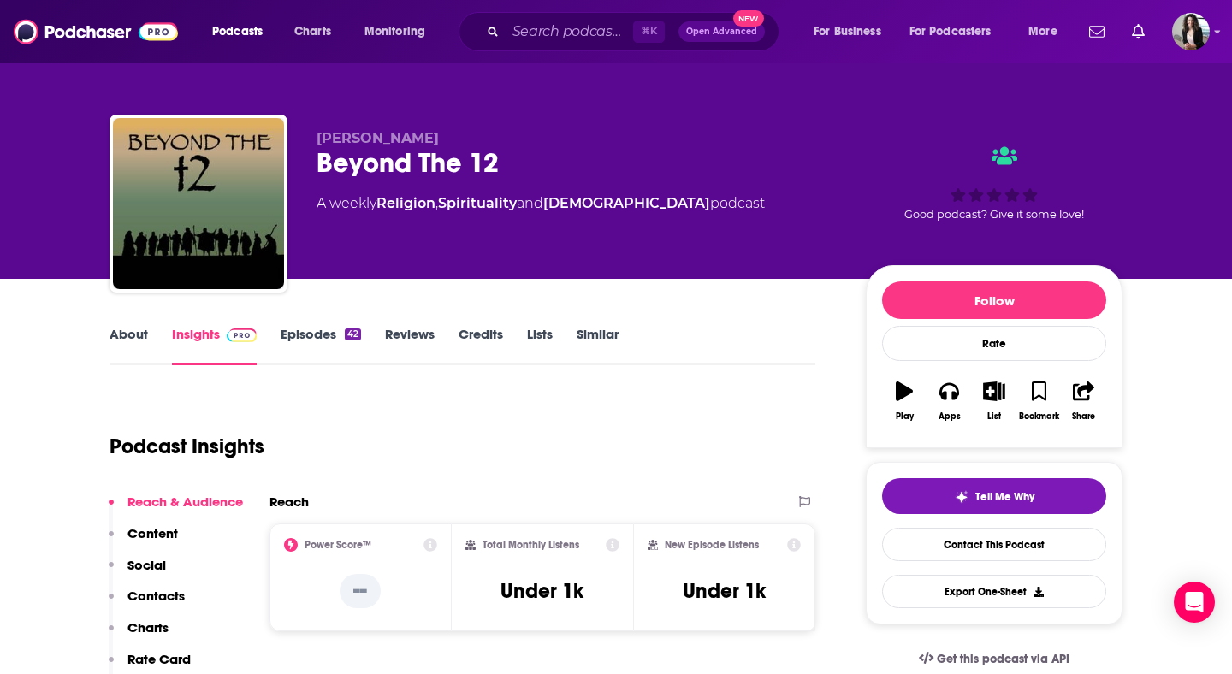
click at [122, 350] on link "About" at bounding box center [129, 345] width 39 height 39
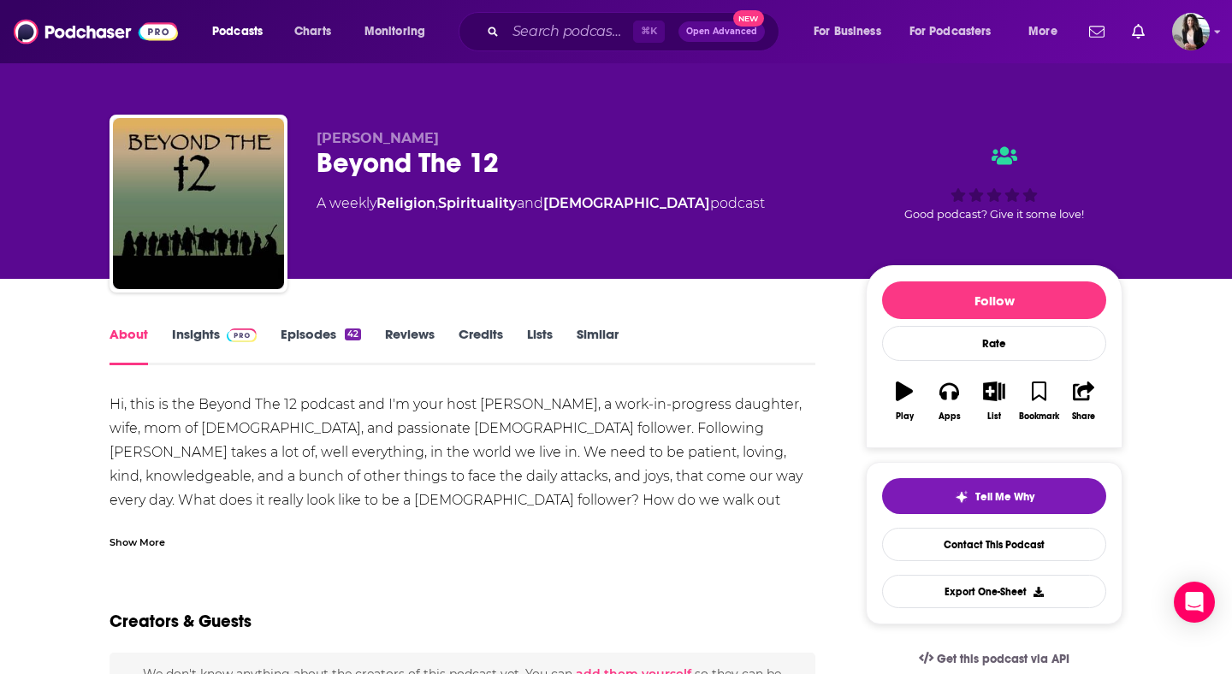
scroll to position [72, 0]
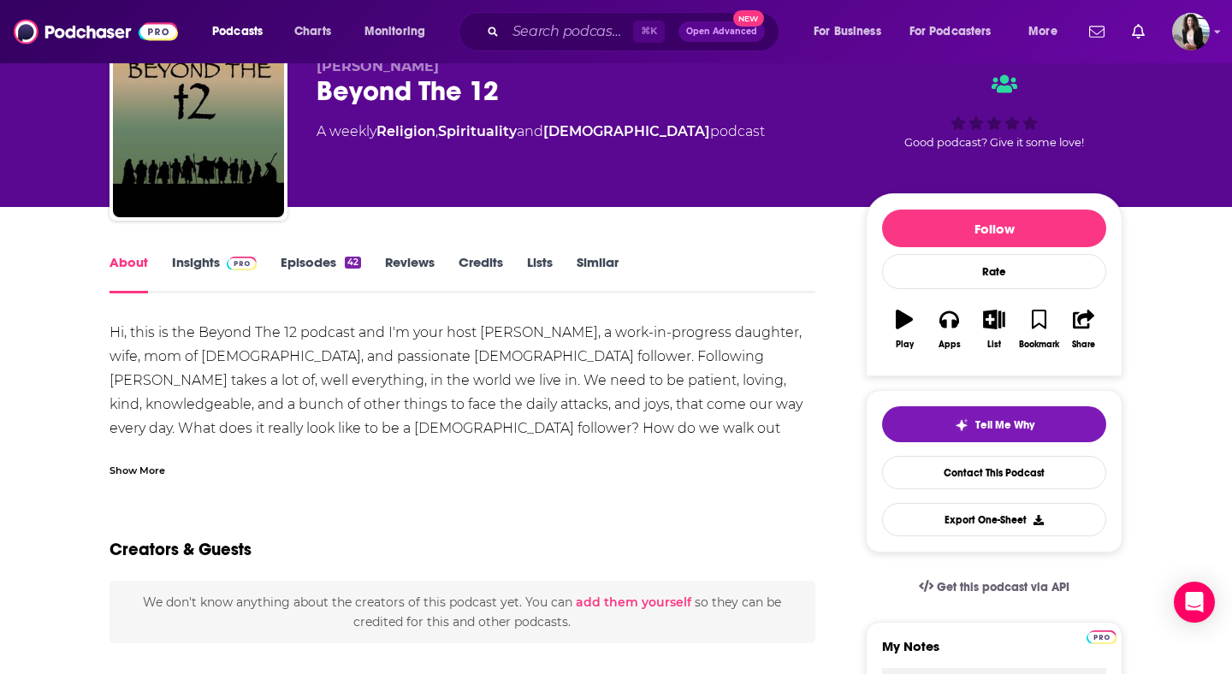
click at [138, 470] on div "Show More" at bounding box center [138, 469] width 56 height 16
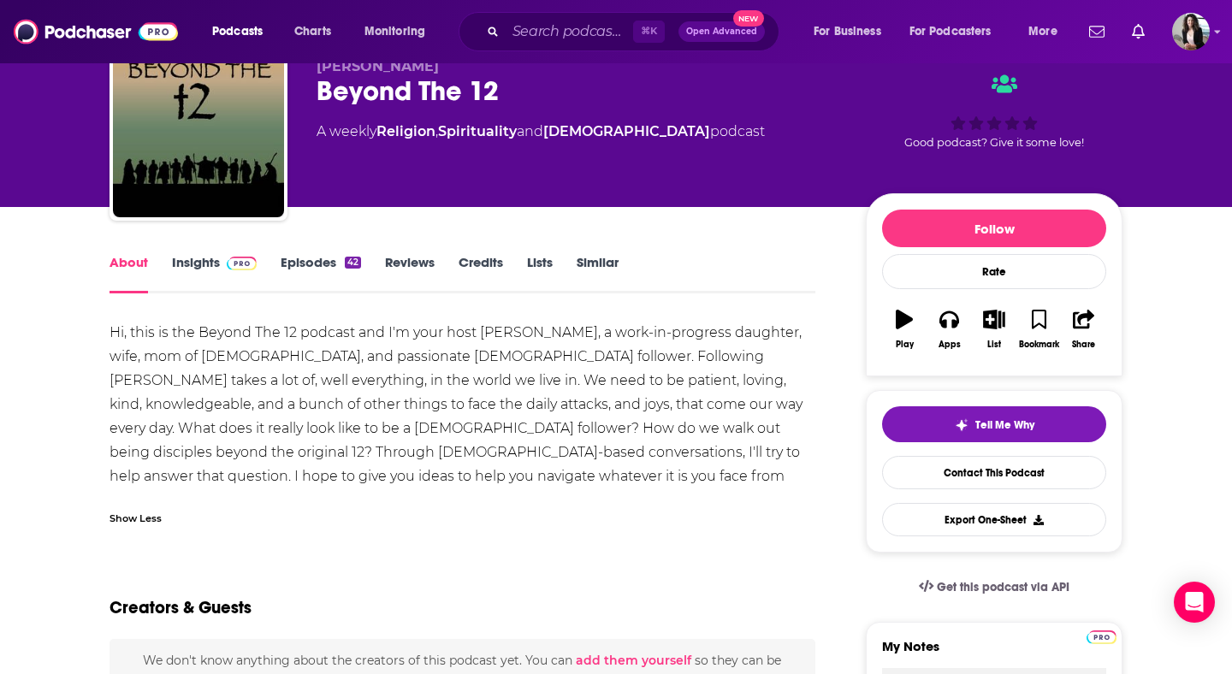
click at [290, 262] on link "Episodes 42" at bounding box center [321, 273] width 80 height 39
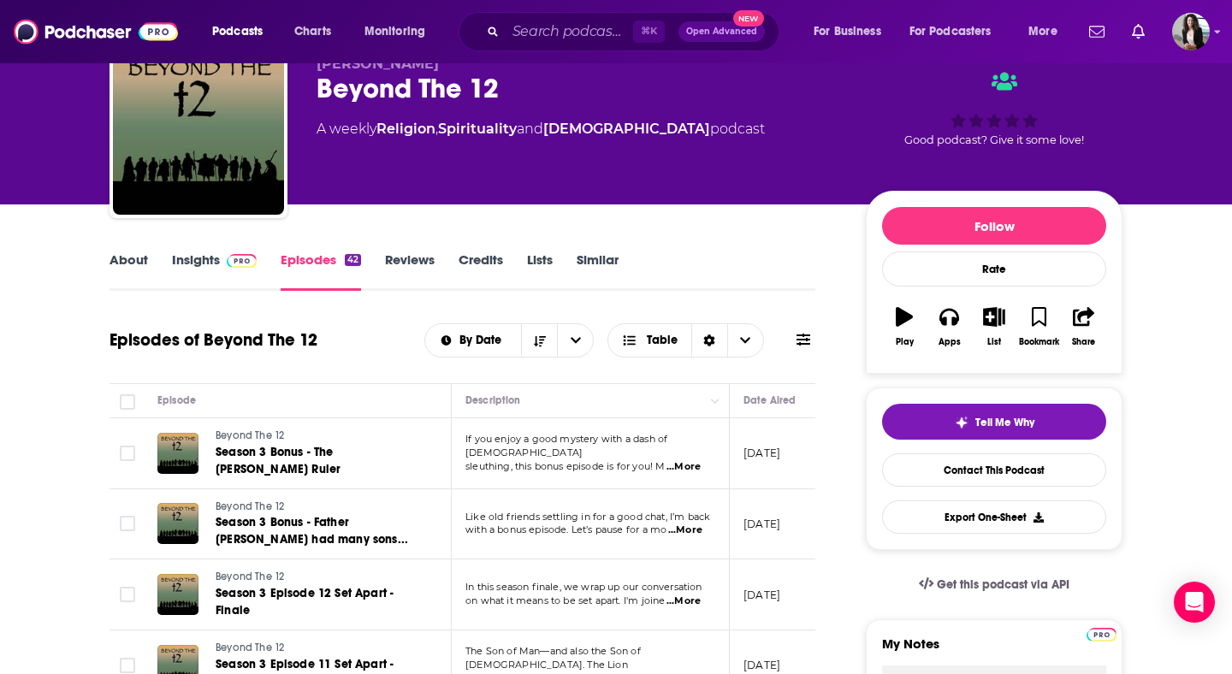
scroll to position [0, 43]
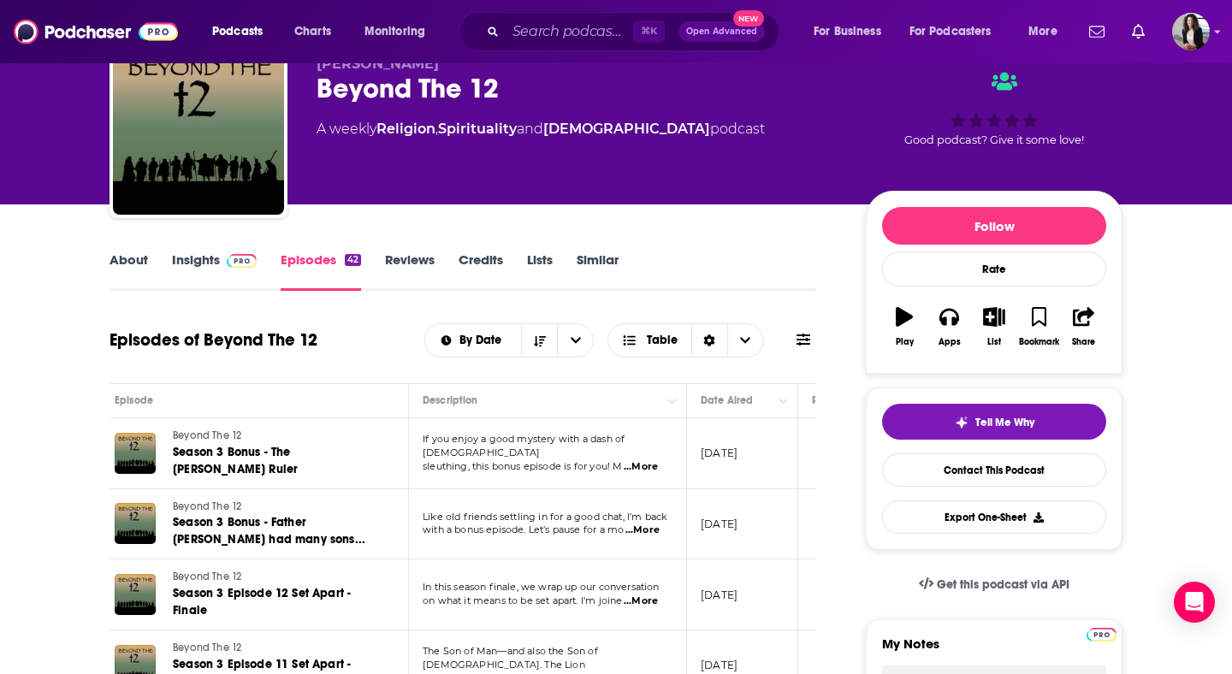
click at [206, 261] on link "Insights" at bounding box center [214, 271] width 85 height 39
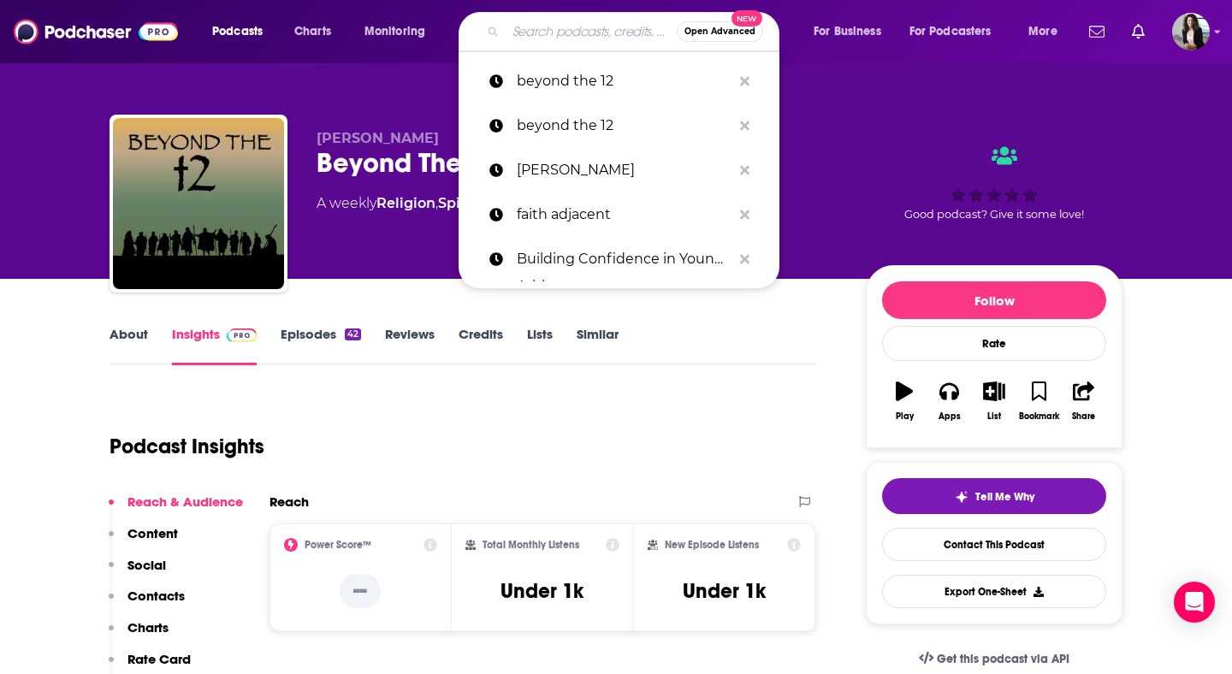
click at [557, 37] on input "Search podcasts, credits, & more..." at bounding box center [591, 31] width 171 height 27
paste input "The (in)courage Podcast"
type input "The (in)courage Podcast"
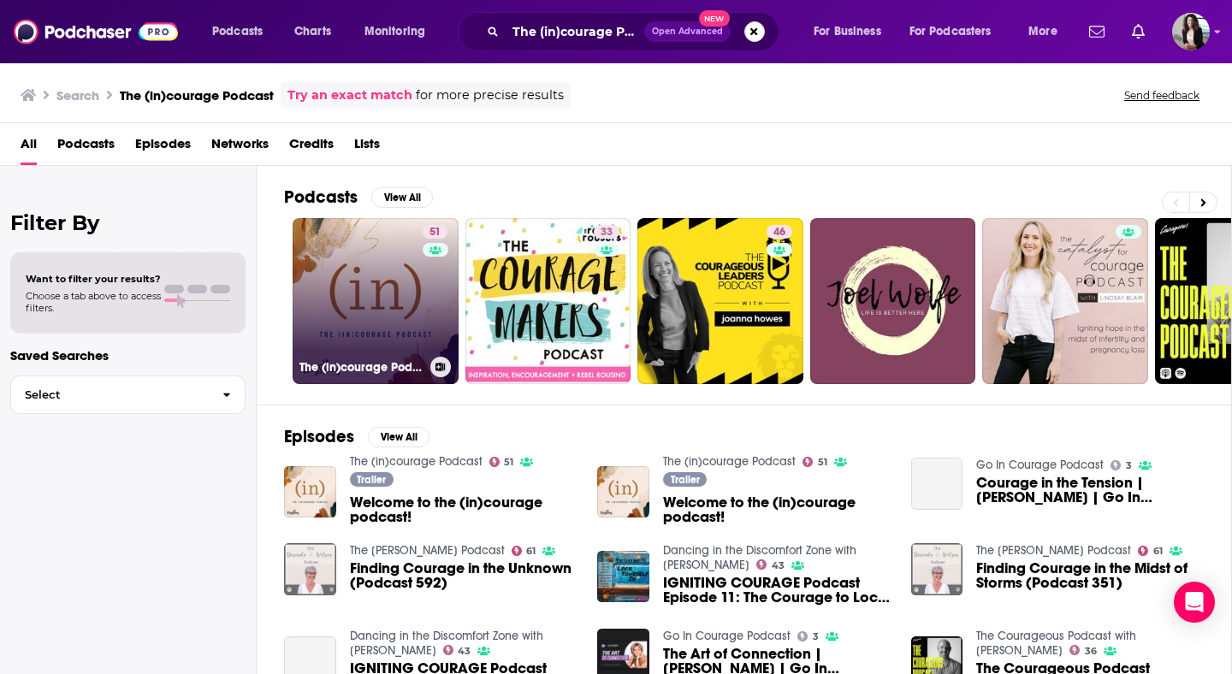
click at [382, 285] on link "51 The (in)courage Podcast" at bounding box center [376, 301] width 166 height 166
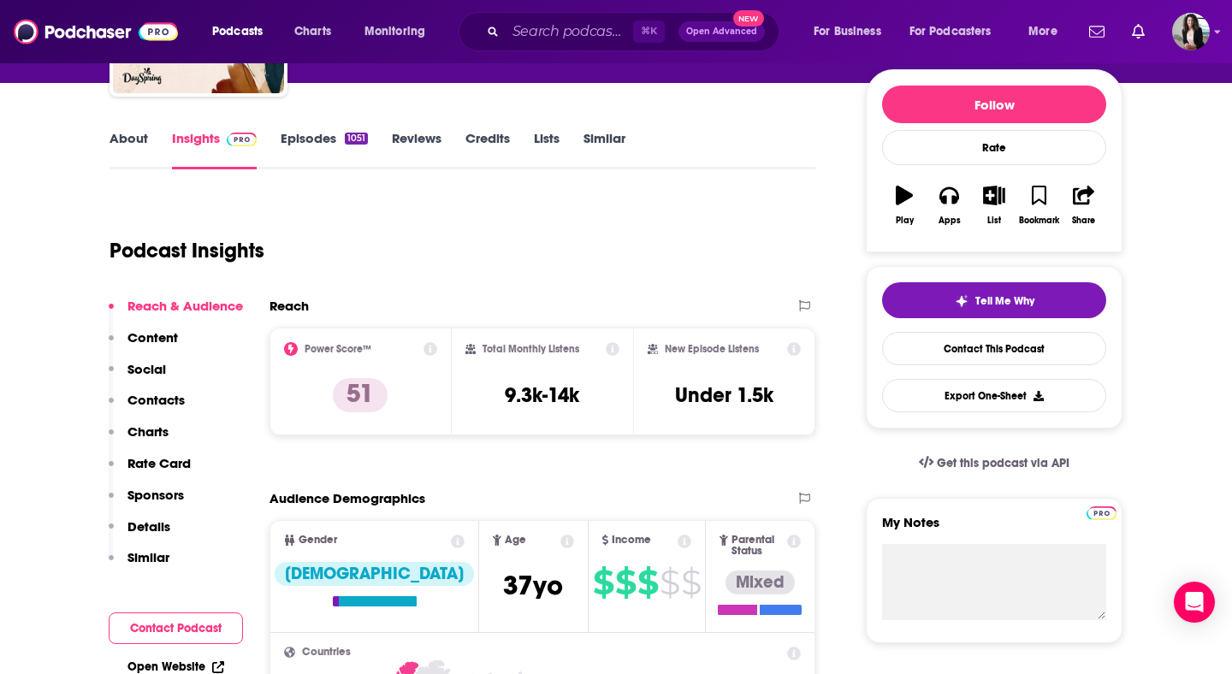
scroll to position [238, 0]
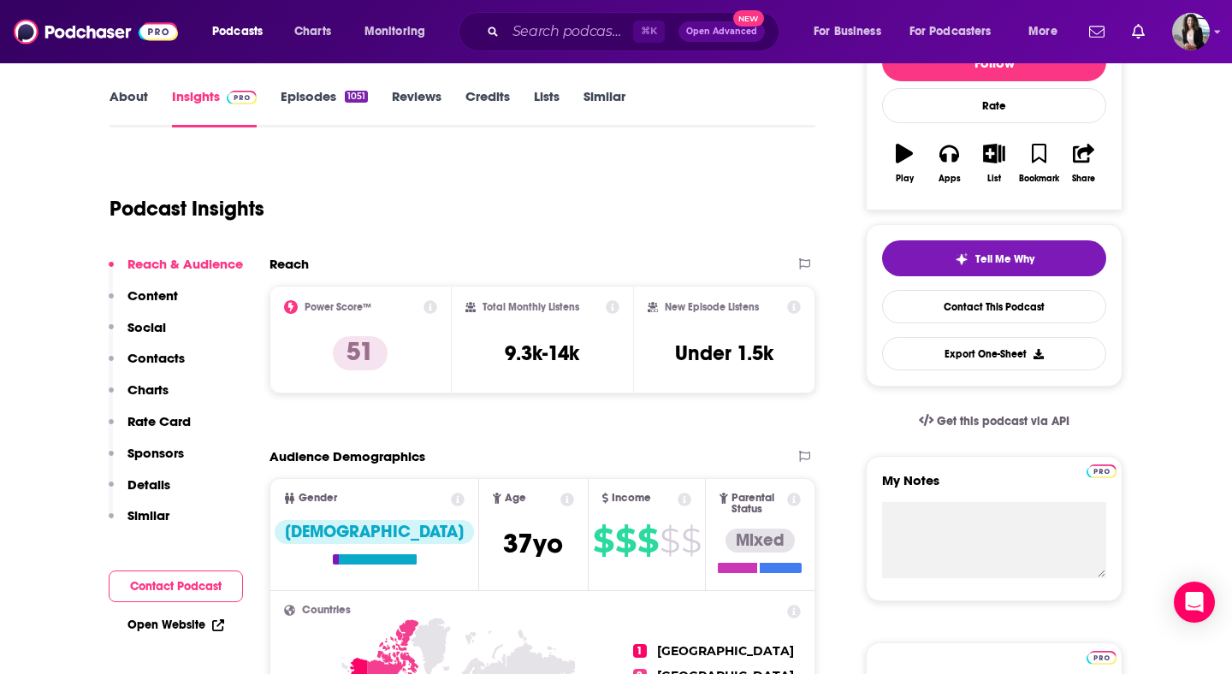
click at [316, 107] on link "Episodes 1051" at bounding box center [324, 107] width 87 height 39
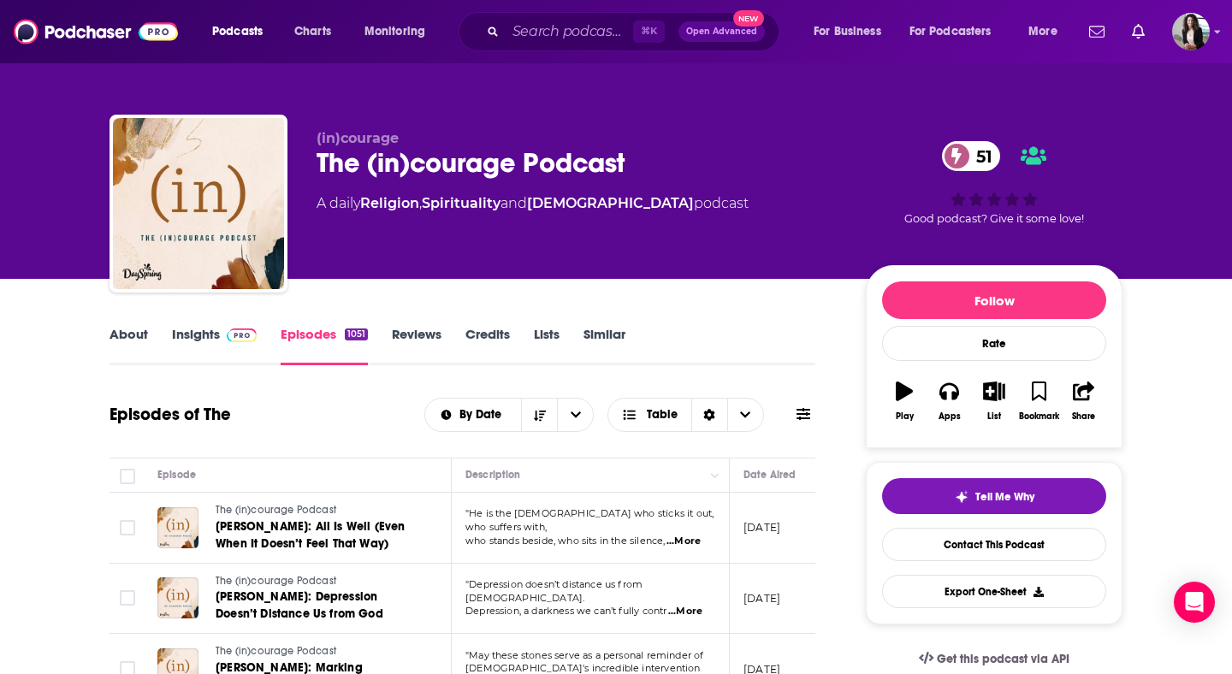
click at [545, 46] on div "⌘ K Open Advanced New" at bounding box center [619, 31] width 321 height 39
click at [545, 17] on div "⌘ K Open Advanced New" at bounding box center [619, 31] width 321 height 39
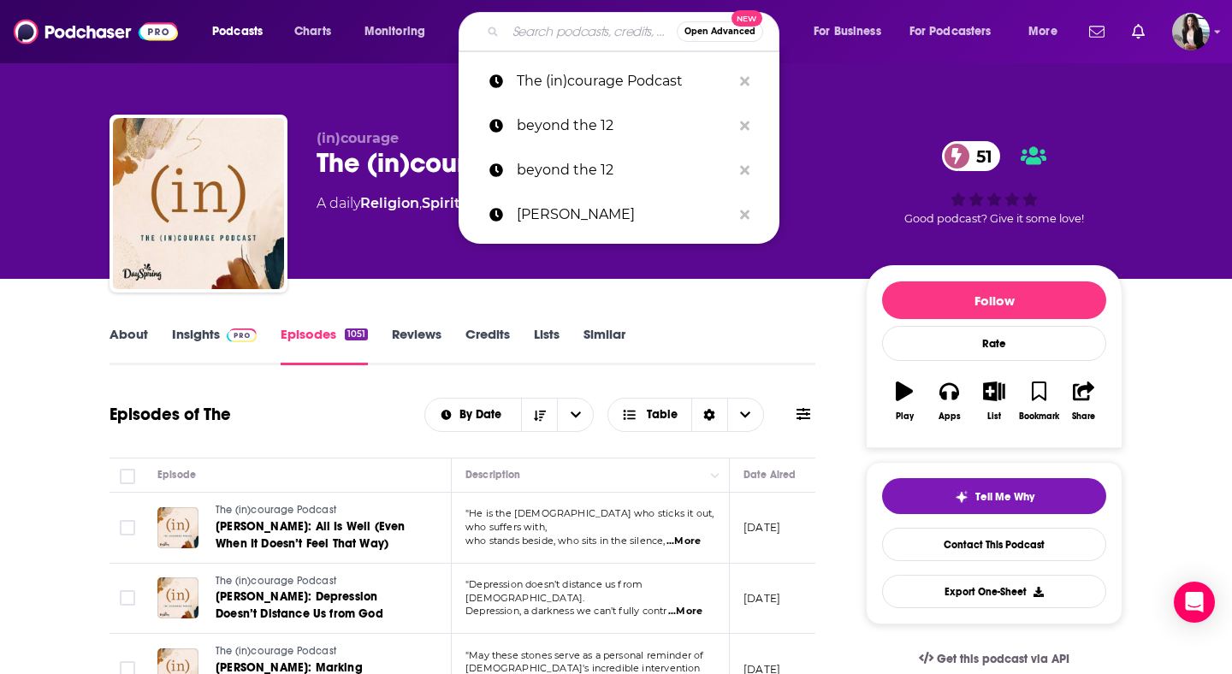
click at [563, 44] on input "Search podcasts, credits, & more..." at bounding box center [591, 31] width 171 height 27
paste input "Love the Bible with Kris�n Nave"
type input "Love the Bible with Kris�n Nave"
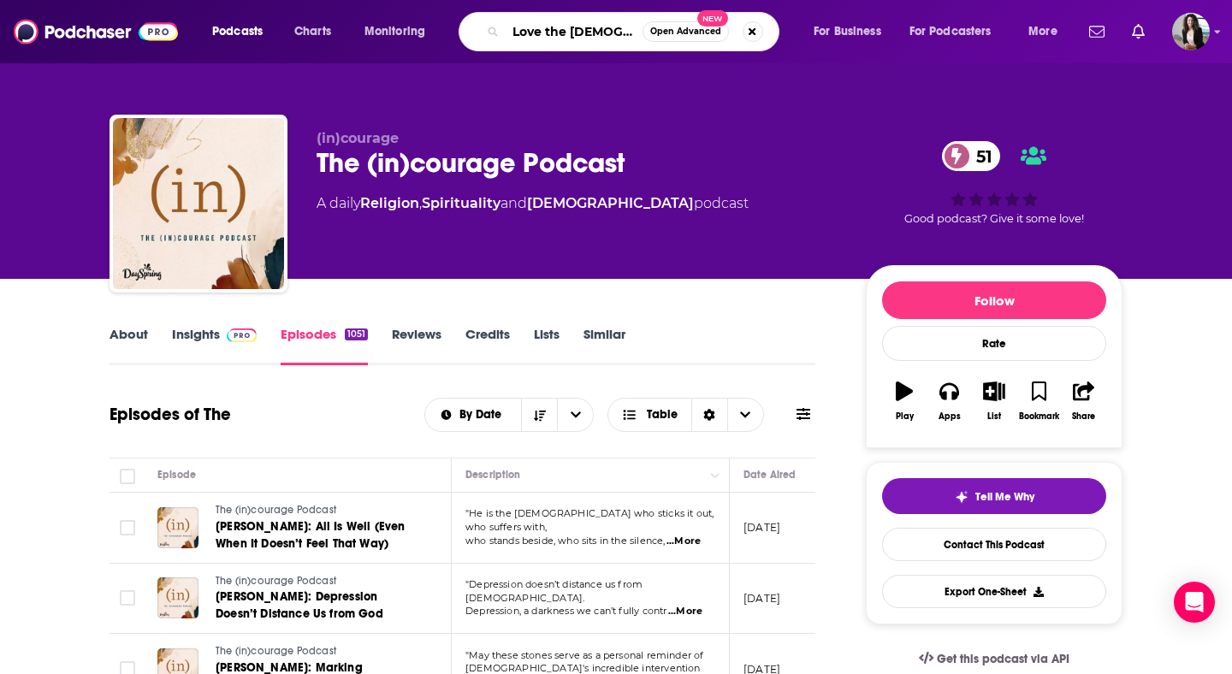
scroll to position [0, 82]
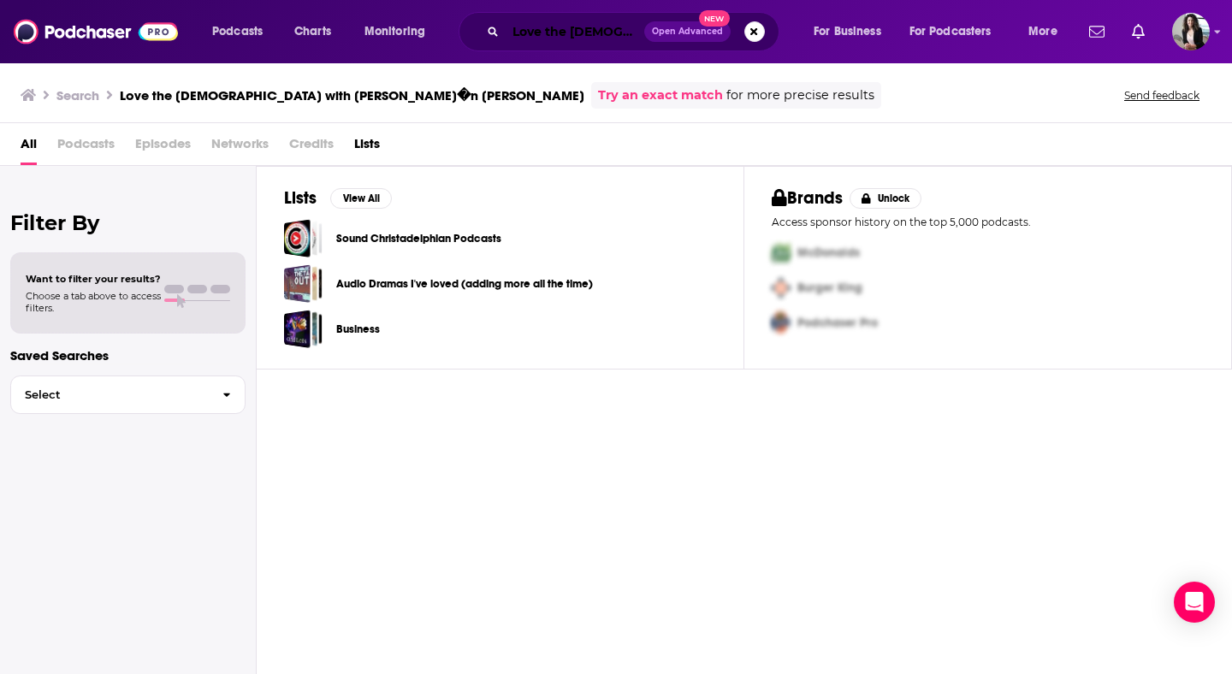
click at [565, 36] on input "Love the Bible with Kris�n Nave" at bounding box center [575, 31] width 139 height 27
click at [593, 20] on input "Love the Bible with Kris�n Nave" at bounding box center [575, 31] width 139 height 27
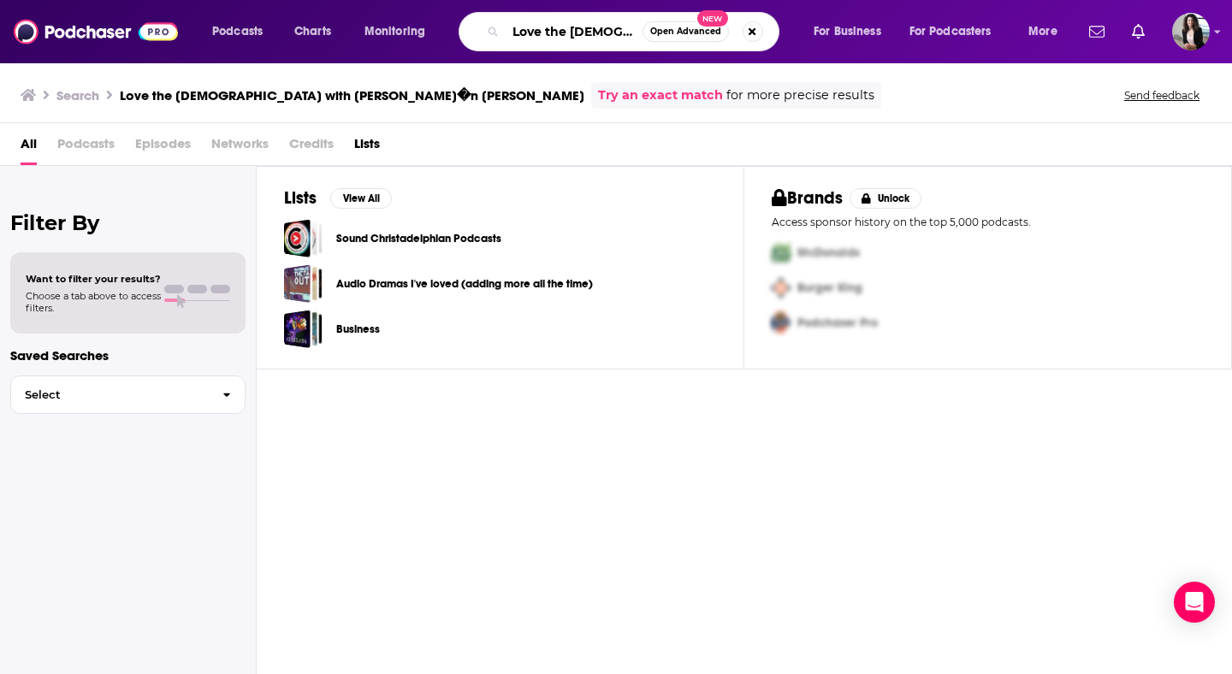
click at [593, 28] on input "Love the Bible with Kris�n Nave" at bounding box center [574, 31] width 137 height 27
click at [593, 27] on input "Love the Bible with Kris�n Nave" at bounding box center [574, 31] width 137 height 27
click at [603, 32] on input "Love the Bible with Kris�n Nave" at bounding box center [574, 31] width 137 height 27
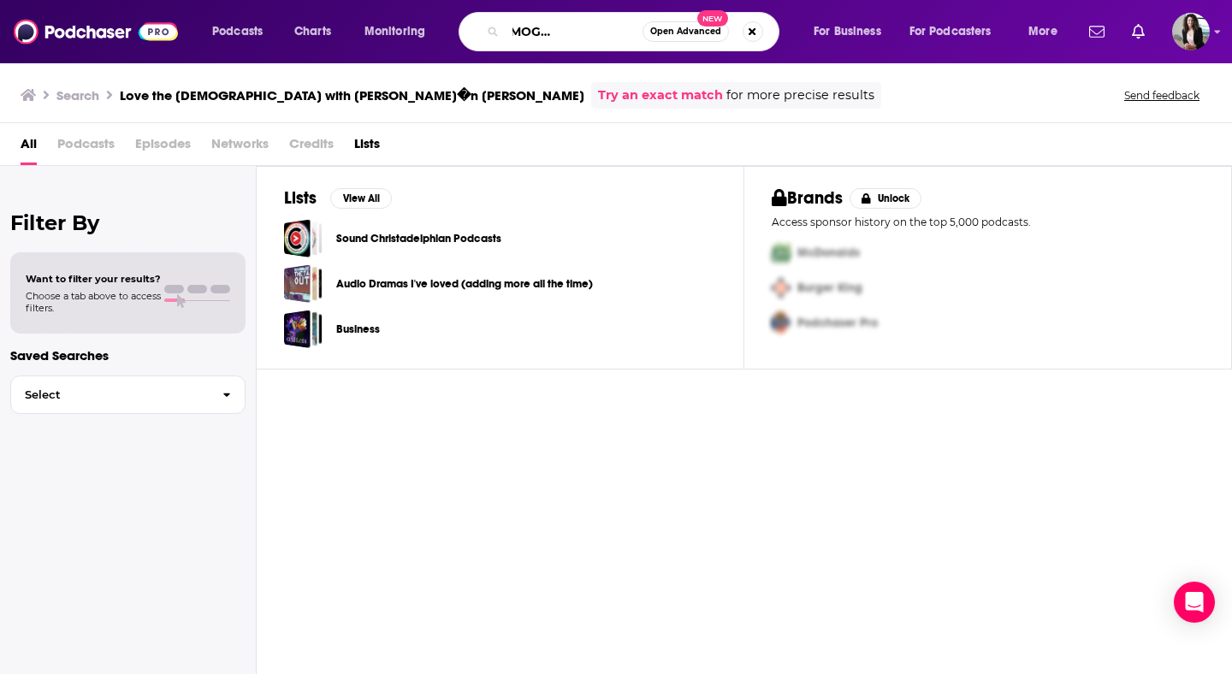
drag, startPoint x: 608, startPoint y: 34, endPoint x: 713, endPoint y: 41, distance: 105.5
click at [713, 41] on div "Love the Bible with Kris�n Nave Open Advanced New" at bounding box center [619, 31] width 321 height 39
type input "Love the Bible"
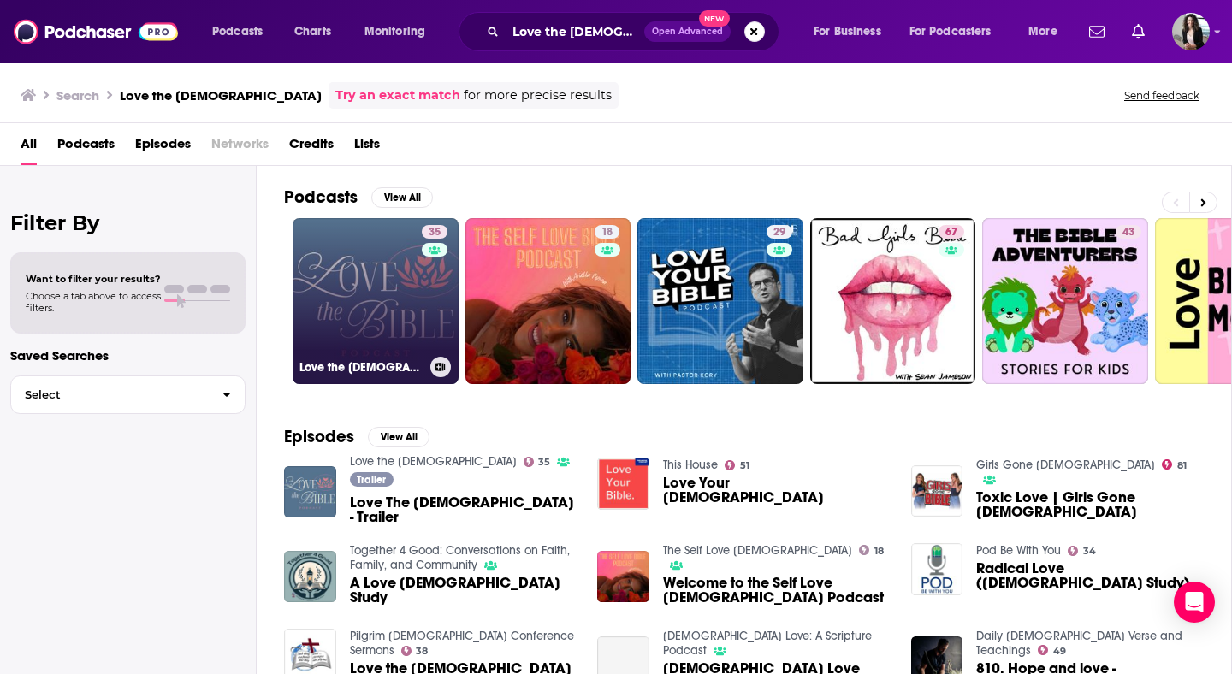
click at [355, 281] on link "35 Love the Bible" at bounding box center [376, 301] width 166 height 166
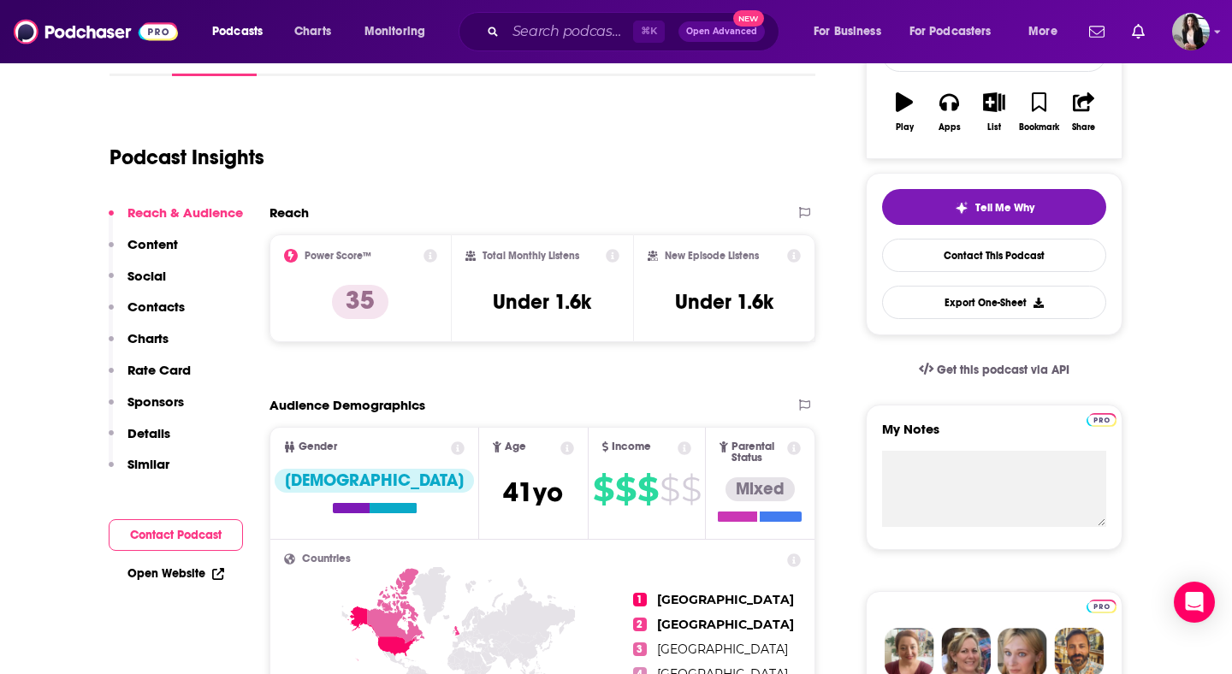
scroll to position [290, 0]
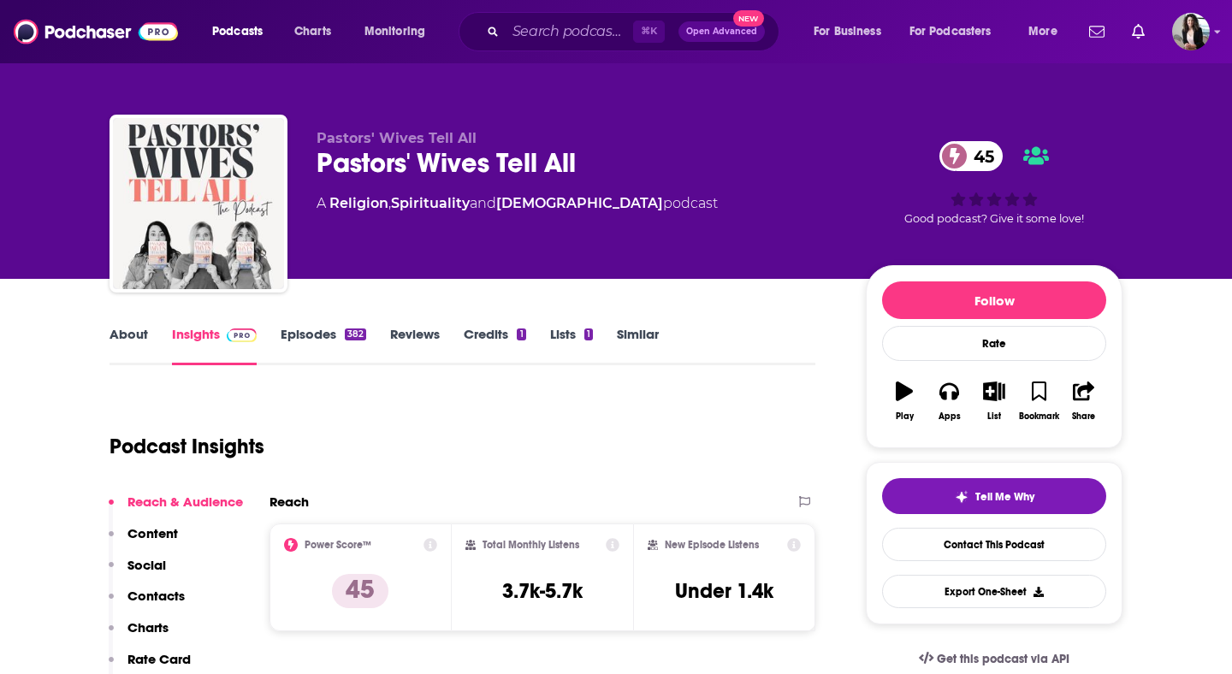
click at [322, 360] on link "Episodes 382" at bounding box center [324, 345] width 86 height 39
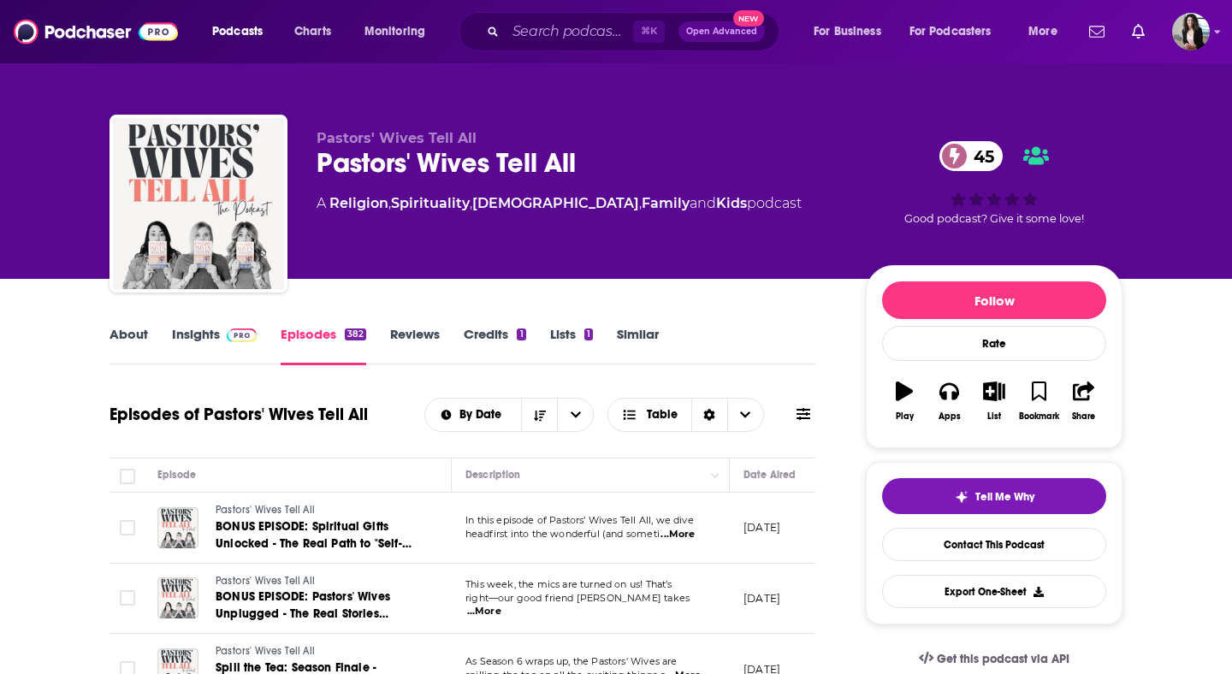
click at [225, 337] on span at bounding box center [238, 334] width 37 height 16
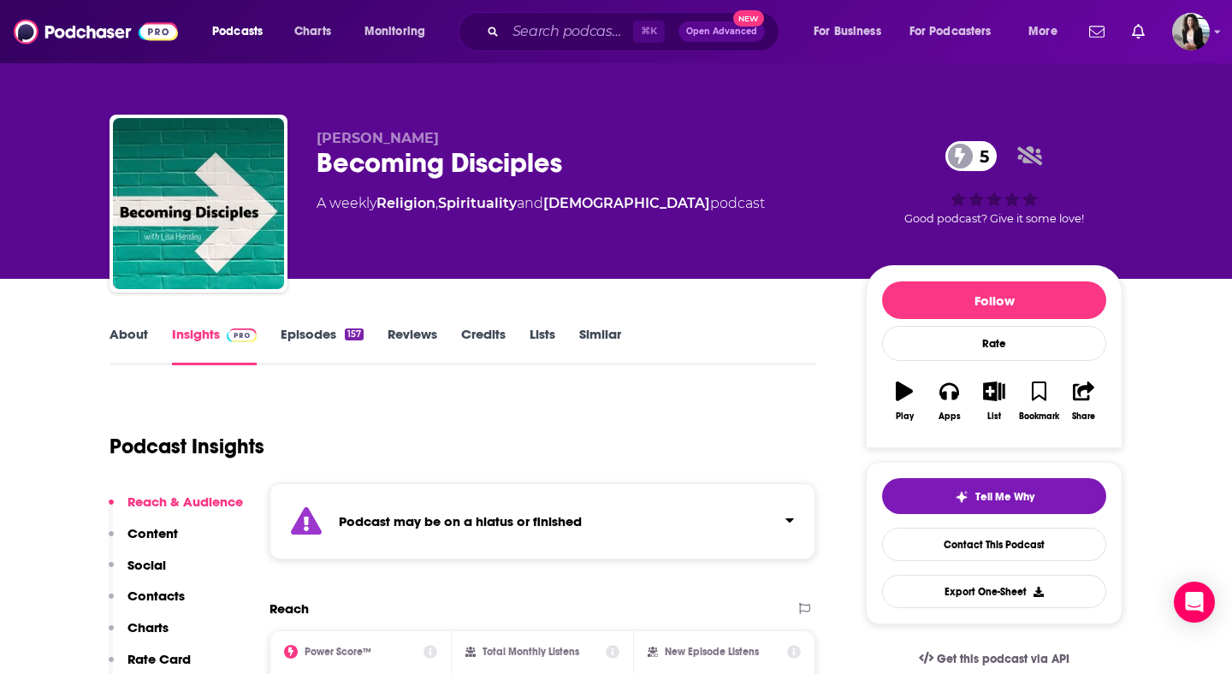
click at [313, 328] on link "Episodes 157" at bounding box center [322, 345] width 83 height 39
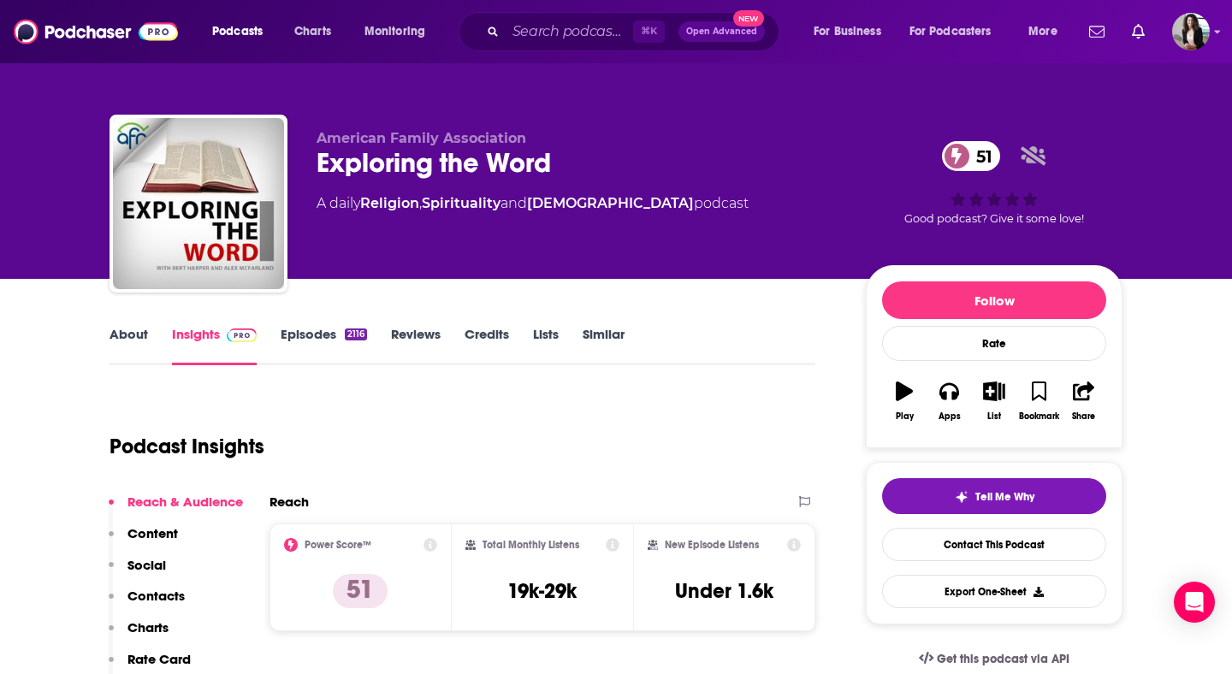
click at [339, 340] on link "Episodes 2116" at bounding box center [324, 345] width 86 height 39
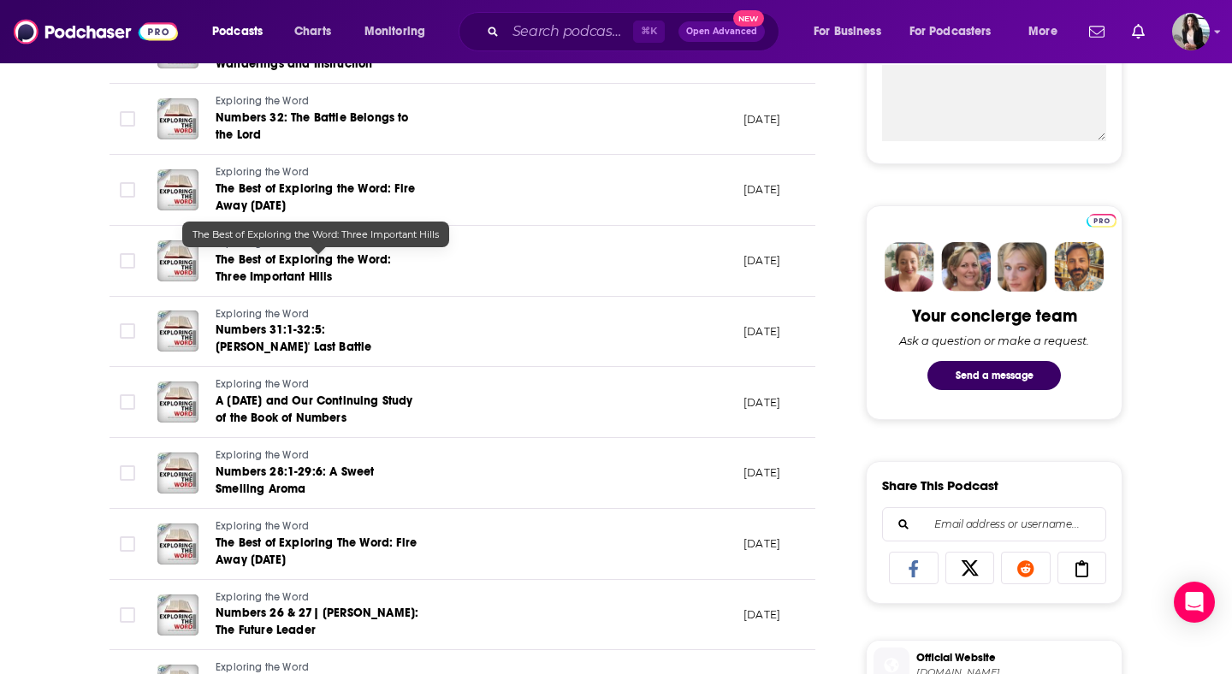
scroll to position [676, 0]
